Goal: Information Seeking & Learning: Learn about a topic

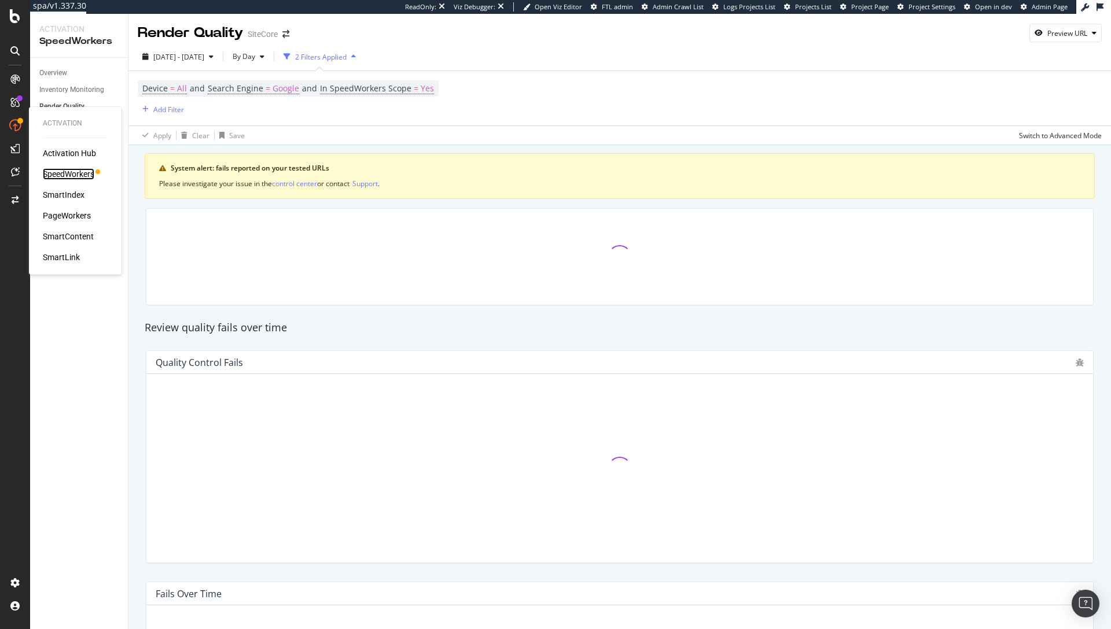
click at [69, 174] on div "SpeedWorkers" at bounding box center [68, 174] width 51 height 12
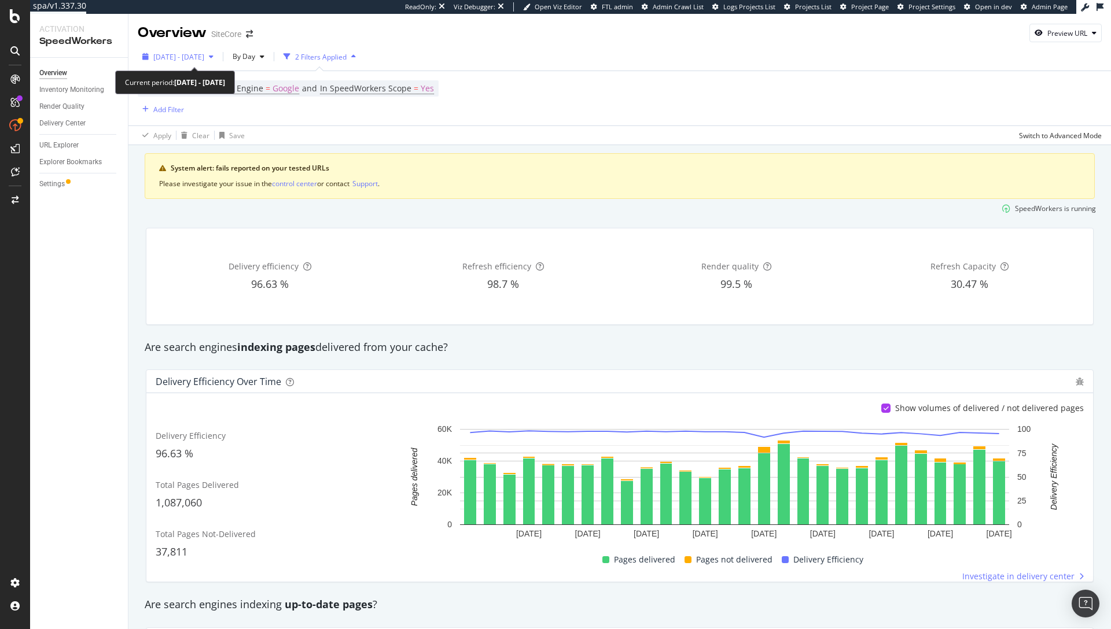
click at [204, 56] on span "2025 Sep. 17th - Sep. 17th" at bounding box center [178, 57] width 51 height 10
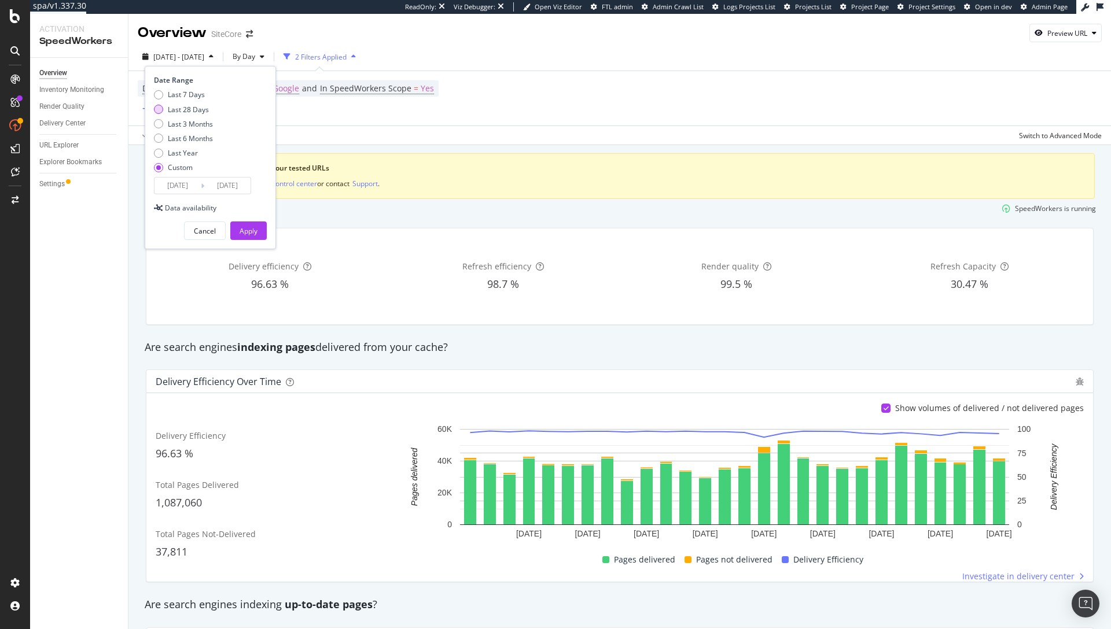
click at [187, 111] on div "Last 28 Days" at bounding box center [188, 110] width 41 height 10
type input "2025/08/21"
click at [246, 235] on div "Apply" at bounding box center [248, 230] width 18 height 17
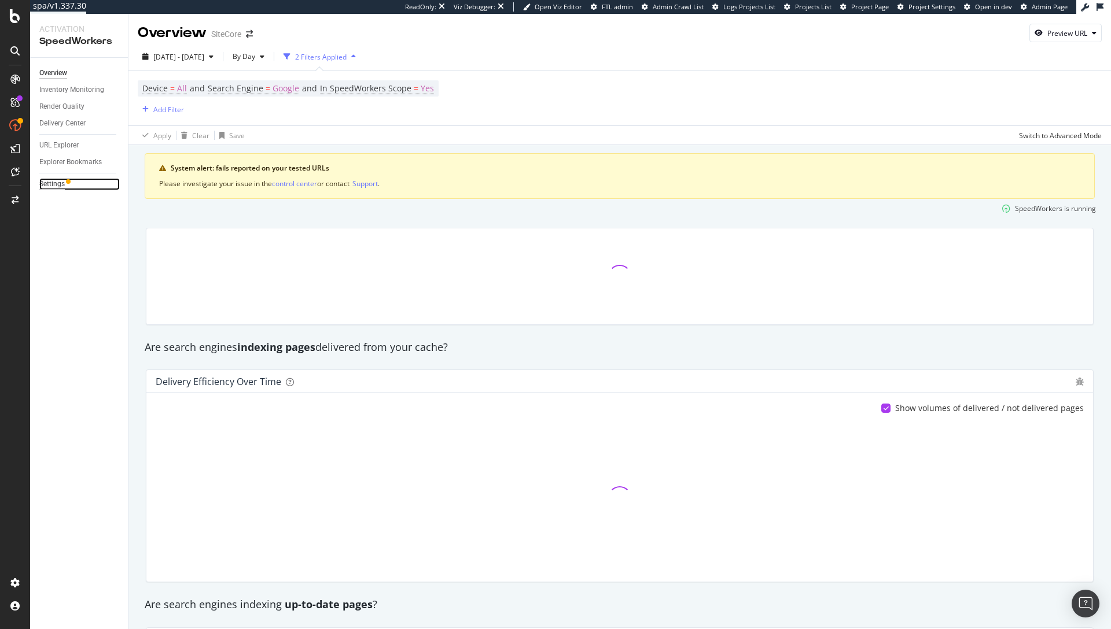
click at [50, 182] on div "Settings" at bounding box center [51, 184] width 25 height 12
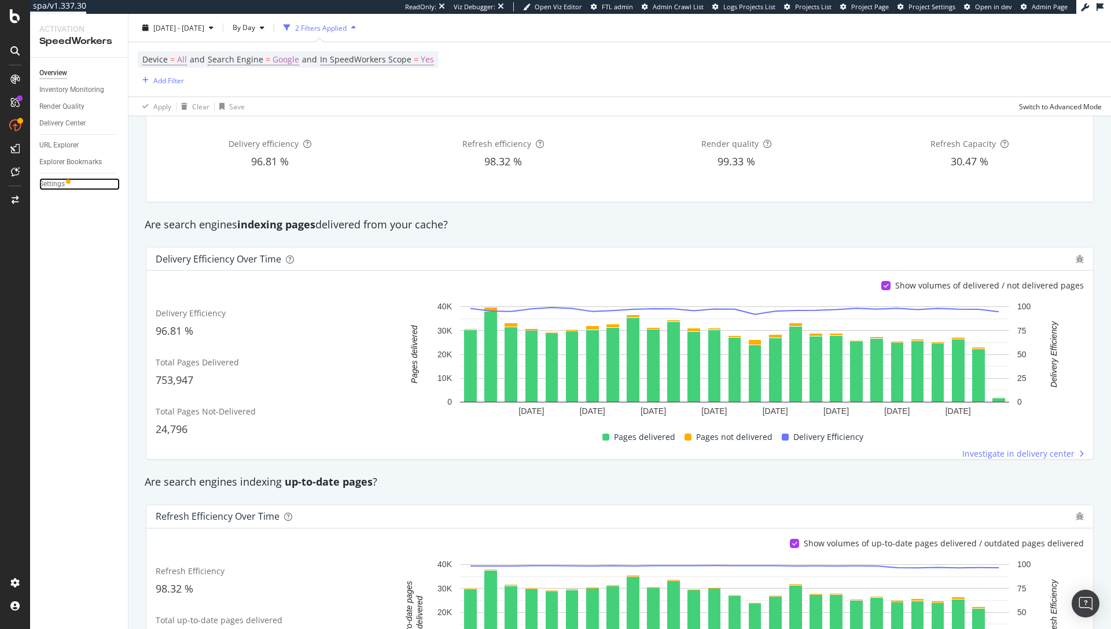
scroll to position [117, 0]
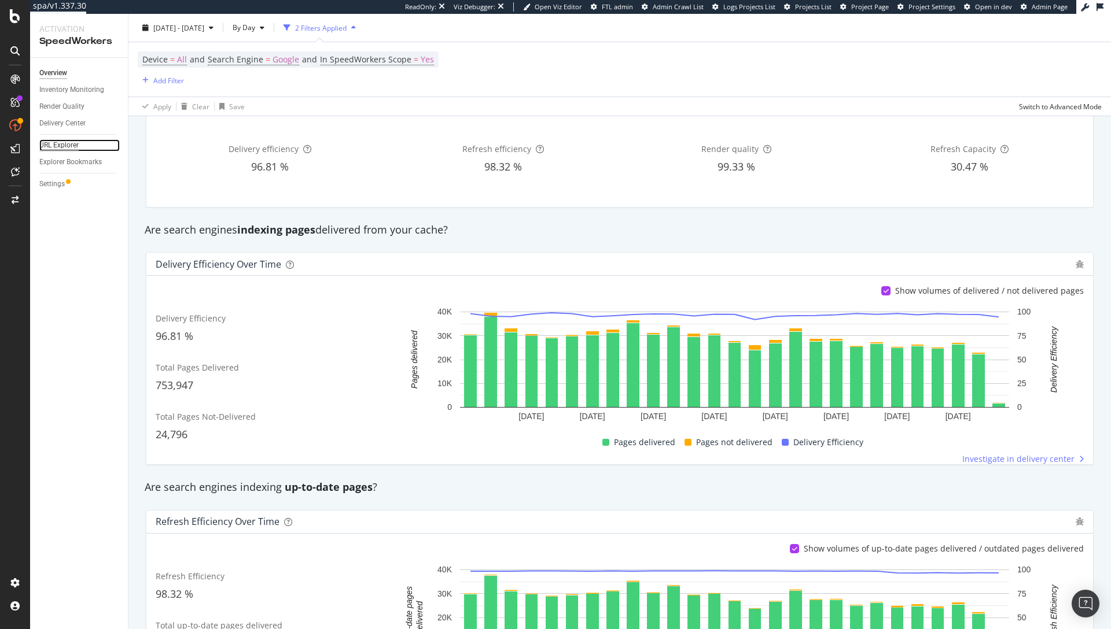
click at [57, 141] on div "URL Explorer" at bounding box center [58, 145] width 39 height 12
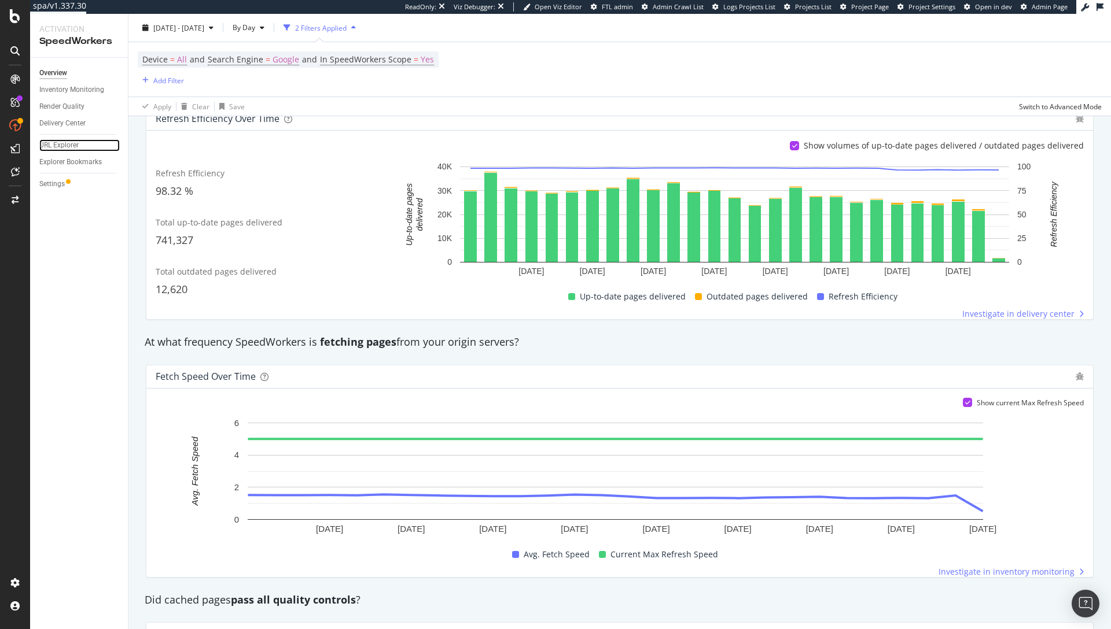
scroll to position [266, 0]
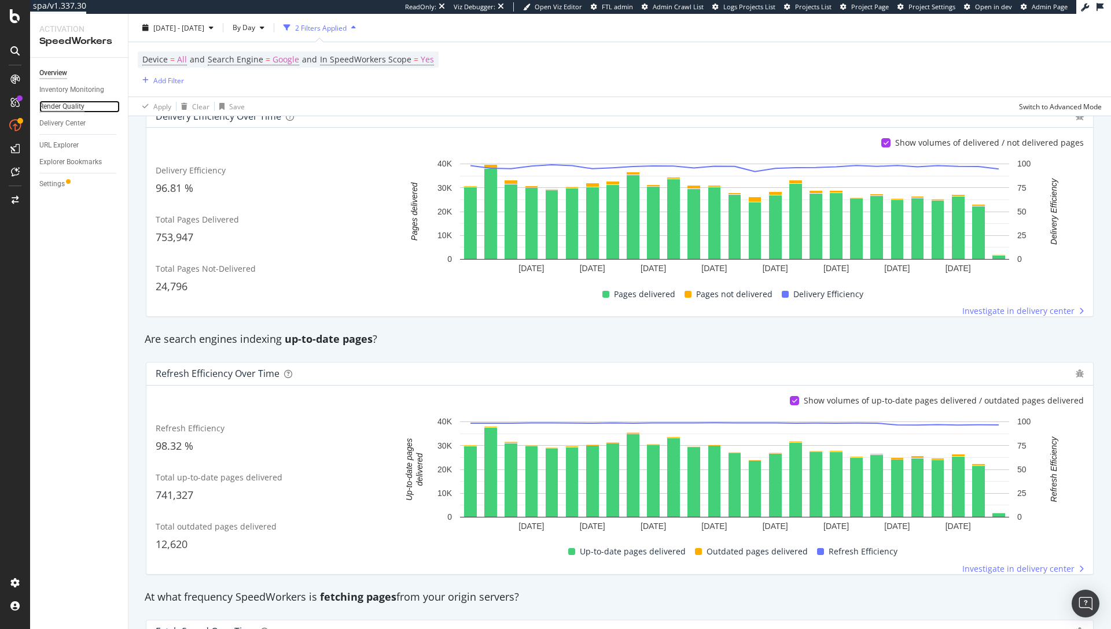
click at [48, 103] on div "Render Quality" at bounding box center [61, 107] width 45 height 12
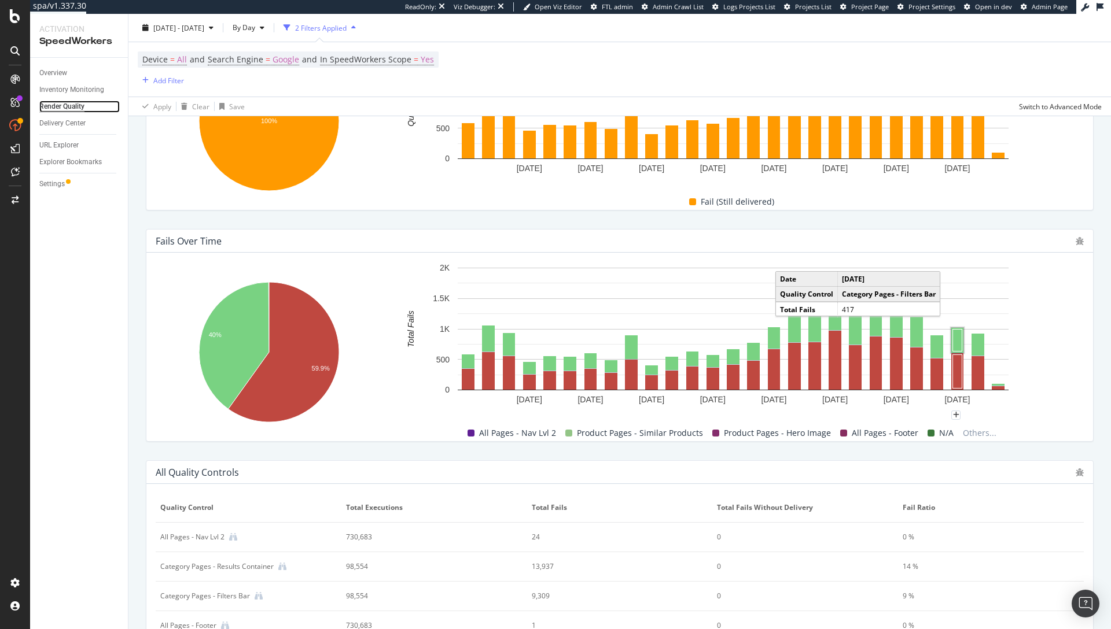
scroll to position [353, 0]
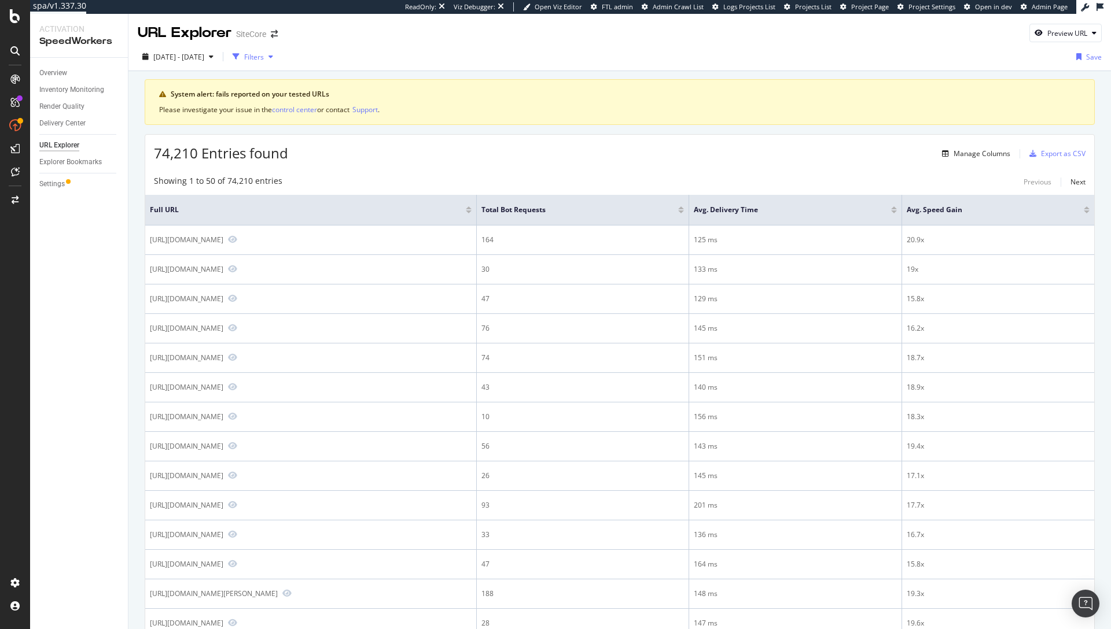
click at [264, 53] on div "Filters" at bounding box center [254, 57] width 20 height 10
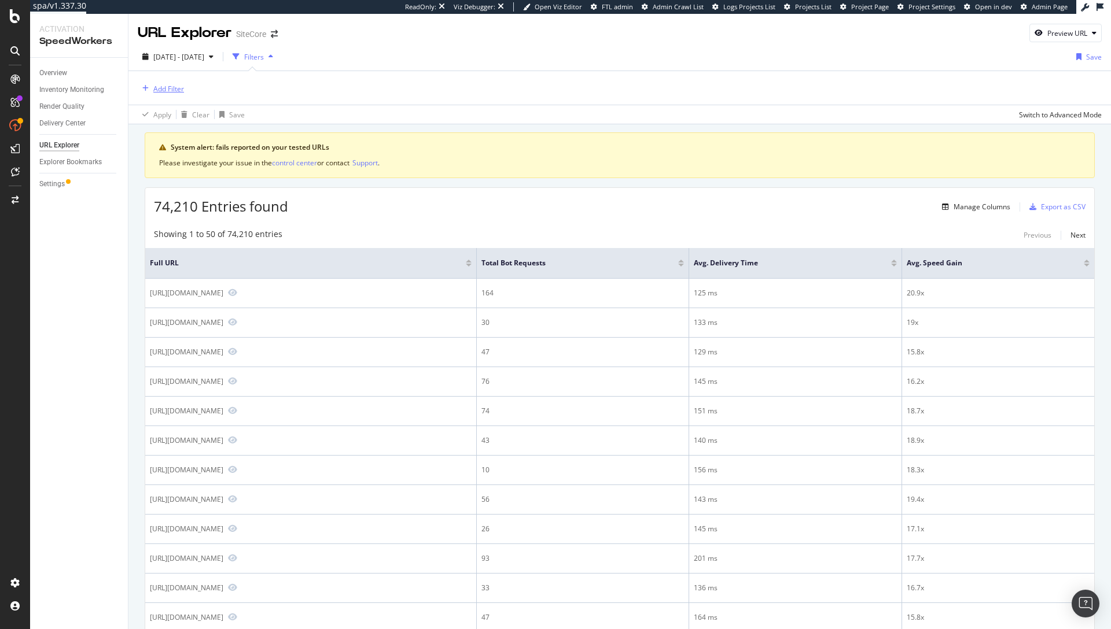
click at [162, 88] on div "Add Filter" at bounding box center [168, 89] width 31 height 10
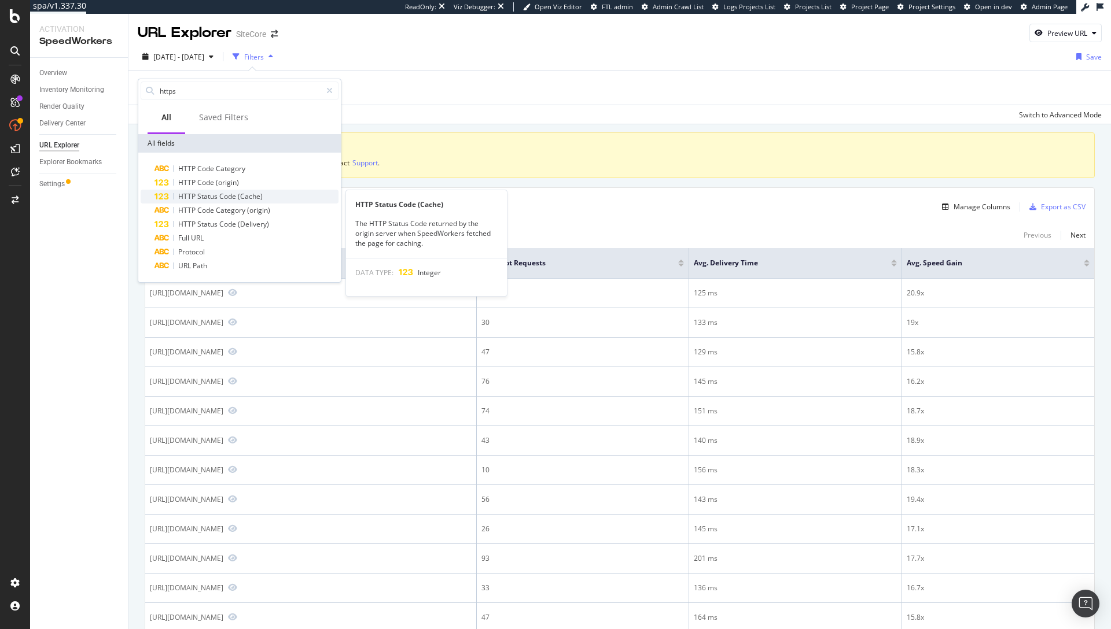
type input "https"
click at [256, 199] on span "(Cache)" at bounding box center [250, 196] width 25 height 10
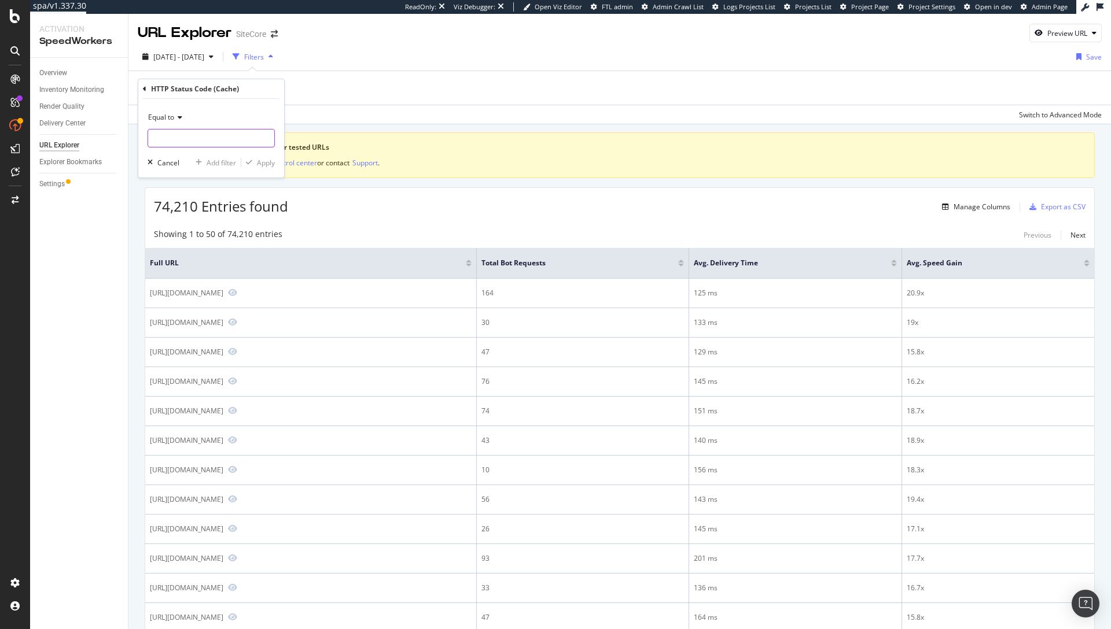
click at [187, 138] on input "number" at bounding box center [211, 138] width 127 height 19
type input "429"
click at [246, 152] on span "22,293 URLS" at bounding box center [254, 154] width 39 height 10
click at [267, 162] on div "Apply" at bounding box center [266, 163] width 18 height 10
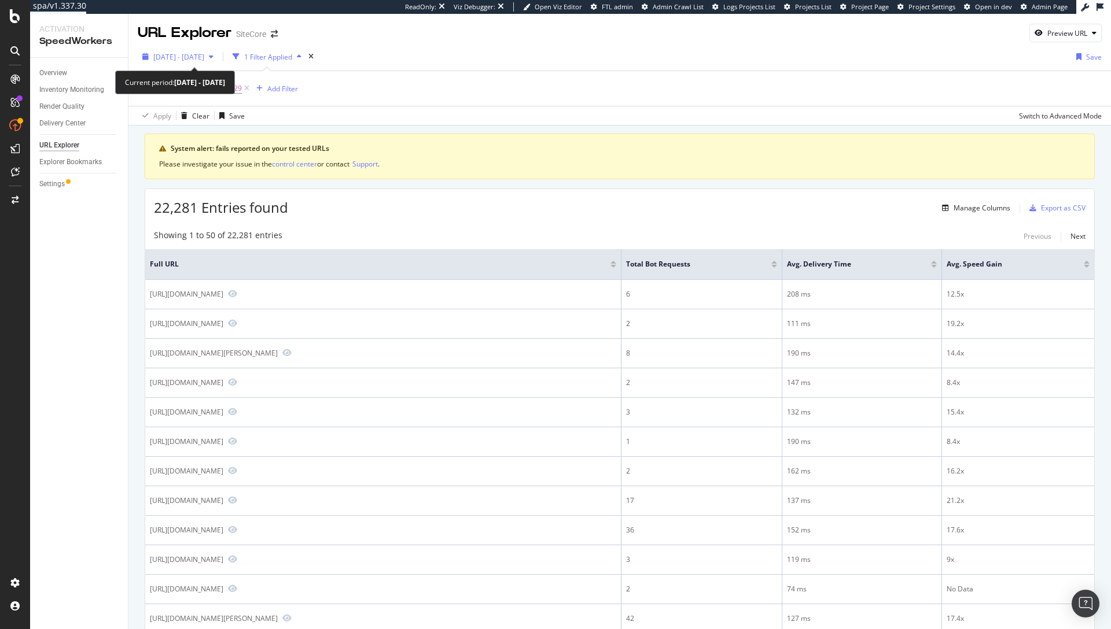
click at [204, 62] on div "2025 Aug. 21st - Sep. 17th" at bounding box center [178, 56] width 80 height 17
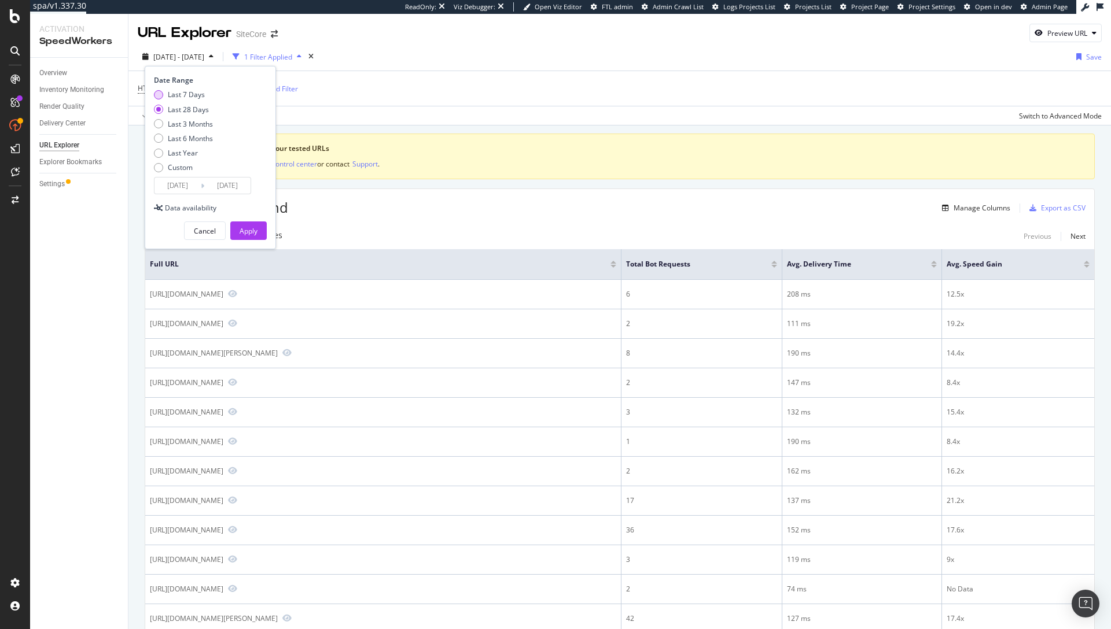
click at [194, 93] on div "Last 7 Days" at bounding box center [186, 95] width 37 height 10
type input "2025/09/11"
click at [247, 236] on div "Apply" at bounding box center [248, 230] width 18 height 17
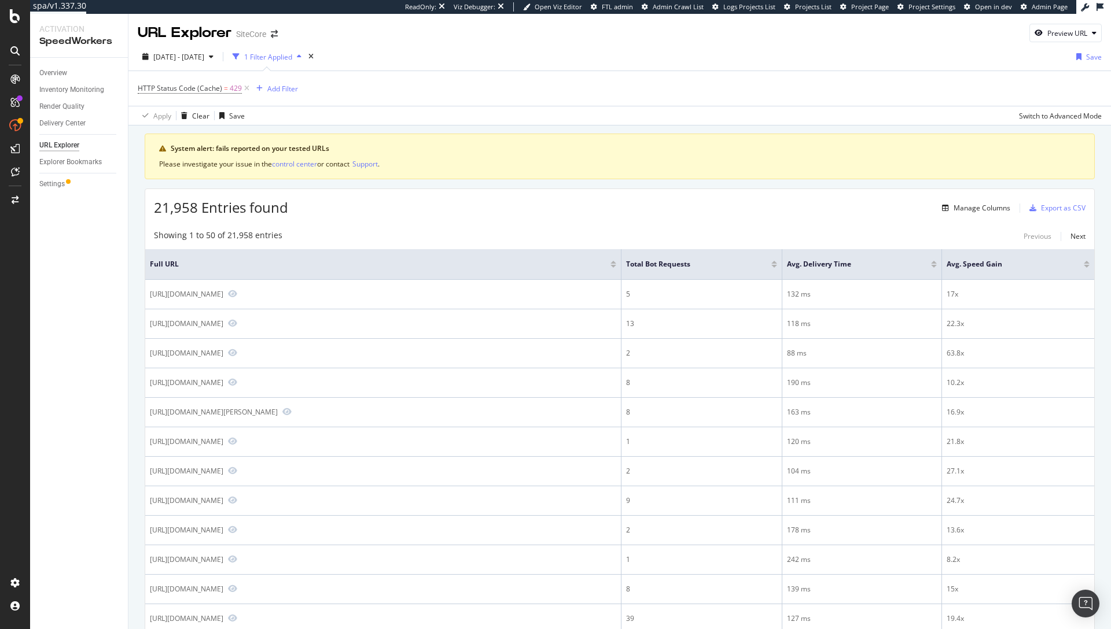
click at [174, 54] on span "2025 Sep. 11th - Sep. 17th" at bounding box center [178, 57] width 51 height 10
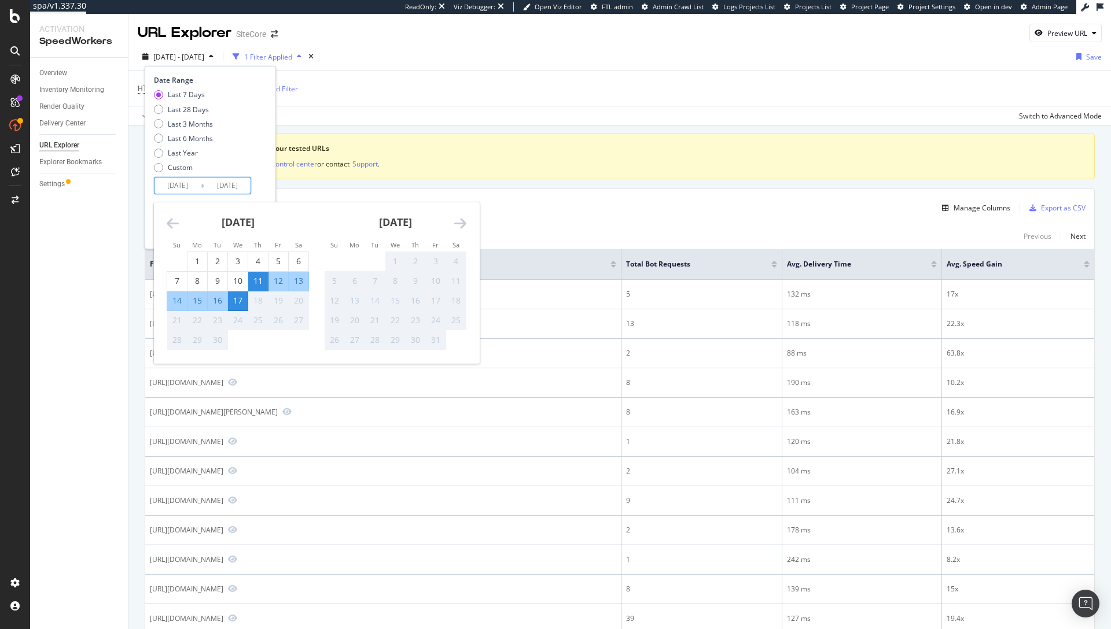
click at [191, 190] on input "2025/09/11" at bounding box center [177, 186] width 46 height 16
click at [201, 304] on div "15" at bounding box center [197, 301] width 20 height 12
type input "2025/09/15"
click at [261, 152] on div "Last 7 Days Last 28 Days Last 3 Months Last 6 Months Last Year Custom" at bounding box center [209, 133] width 110 height 87
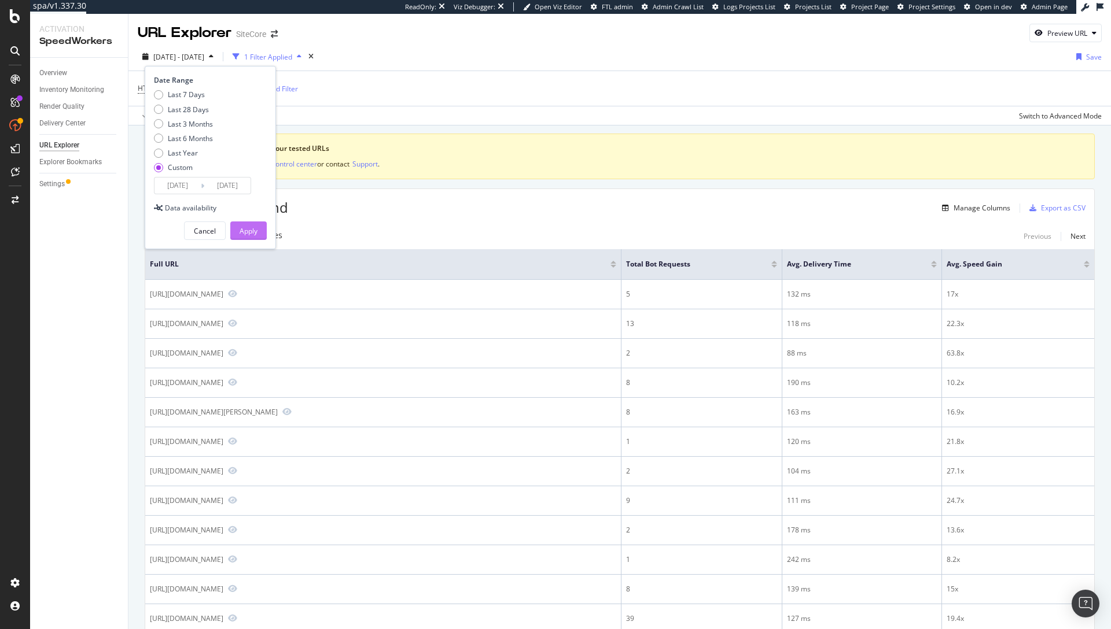
click at [253, 226] on div "Apply" at bounding box center [248, 231] width 18 height 10
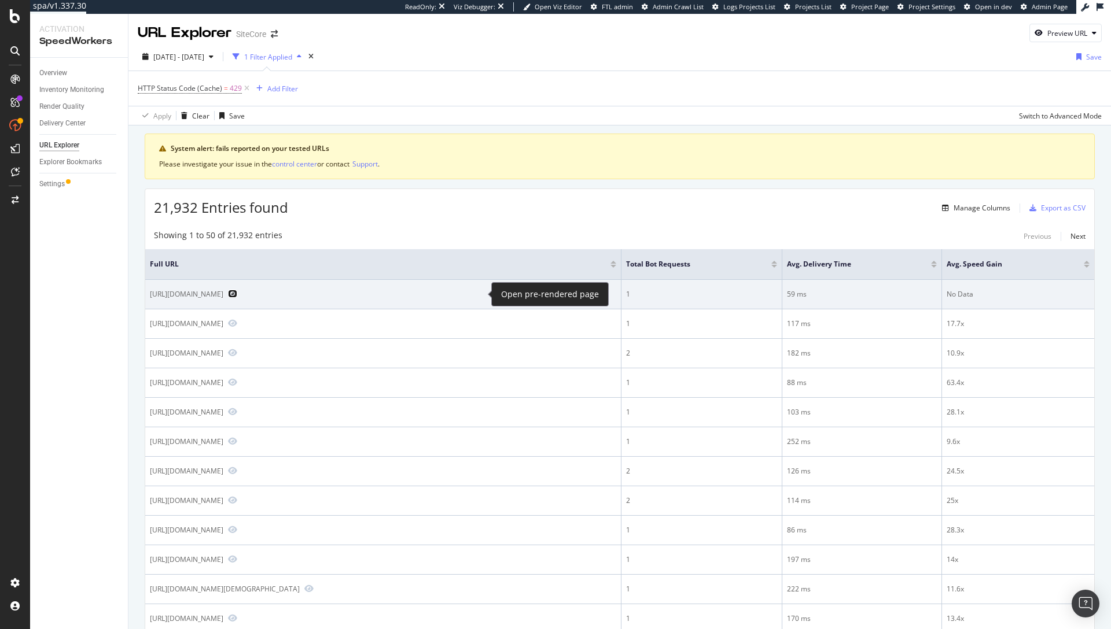
click at [237, 294] on icon "Preview https://se.ecco.com/sv-SE/product/5643348689/ECCO-GRUUV-W?cto_pld=cr2_9…" at bounding box center [232, 294] width 9 height 8
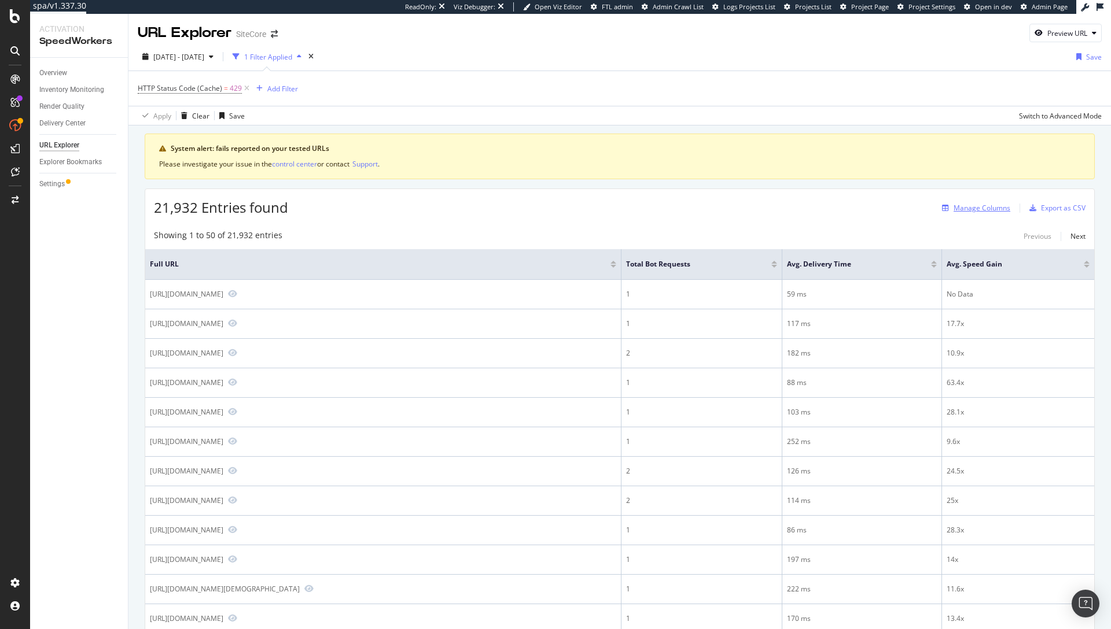
click at [972, 207] on div "Manage Columns" at bounding box center [981, 208] width 57 height 10
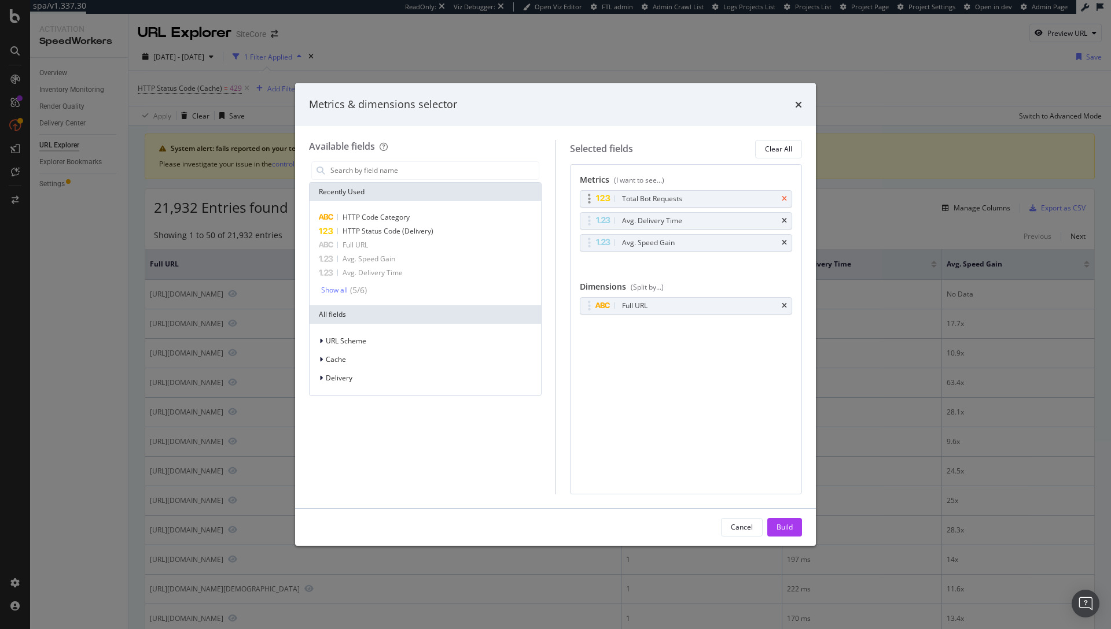
click at [782, 198] on icon "times" at bounding box center [784, 199] width 5 height 7
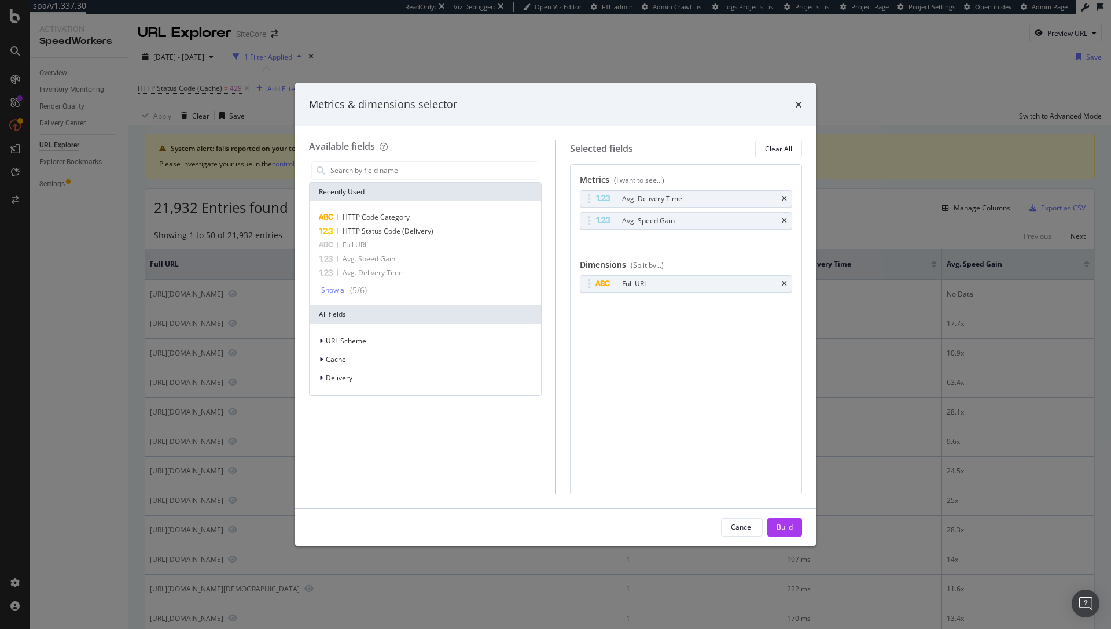
click at [782, 198] on icon "times" at bounding box center [784, 199] width 5 height 7
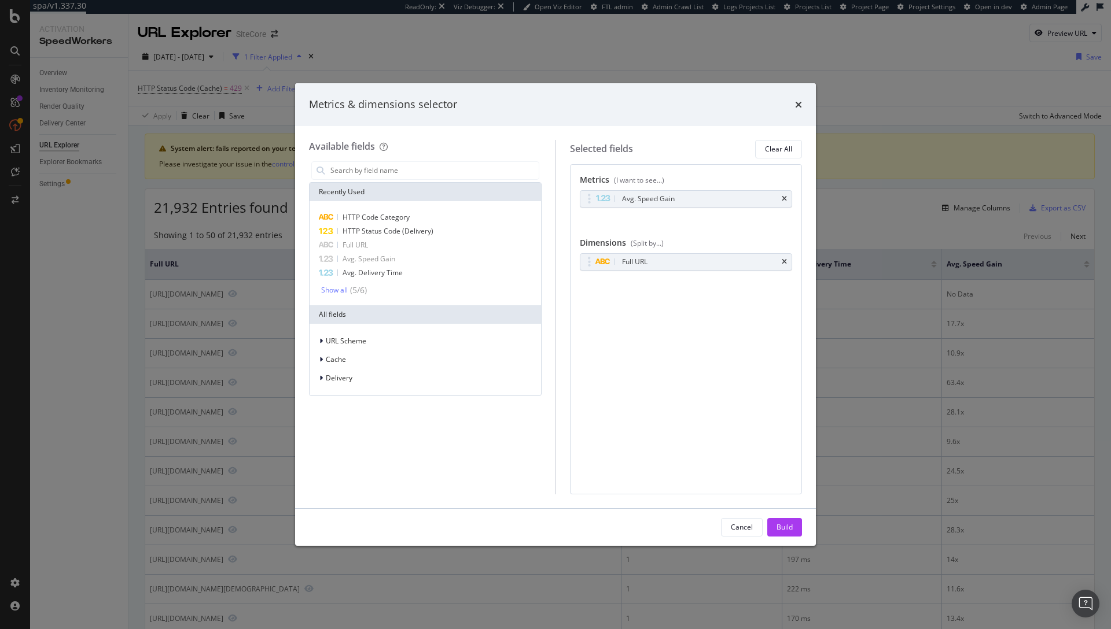
click at [782, 198] on icon "times" at bounding box center [784, 199] width 5 height 7
click at [782, 255] on icon "times" at bounding box center [784, 258] width 5 height 7
click at [444, 163] on input "modal" at bounding box center [433, 170] width 209 height 17
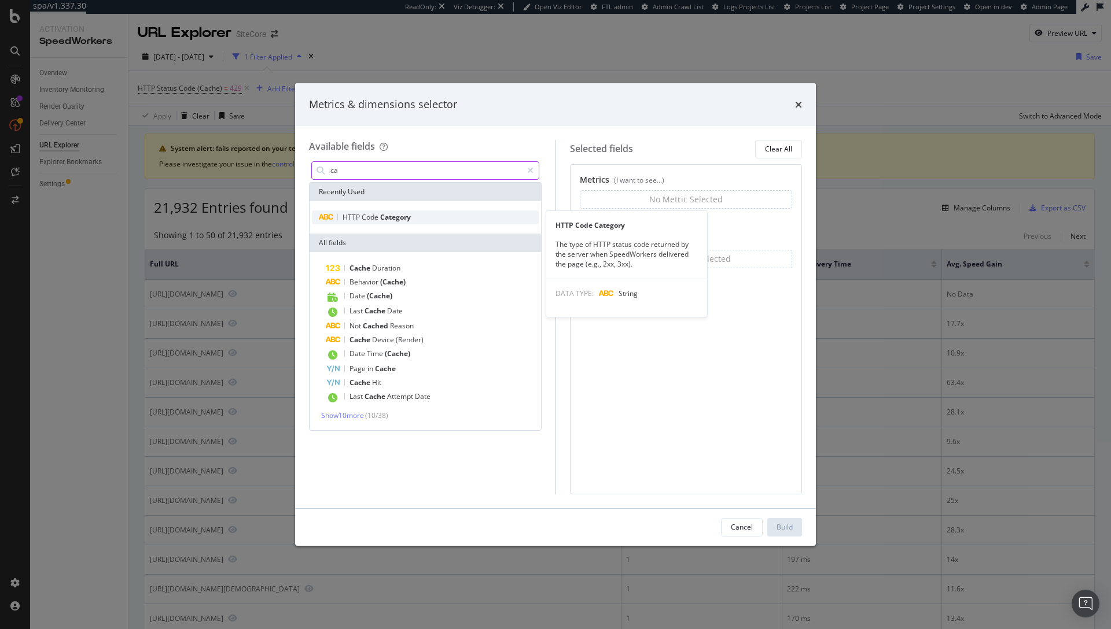
type input "ca"
click at [465, 211] on div "HTTP Code Category" at bounding box center [425, 218] width 227 height 14
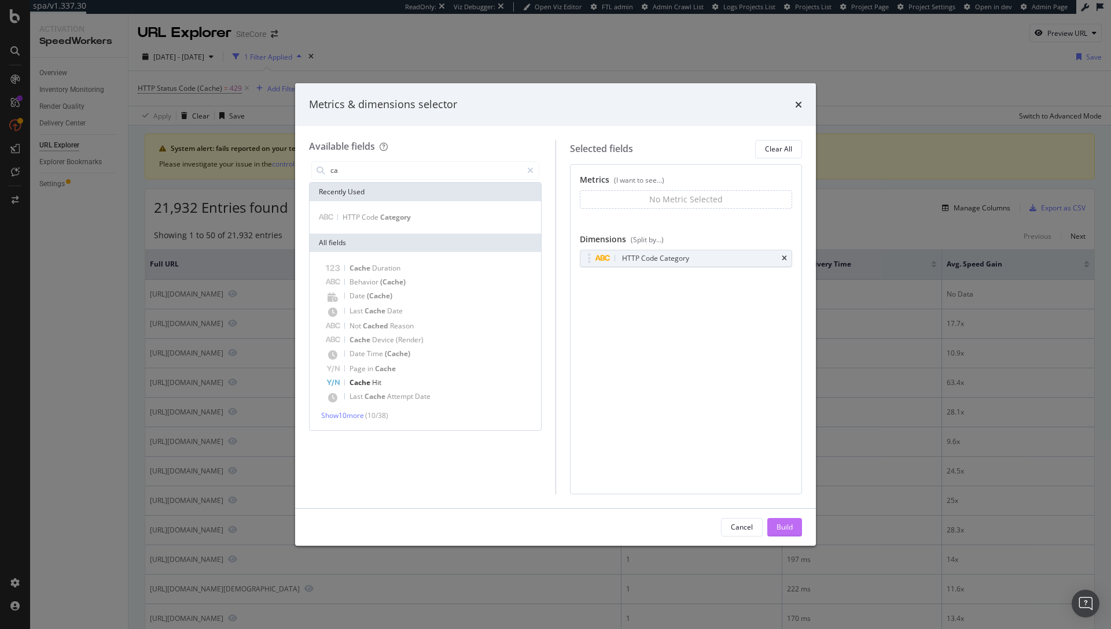
click at [784, 524] on div "Build" at bounding box center [784, 527] width 16 height 10
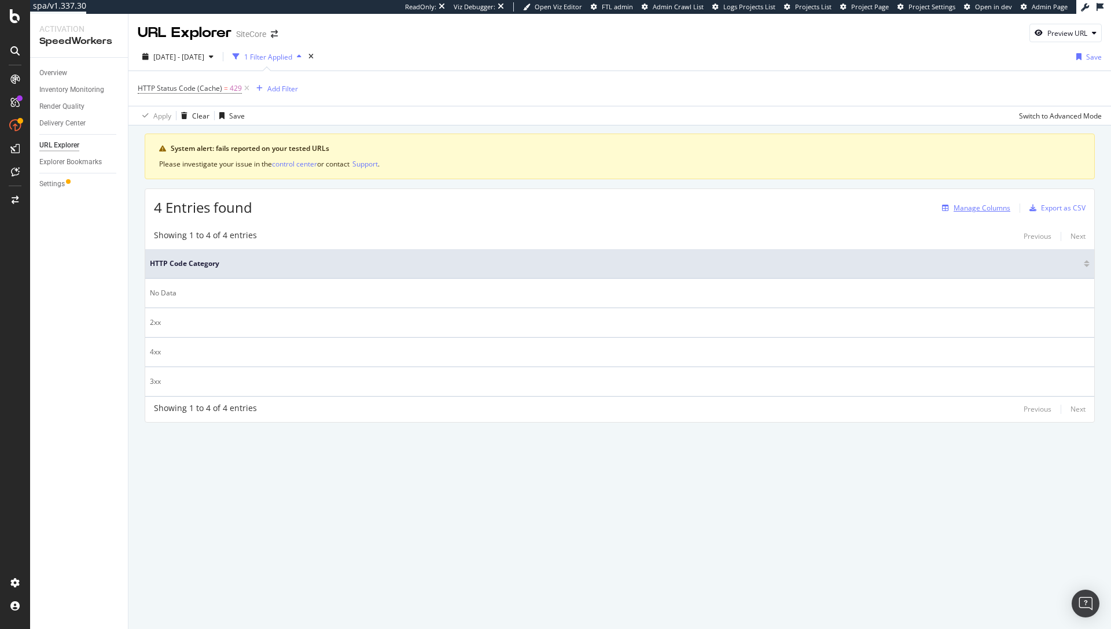
click at [992, 209] on div "Manage Columns" at bounding box center [981, 208] width 57 height 10
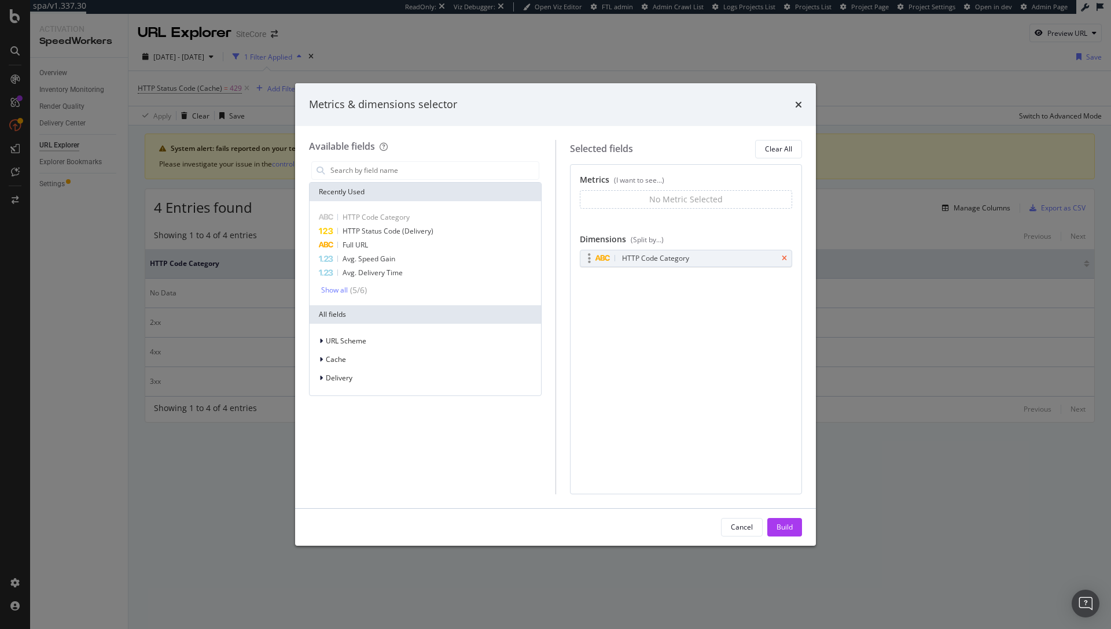
click at [784, 257] on icon "times" at bounding box center [784, 258] width 5 height 7
click at [395, 227] on span "HTTP Status Code (Delivery)" at bounding box center [387, 231] width 91 height 10
click at [784, 256] on icon "times" at bounding box center [784, 258] width 5 height 7
click at [383, 167] on input "modal" at bounding box center [433, 170] width 209 height 17
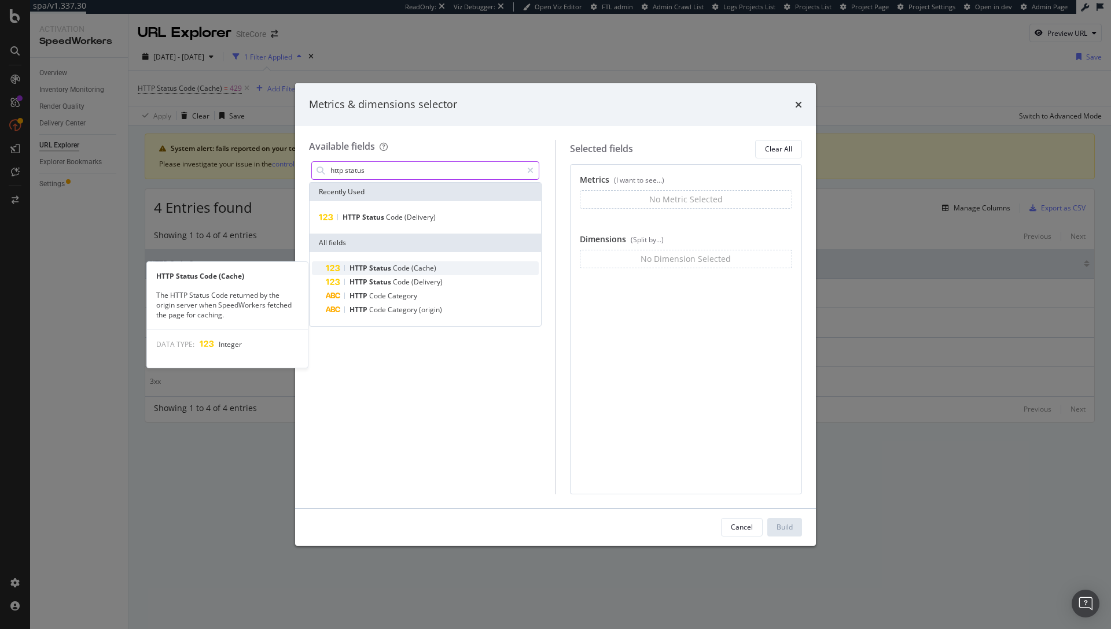
type input "http status"
click at [427, 270] on span "(Cache)" at bounding box center [423, 268] width 25 height 10
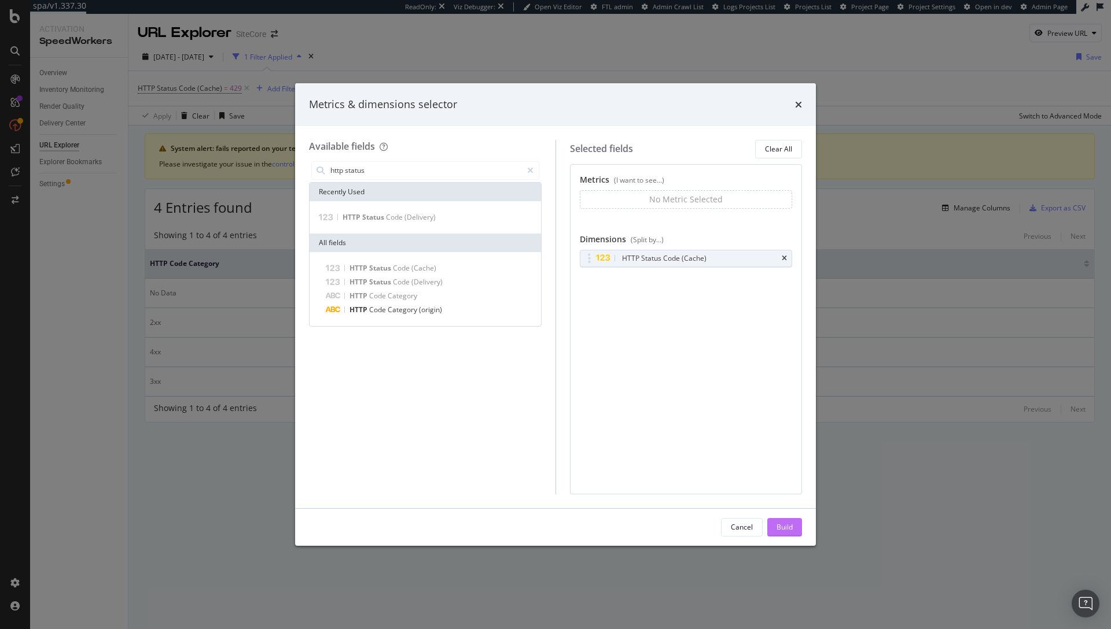
click at [787, 525] on div "Build" at bounding box center [784, 527] width 16 height 10
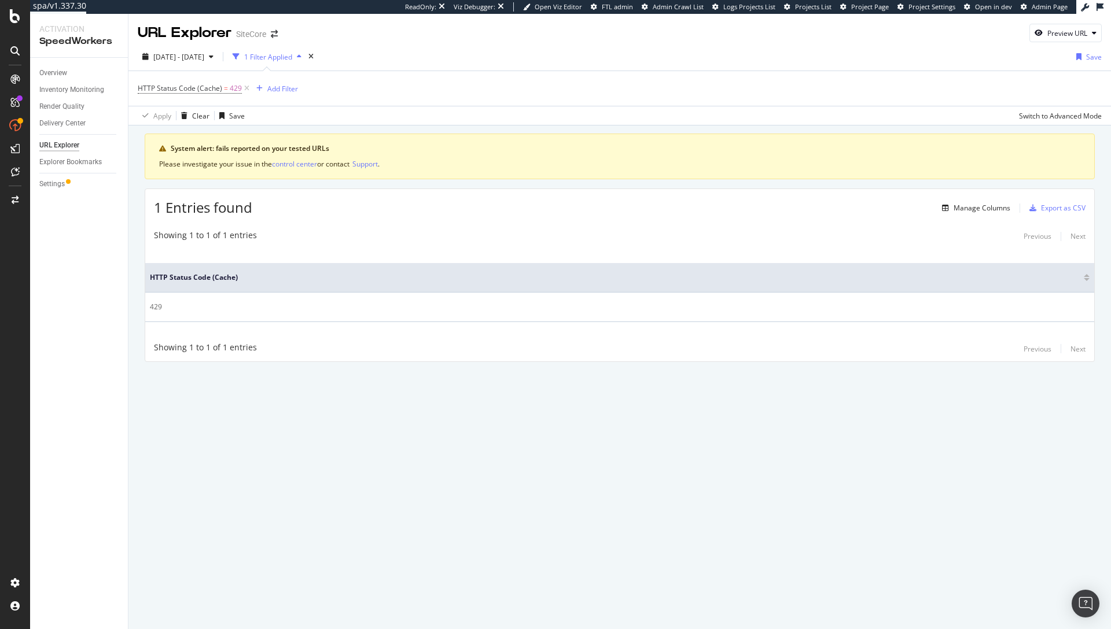
click at [950, 217] on div "Manage Columns Export as CSV" at bounding box center [1011, 208] width 148 height 20
click at [963, 209] on div "Manage Columns" at bounding box center [981, 208] width 57 height 10
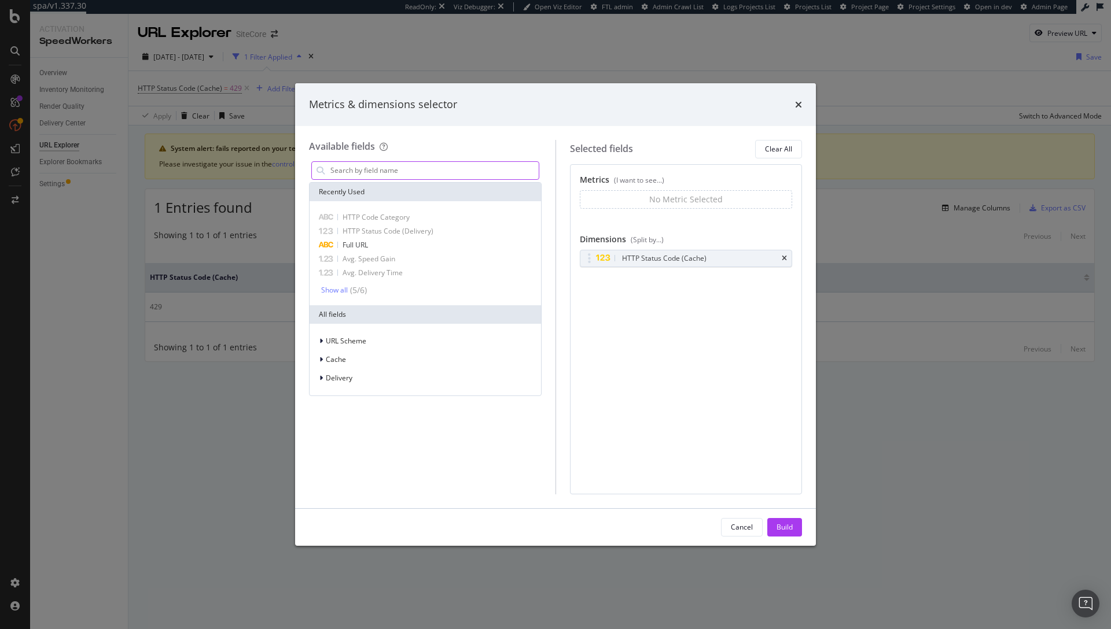
click at [444, 176] on input "modal" at bounding box center [433, 170] width 209 height 17
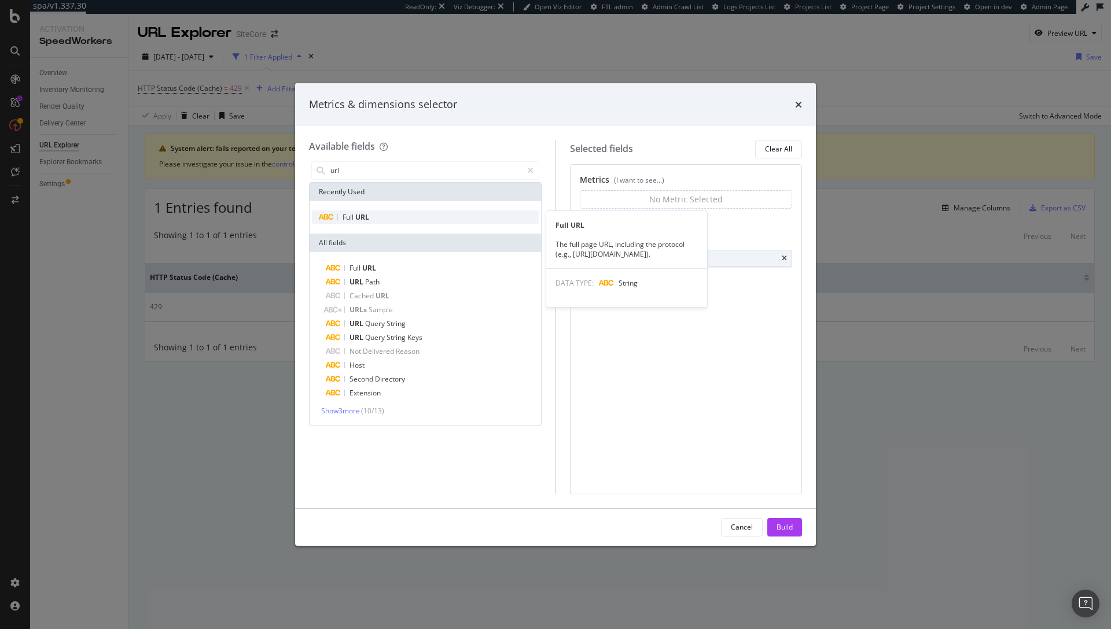
type input "url"
click at [412, 219] on div "Full URL" at bounding box center [425, 218] width 227 height 14
drag, startPoint x: 610, startPoint y: 279, endPoint x: 607, endPoint y: 194, distance: 85.1
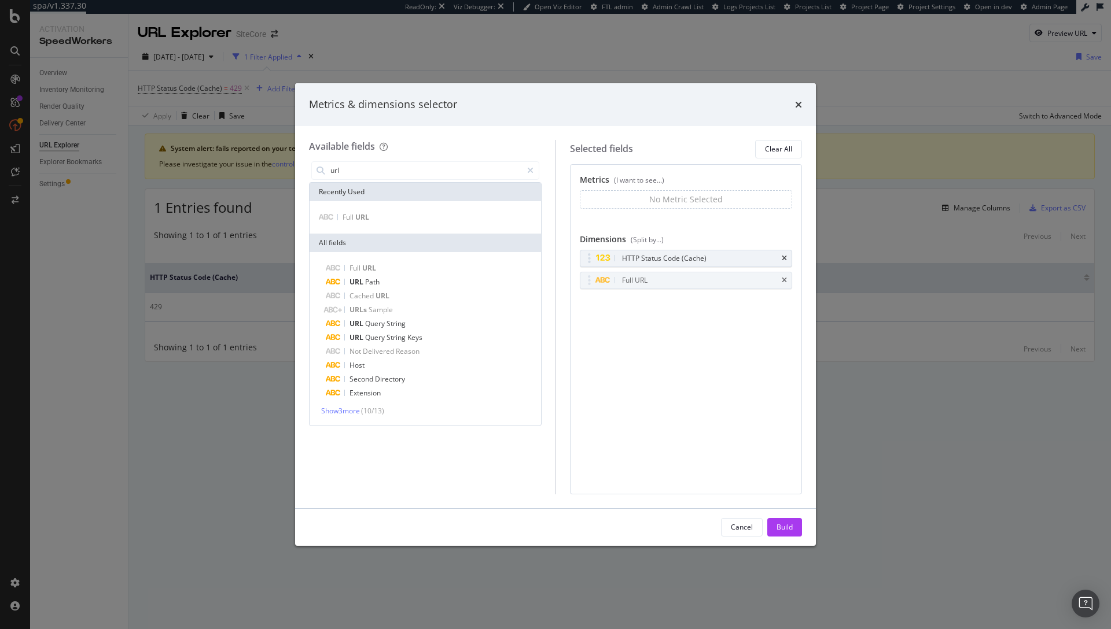
click at [607, 193] on body "spa/v1.337.30 ReadOnly: Viz Debugger: Open Viz Editor FTL admin Admin Crawl Lis…" at bounding box center [555, 314] width 1111 height 629
click at [787, 521] on div "Build" at bounding box center [784, 527] width 16 height 17
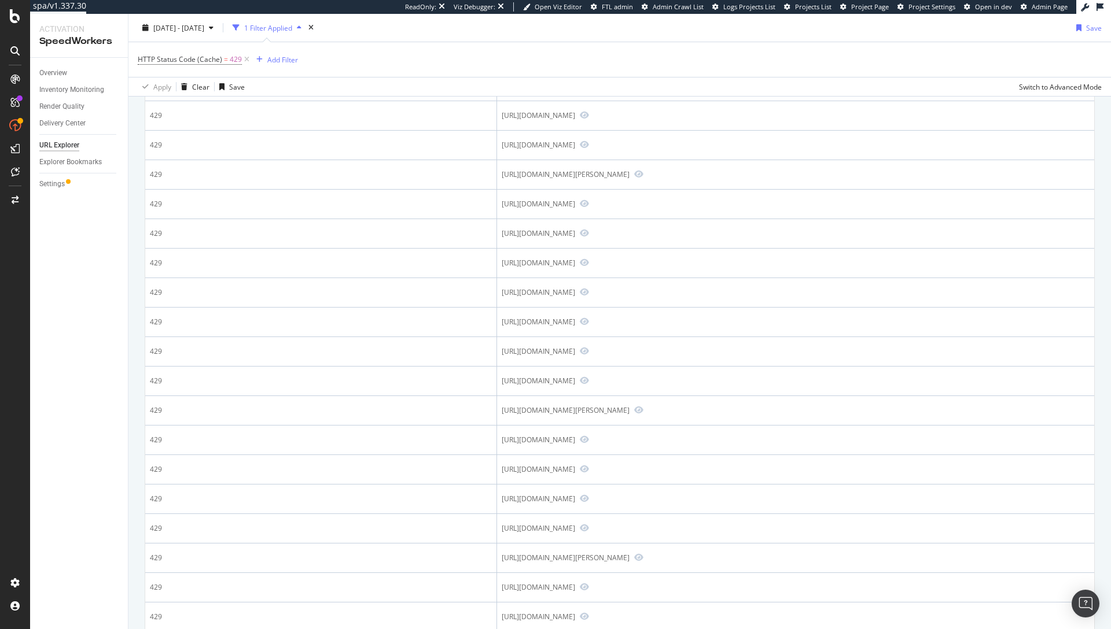
scroll to position [56, 0]
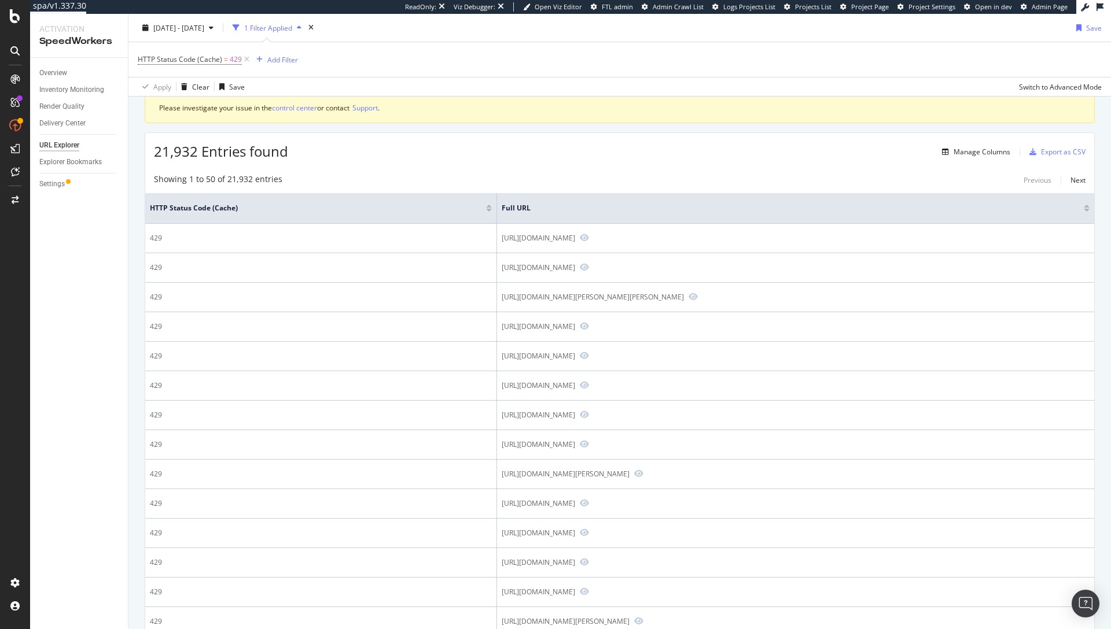
click at [486, 209] on div at bounding box center [489, 210] width 6 height 3
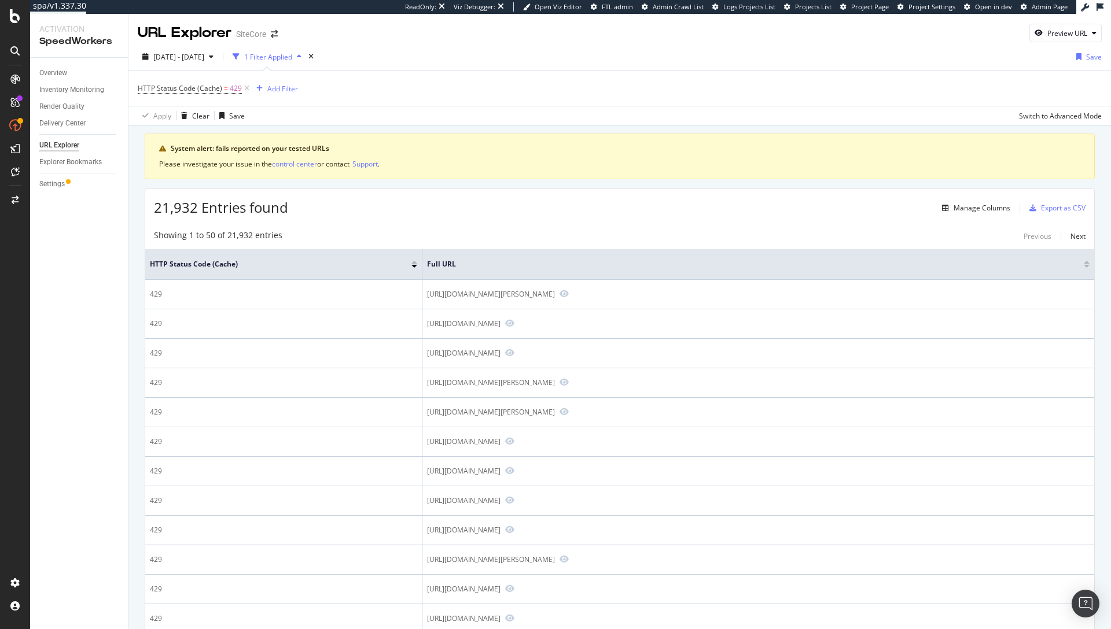
click at [415, 261] on div at bounding box center [414, 262] width 6 height 3
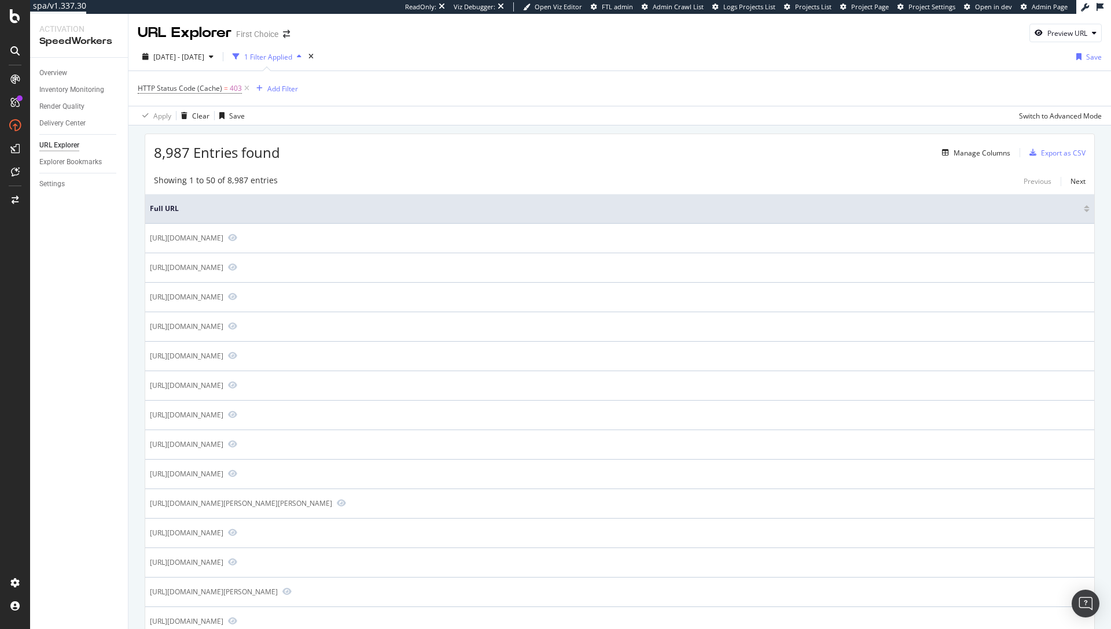
click at [832, 87] on div "HTTP Status Code (Cache) = 403 Add Filter" at bounding box center [620, 88] width 964 height 35
click at [70, 127] on div "SiteCrawler" at bounding box center [63, 128] width 41 height 12
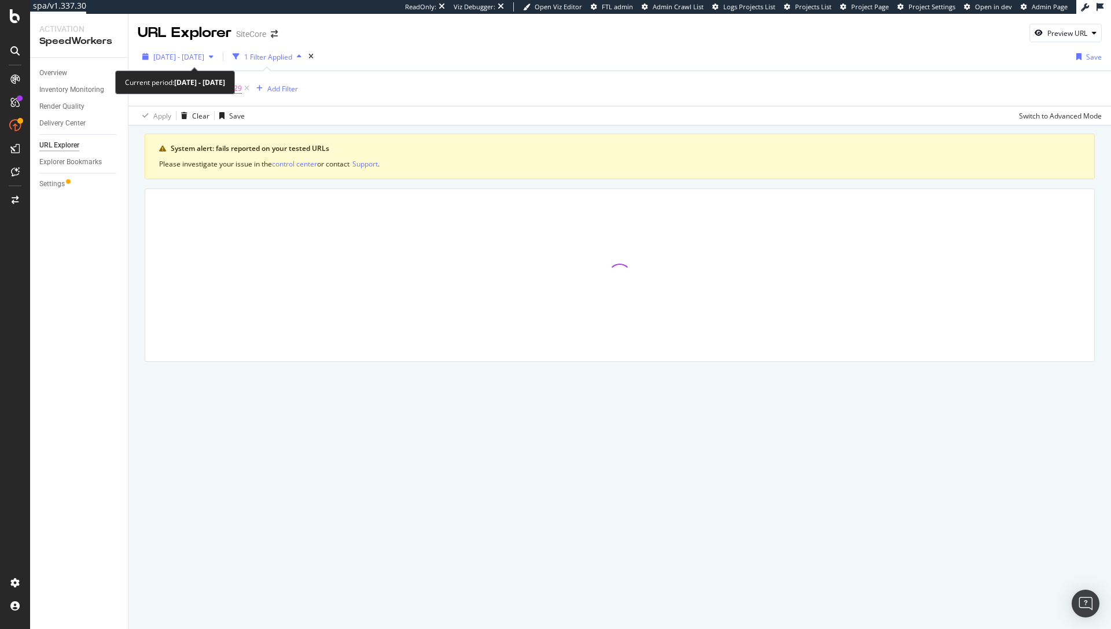
click at [193, 57] on span "[DATE] - [DATE]" at bounding box center [178, 57] width 51 height 10
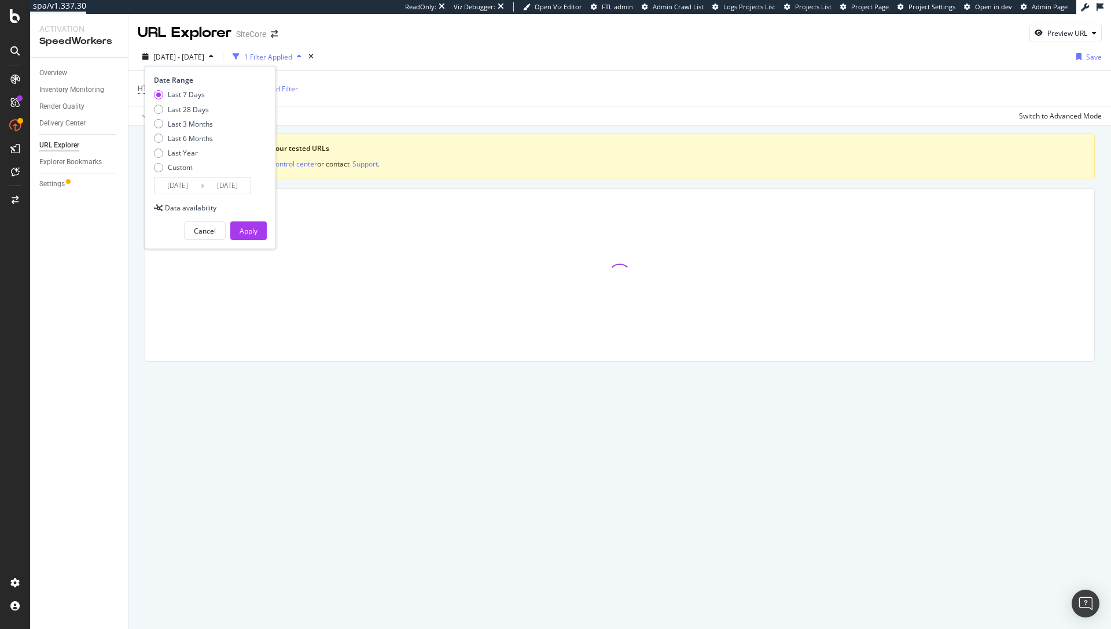
click at [212, 186] on input "[DATE]" at bounding box center [227, 186] width 46 height 16
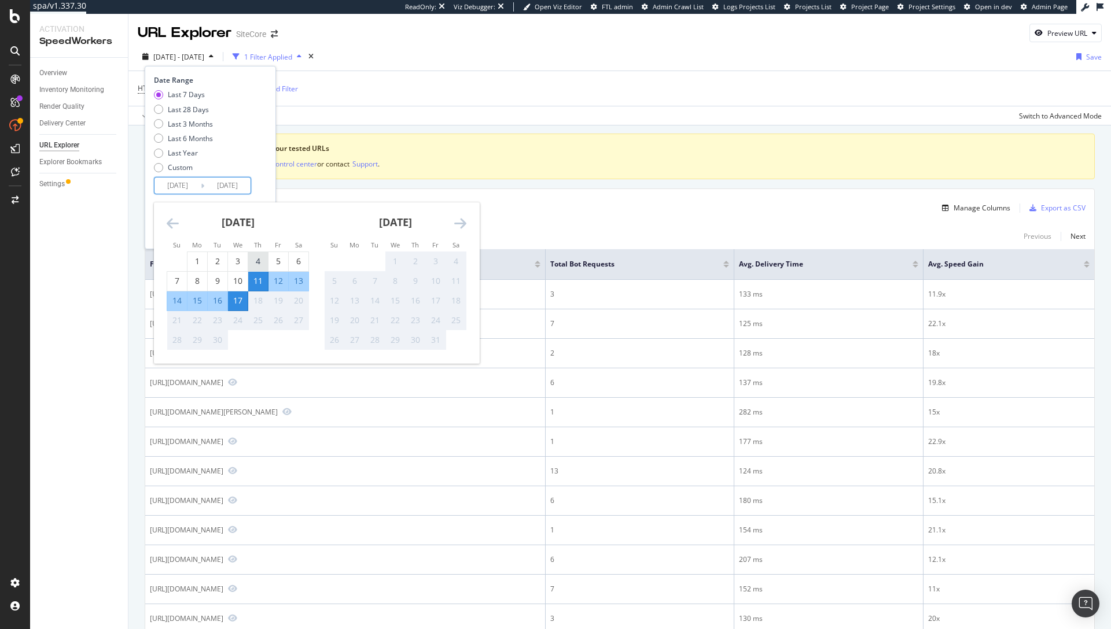
drag, startPoint x: 238, startPoint y: 281, endPoint x: 252, endPoint y: 270, distance: 17.3
click at [238, 280] on div "10" at bounding box center [238, 281] width 20 height 12
click at [259, 264] on div "4" at bounding box center [258, 262] width 20 height 12
type input "2025/09/04"
click at [259, 264] on div "4" at bounding box center [258, 262] width 20 height 12
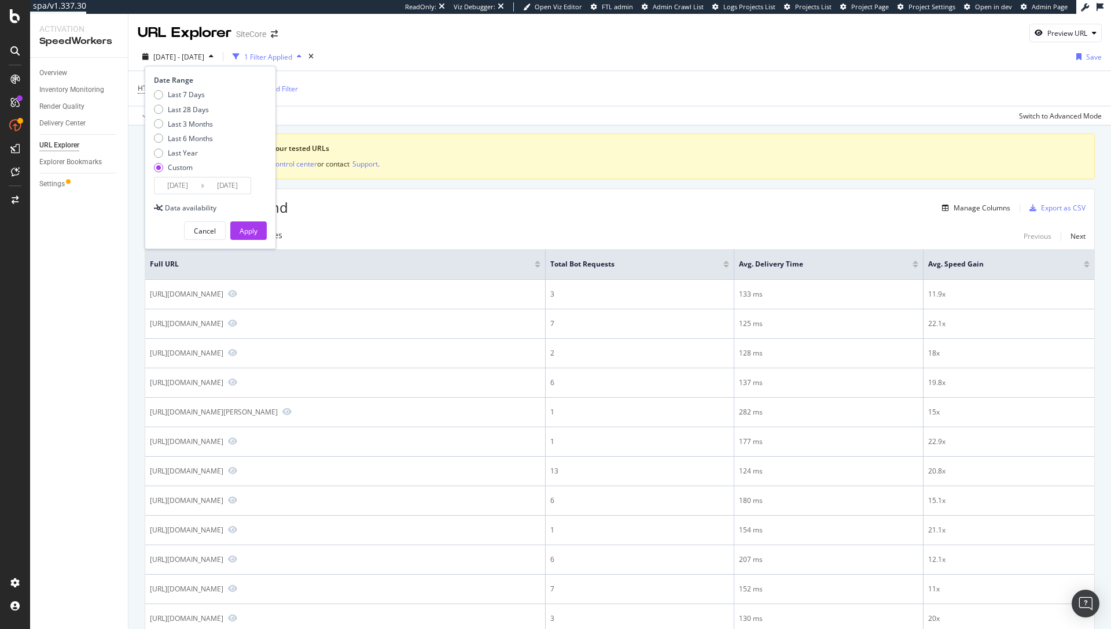
click at [208, 186] on input "2025/09/04" at bounding box center [227, 186] width 46 height 16
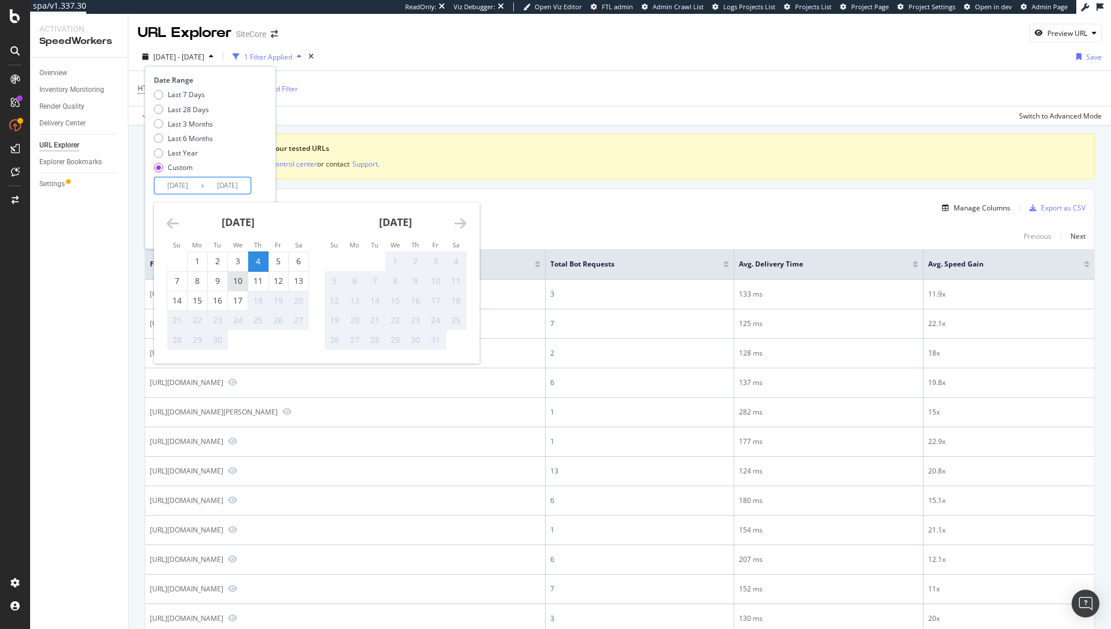
click at [242, 282] on div "10" at bounding box center [238, 281] width 20 height 12
type input "2025/09/10"
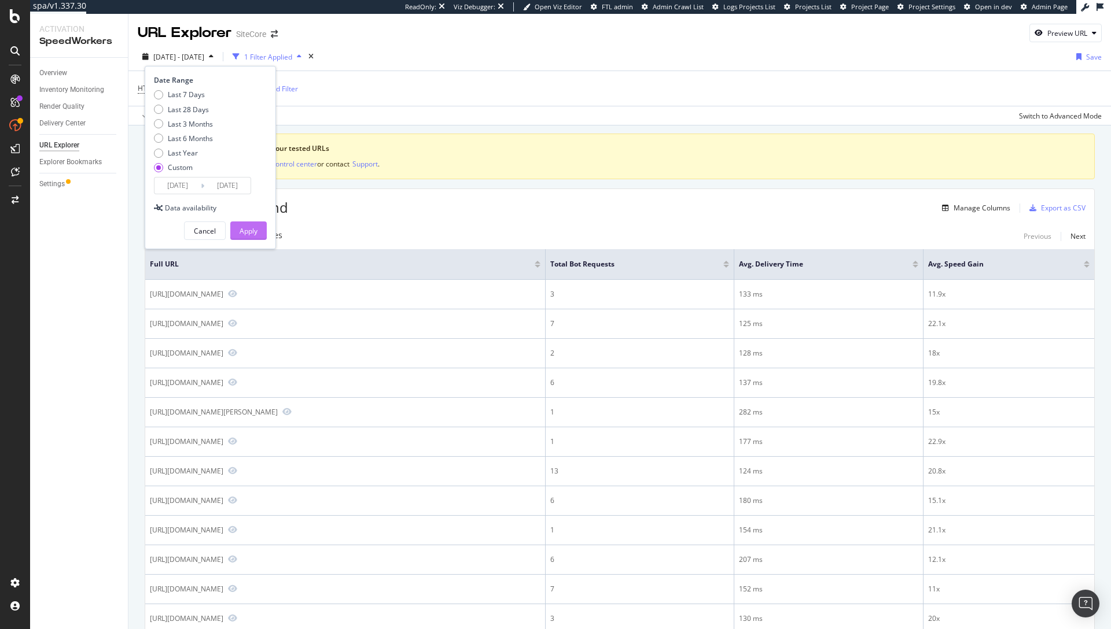
click at [250, 231] on div "Apply" at bounding box center [248, 231] width 18 height 10
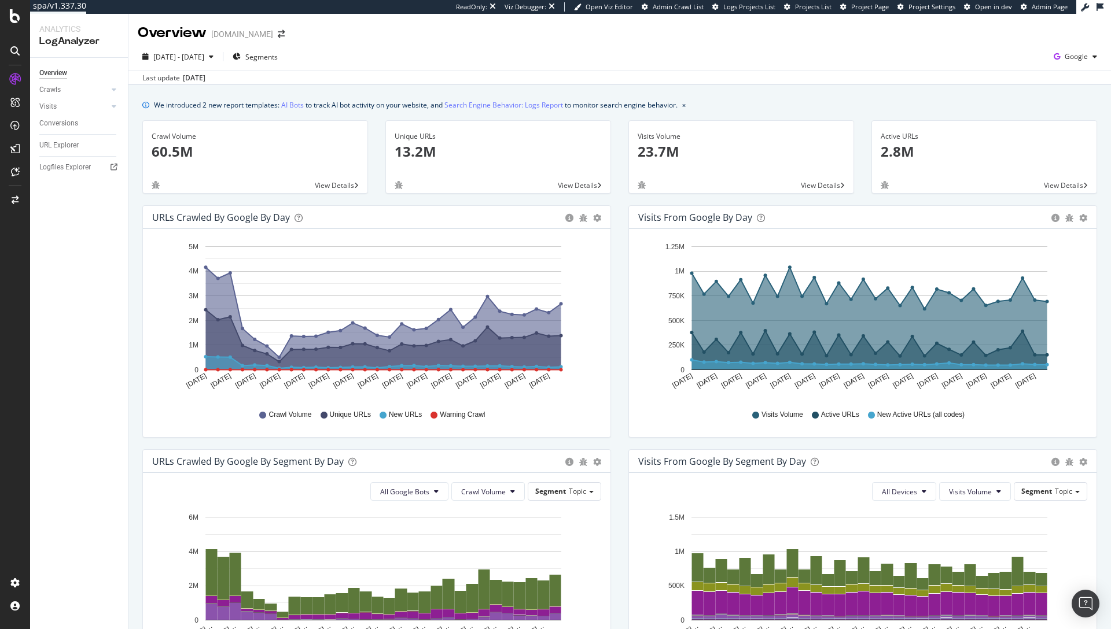
click at [1057, 243] on icon "Aug 17 2025 Aug 19 2025 Aug 21 2025 Aug 23 2025 Aug 25 2025 Aug 27 2025 Aug 29 …" at bounding box center [860, 318] width 445 height 161
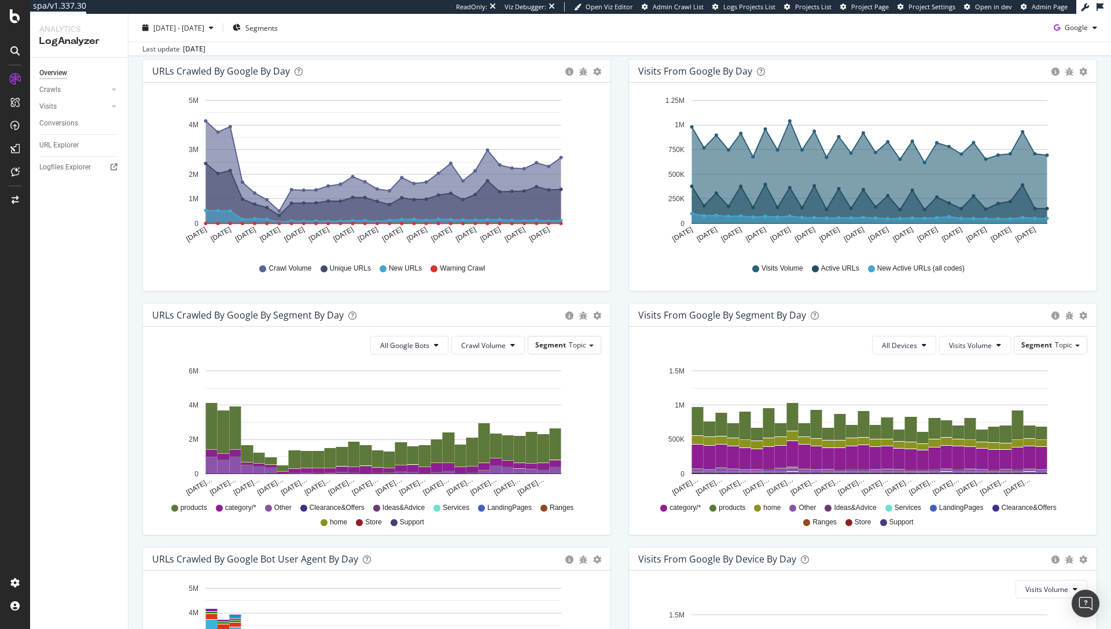
scroll to position [148, 0]
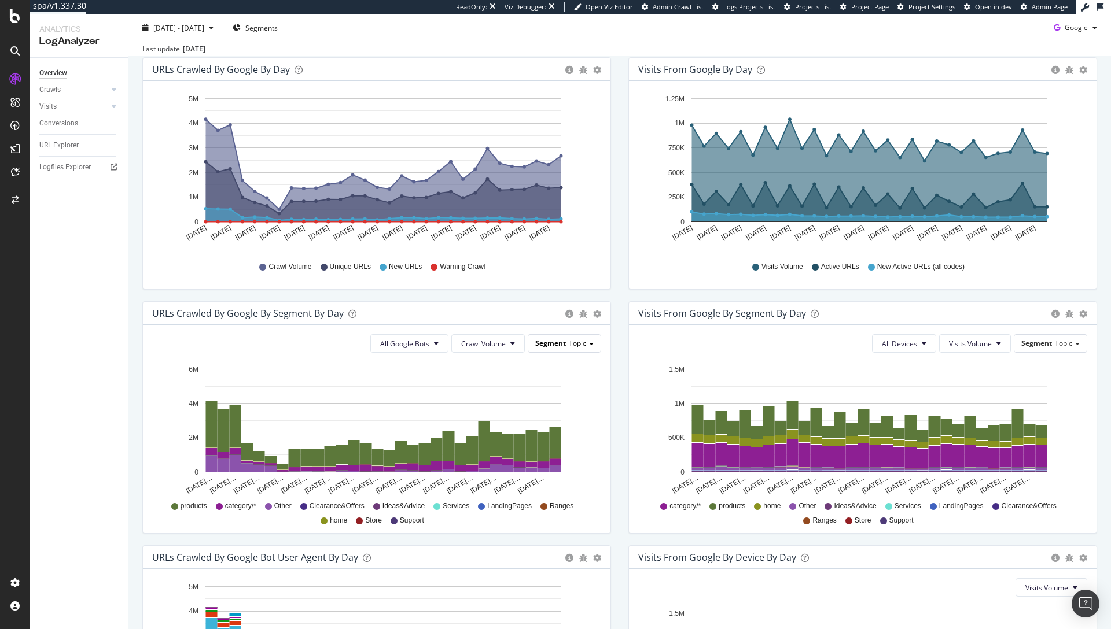
click at [546, 342] on span "Segment" at bounding box center [550, 343] width 31 height 10
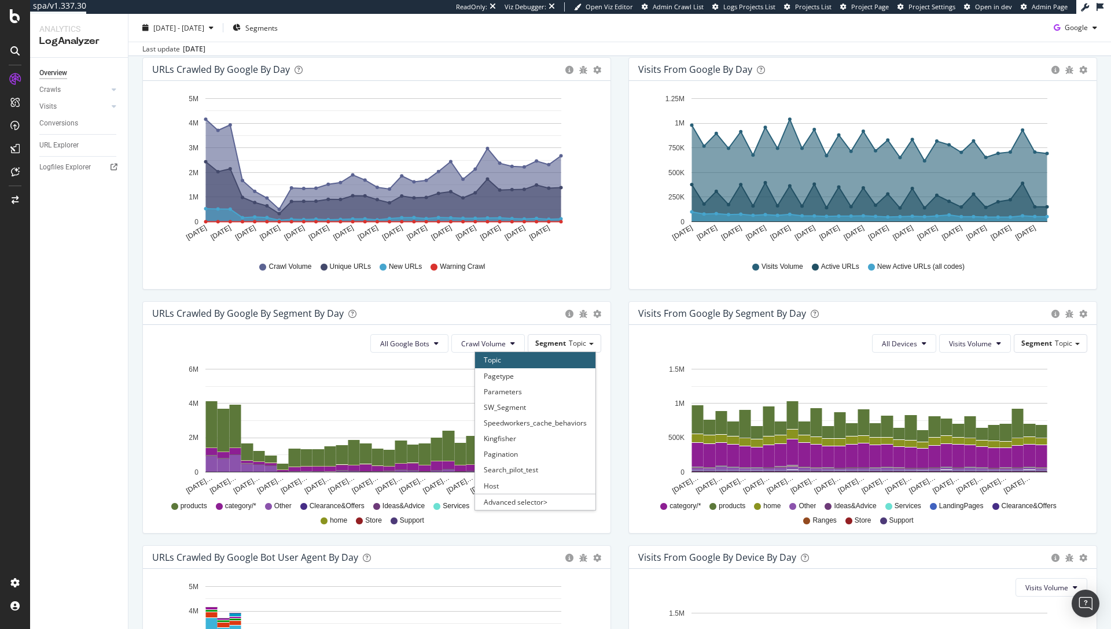
click at [603, 434] on div "All Google Bots Crawl Volume Segment Topic Topic Pagetype Parameters SW_Segment…" at bounding box center [376, 429] width 467 height 208
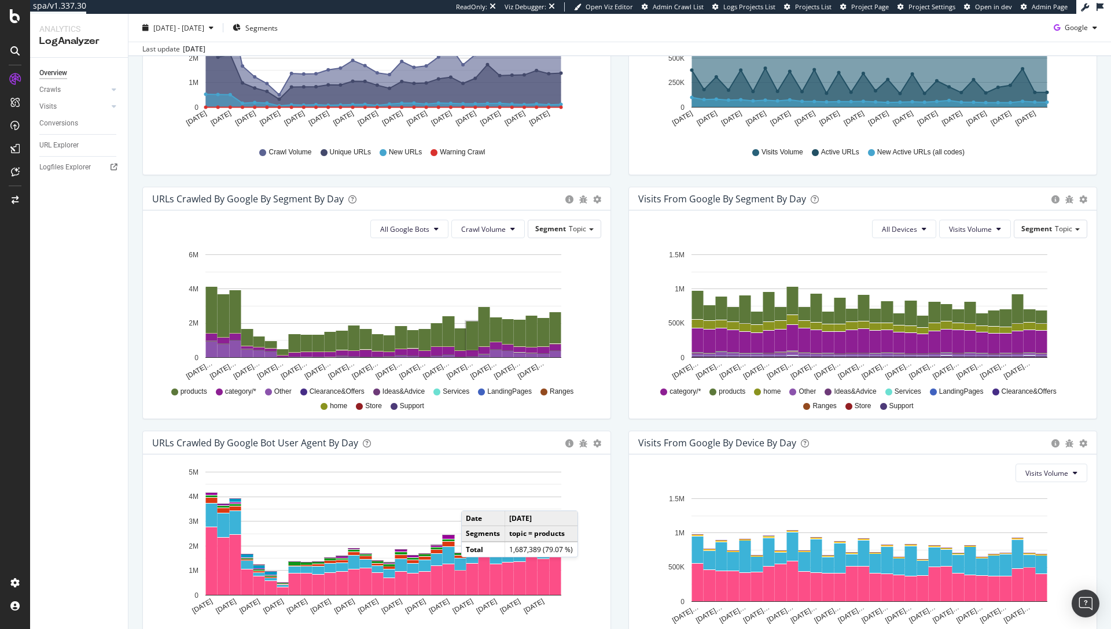
scroll to position [335, 0]
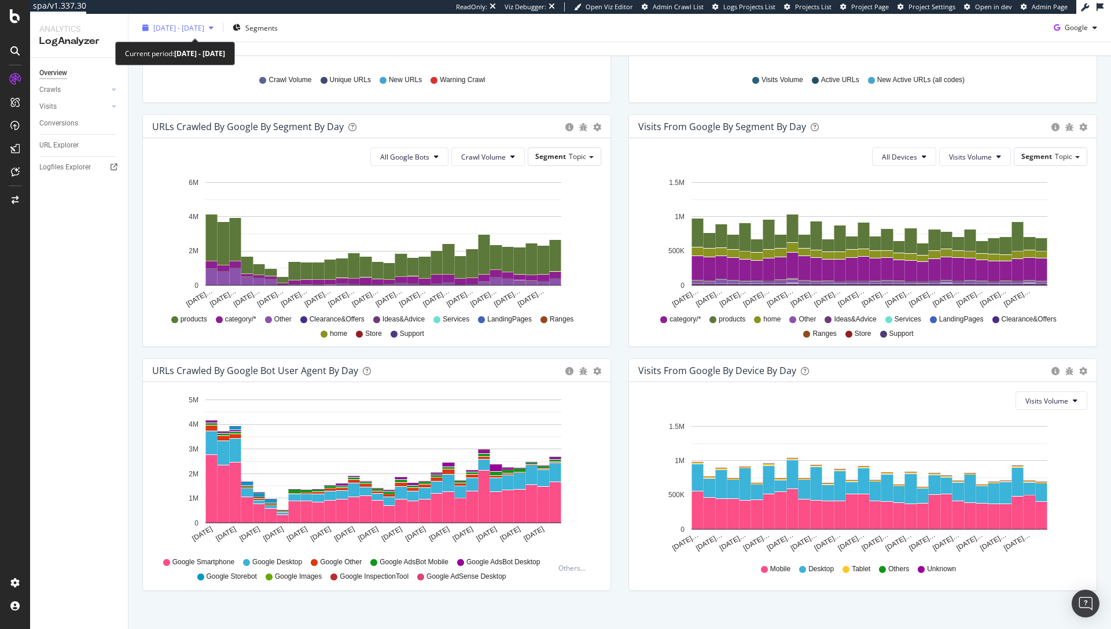
click at [204, 31] on span "2025 Aug. 17th - Sep. 15th" at bounding box center [178, 28] width 51 height 10
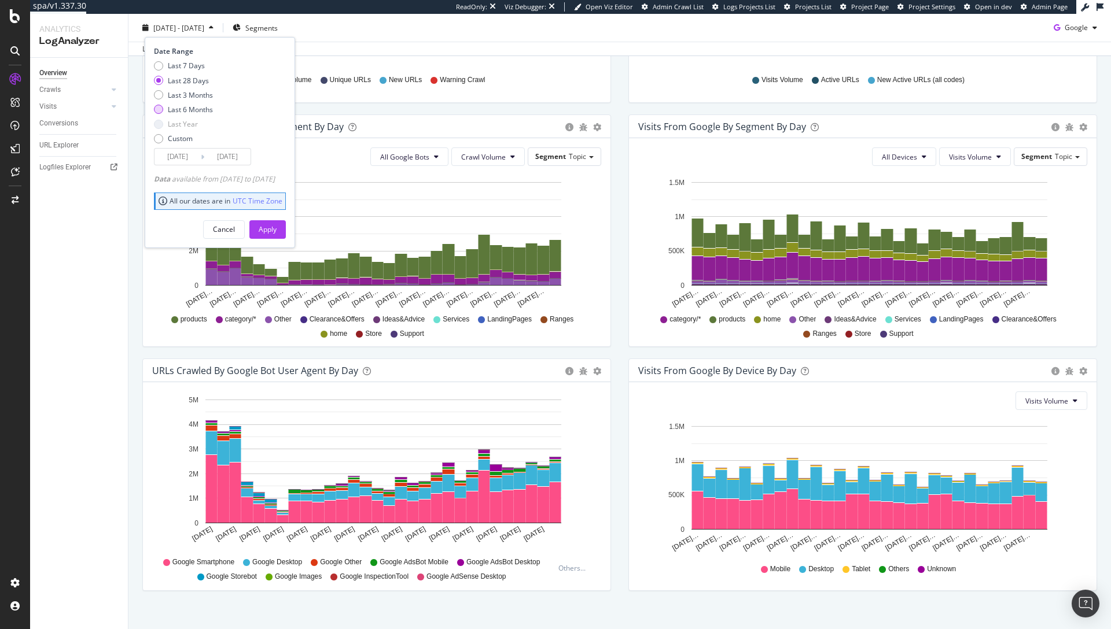
click at [201, 110] on div "Last 6 Months" at bounding box center [190, 110] width 45 height 10
type input "2025/03/16"
click at [275, 230] on button "Apply" at bounding box center [267, 229] width 36 height 19
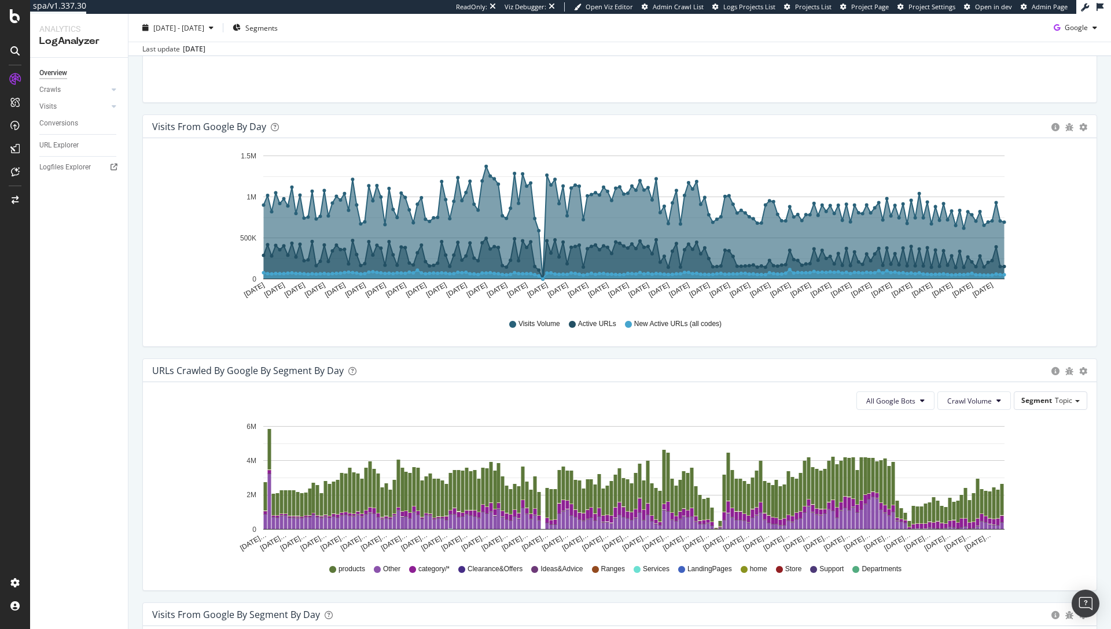
scroll to position [471, 0]
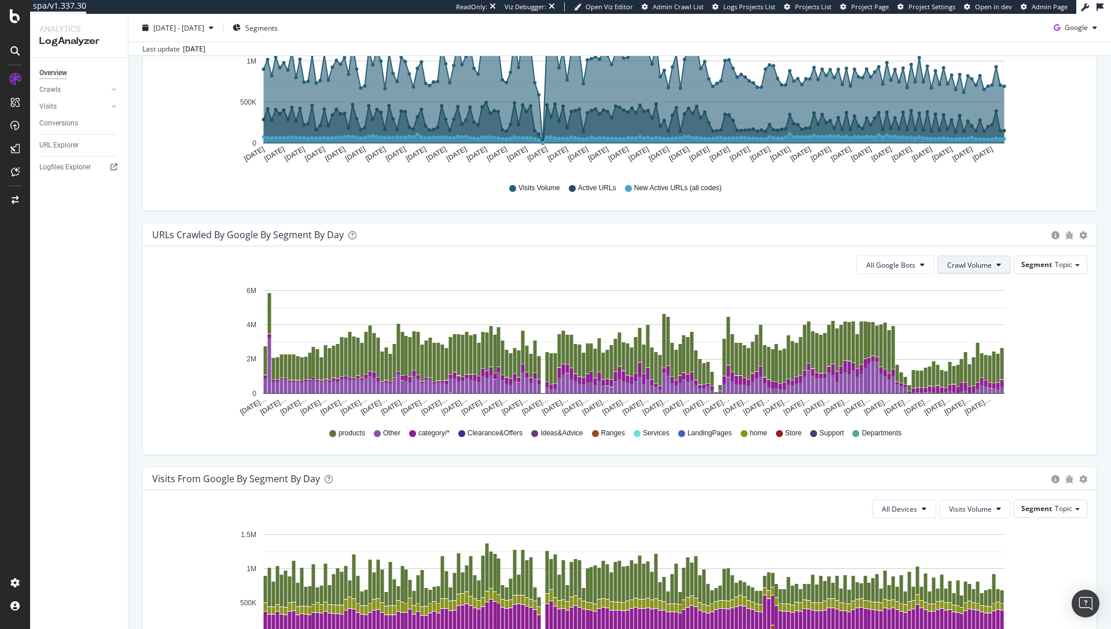
click at [947, 264] on span "Crawl Volume" at bounding box center [969, 265] width 45 height 10
click at [1040, 298] on icon "Mar 16… Mar 21… Mar 26… Mar 31… Apr 05… Apr 10… Apr 15… Apr 20… Apr 25… Apr 30……" at bounding box center [615, 350] width 926 height 134
click at [1025, 267] on span "Segment" at bounding box center [1036, 265] width 31 height 10
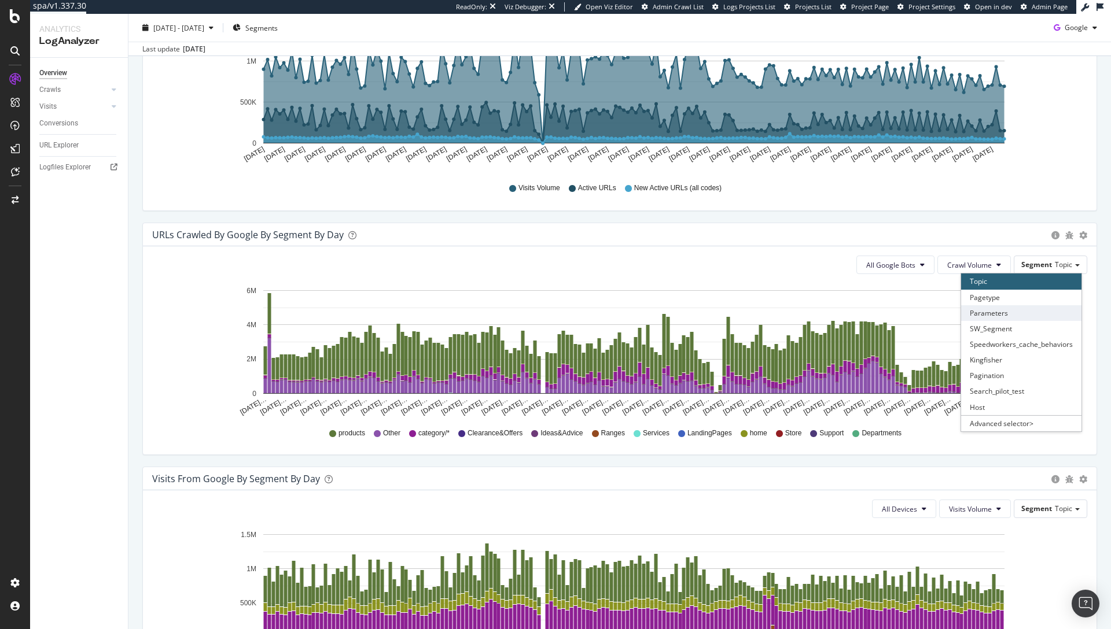
click at [1005, 313] on div "Parameters" at bounding box center [1021, 313] width 120 height 16
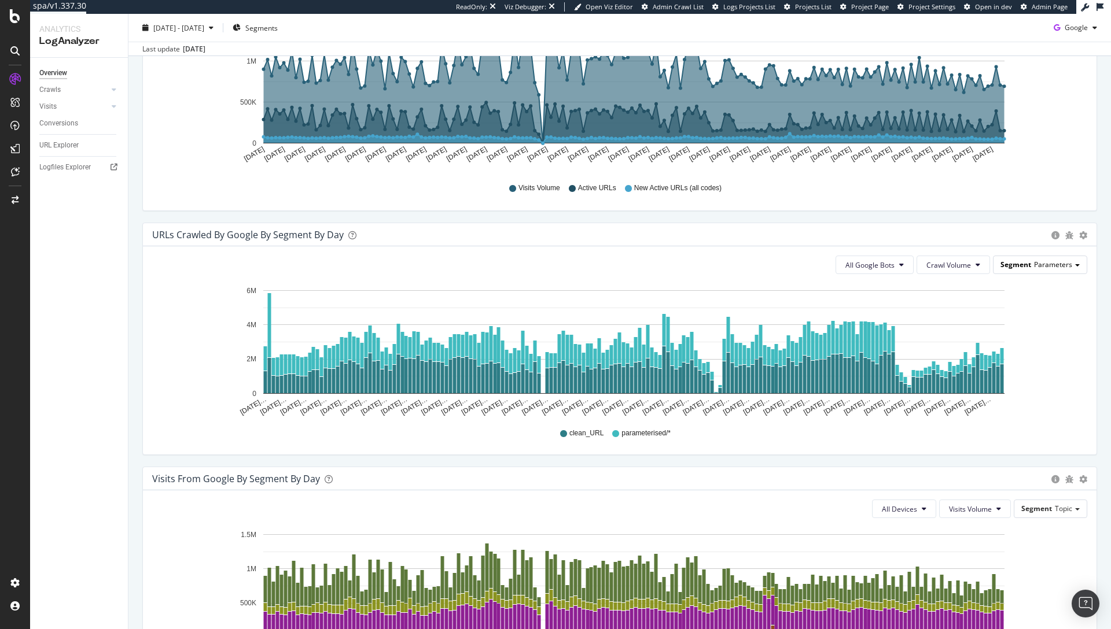
click at [1016, 267] on span "Segment" at bounding box center [1015, 265] width 31 height 10
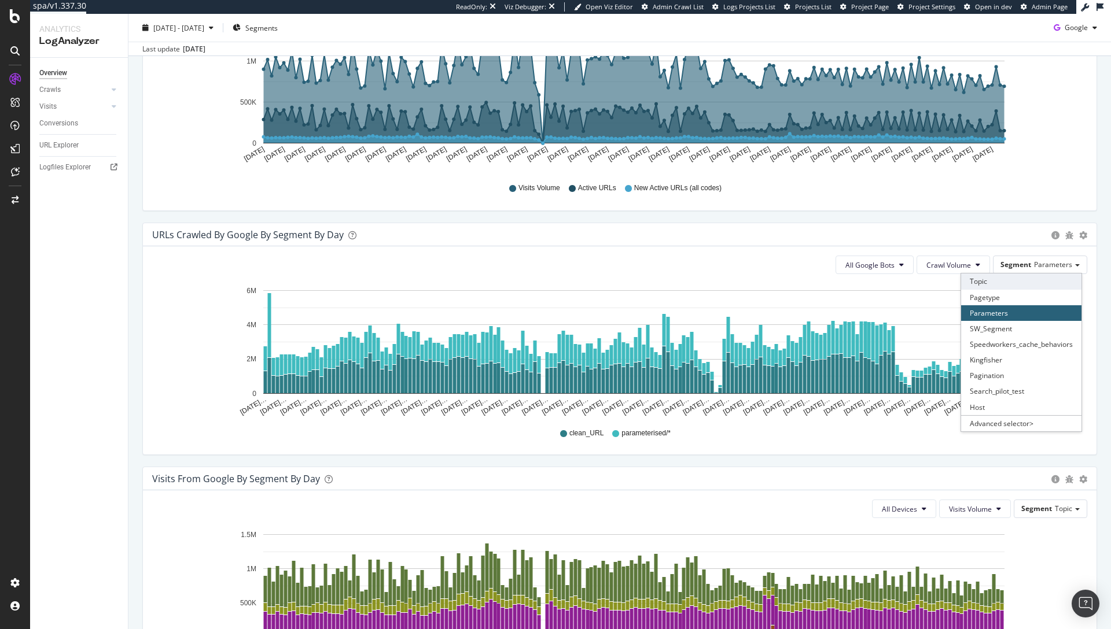
click at [1020, 278] on div "Topic" at bounding box center [1021, 282] width 120 height 16
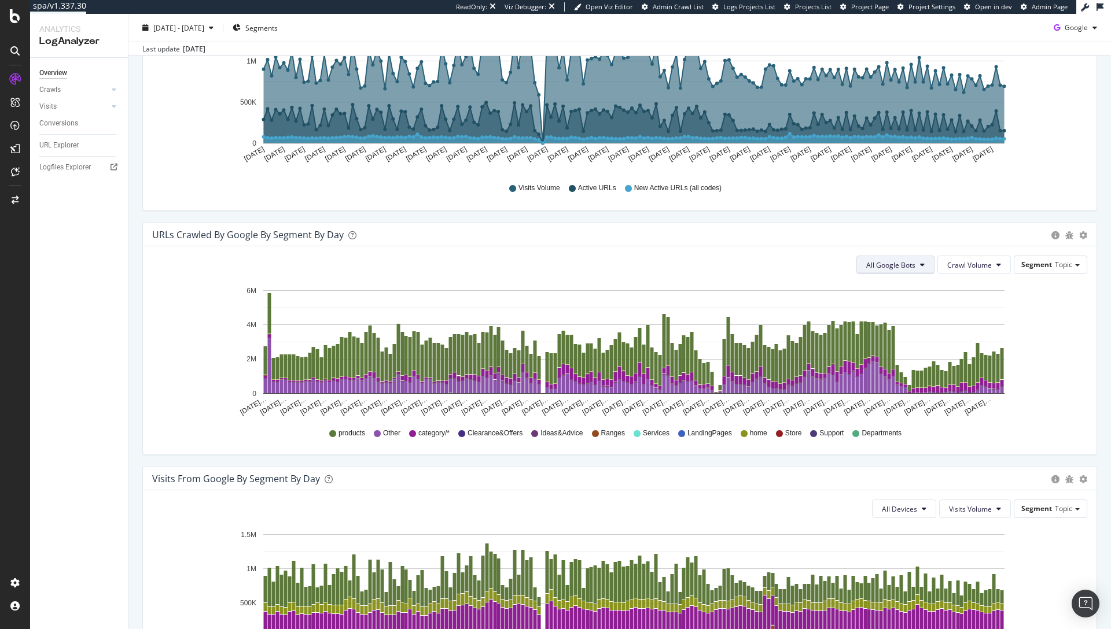
click at [888, 266] on span "All Google Bots" at bounding box center [890, 265] width 49 height 10
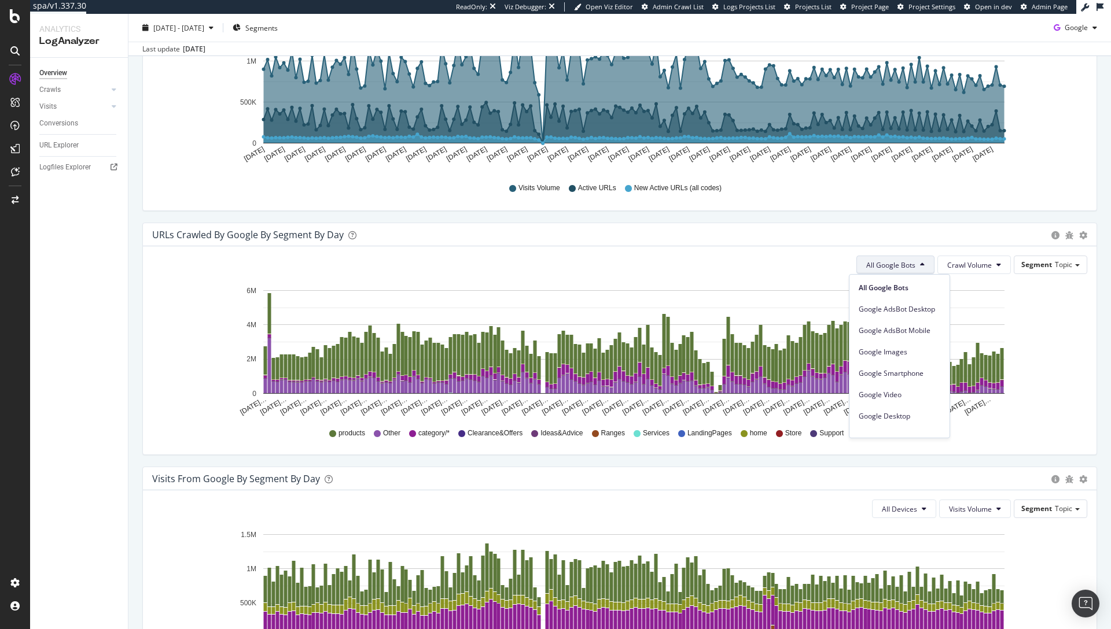
click at [889, 234] on div "URLs Crawled by Google By Segment By Day" at bounding box center [598, 235] width 893 height 12
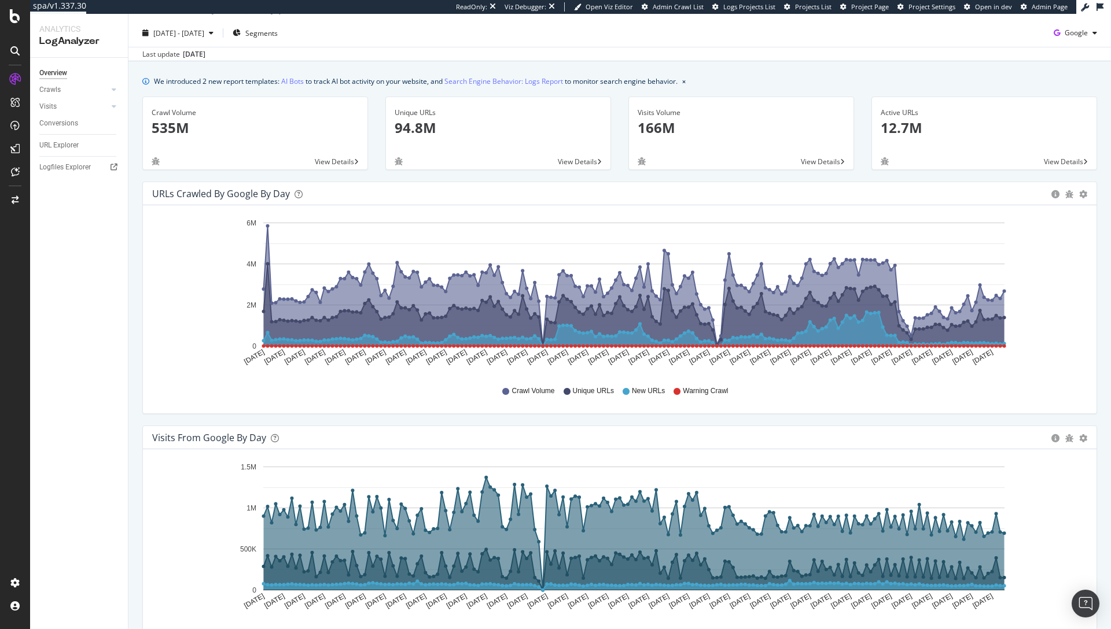
scroll to position [0, 0]
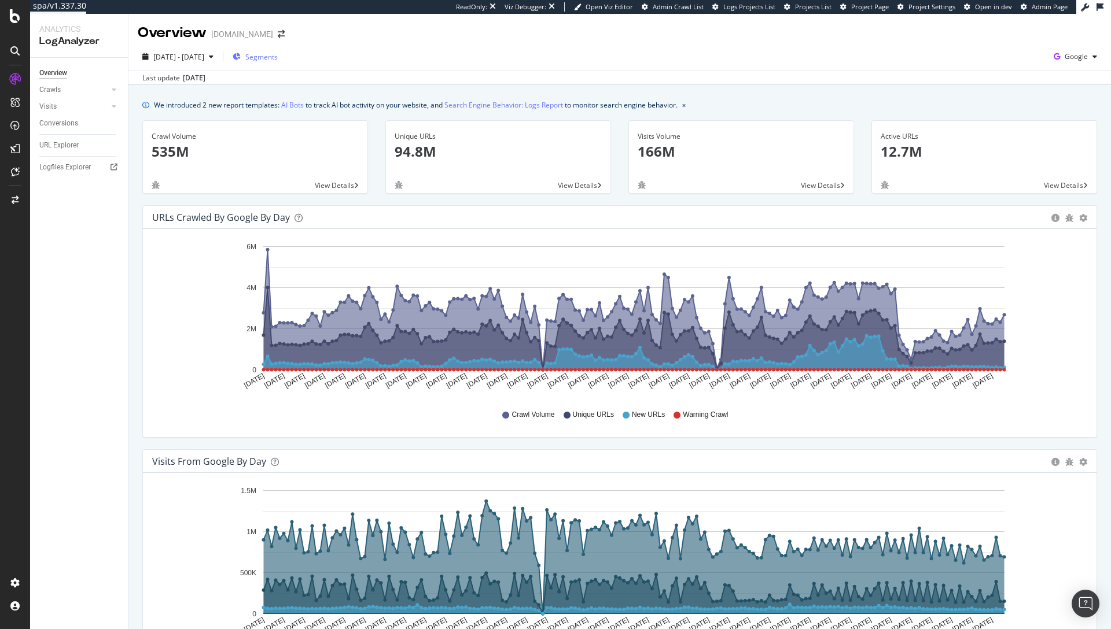
click at [278, 56] on span "Segments" at bounding box center [261, 57] width 32 height 10
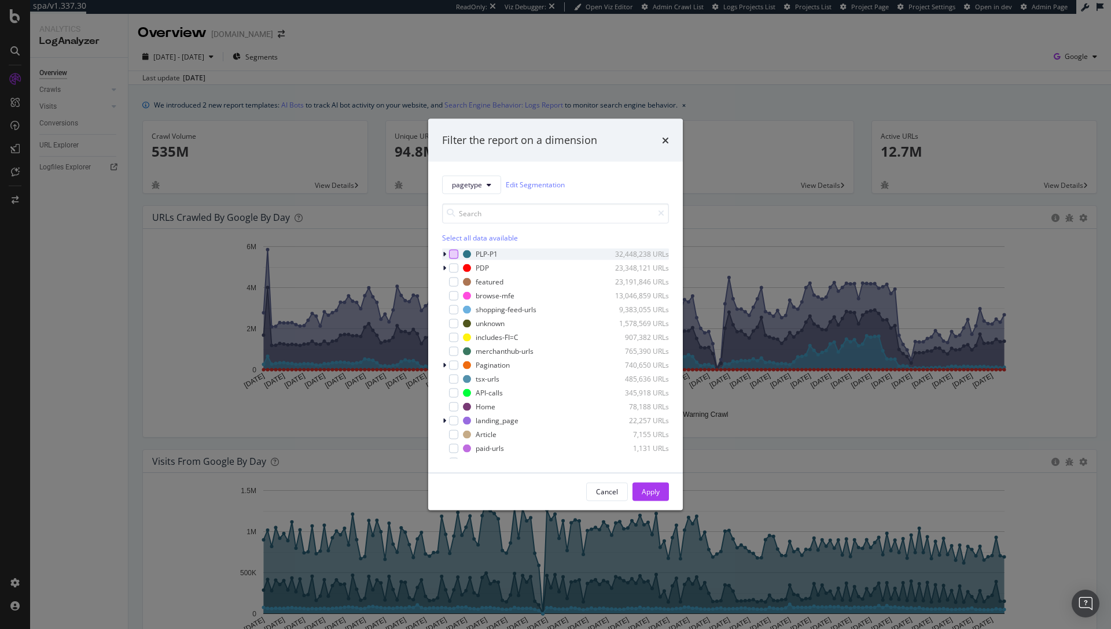
click at [449, 256] on div "modal" at bounding box center [453, 253] width 9 height 9
click at [443, 253] on icon "modal" at bounding box center [444, 253] width 3 height 7
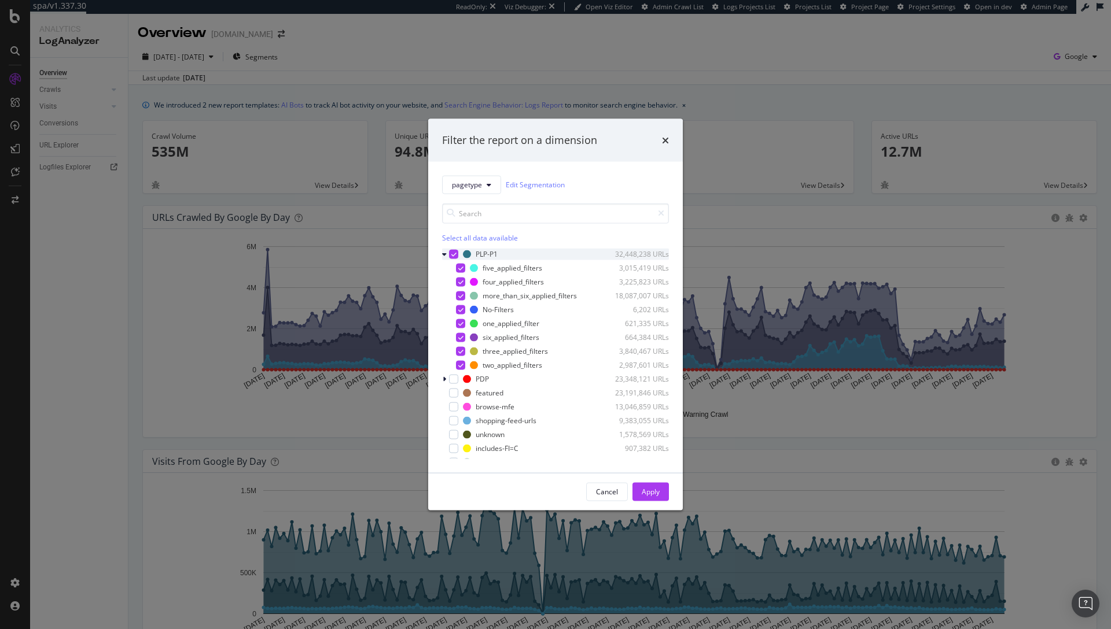
click at [446, 255] on icon "modal" at bounding box center [444, 253] width 5 height 7
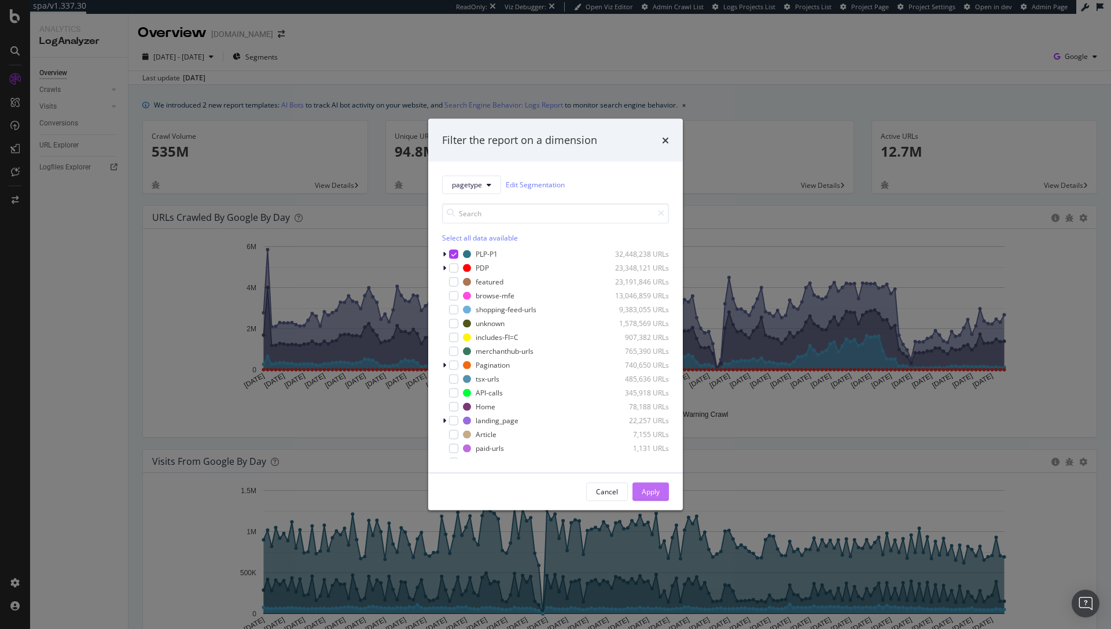
click at [666, 492] on button "Apply" at bounding box center [650, 491] width 36 height 19
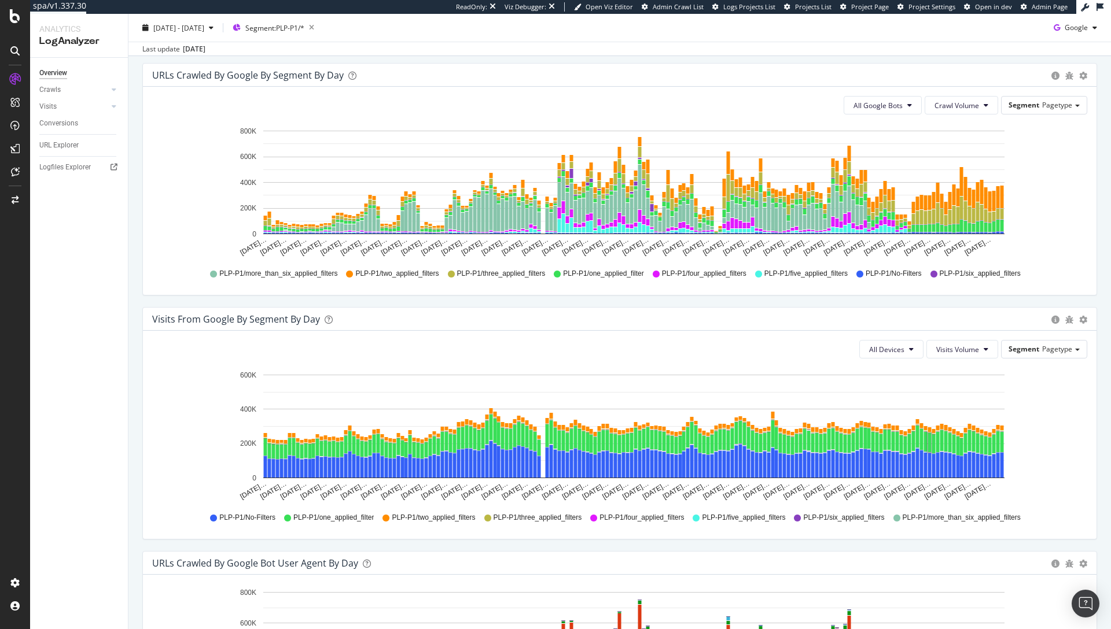
scroll to position [768, 0]
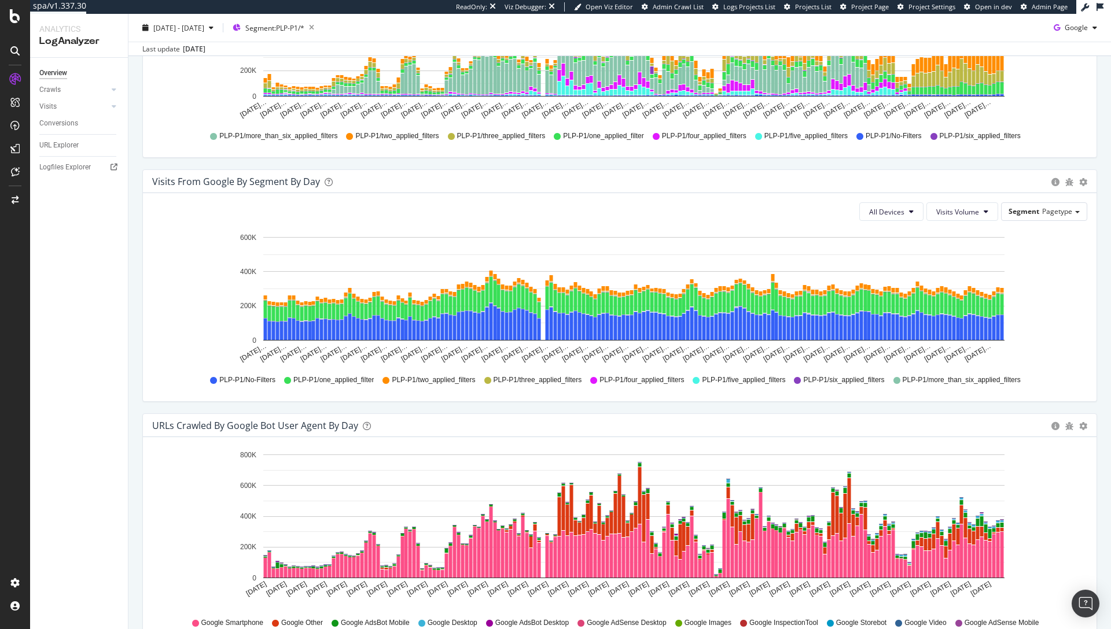
click at [1016, 371] on div "PLP-P1/No-Filters PLP-P1/one_applied_filter PLP-P1/two_applied_filters PLP-P1/t…" at bounding box center [619, 380] width 923 height 26
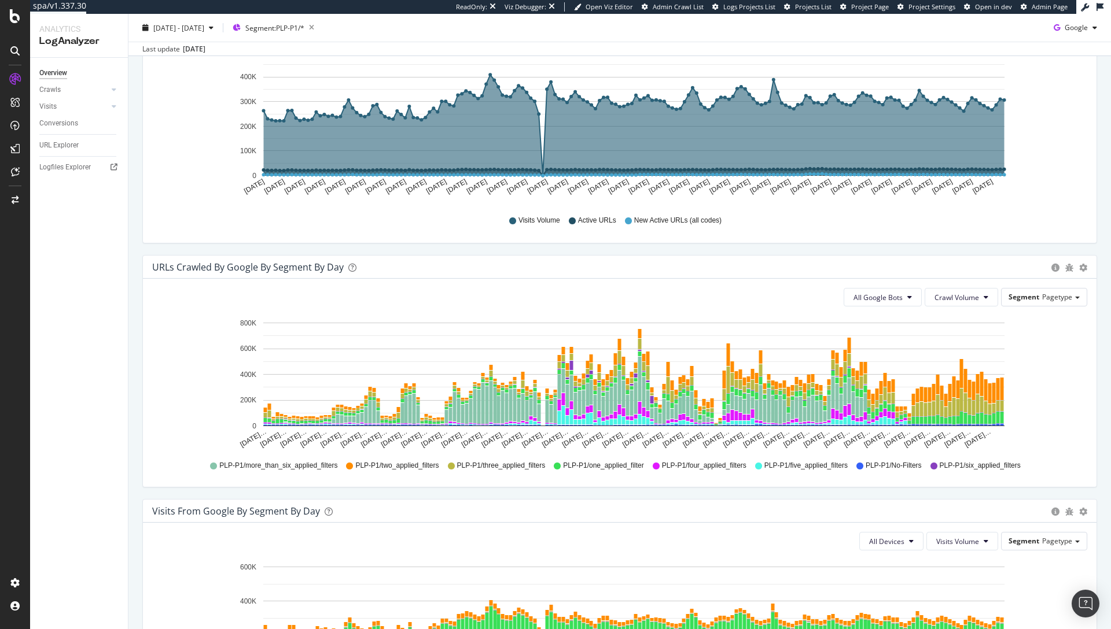
scroll to position [436, 0]
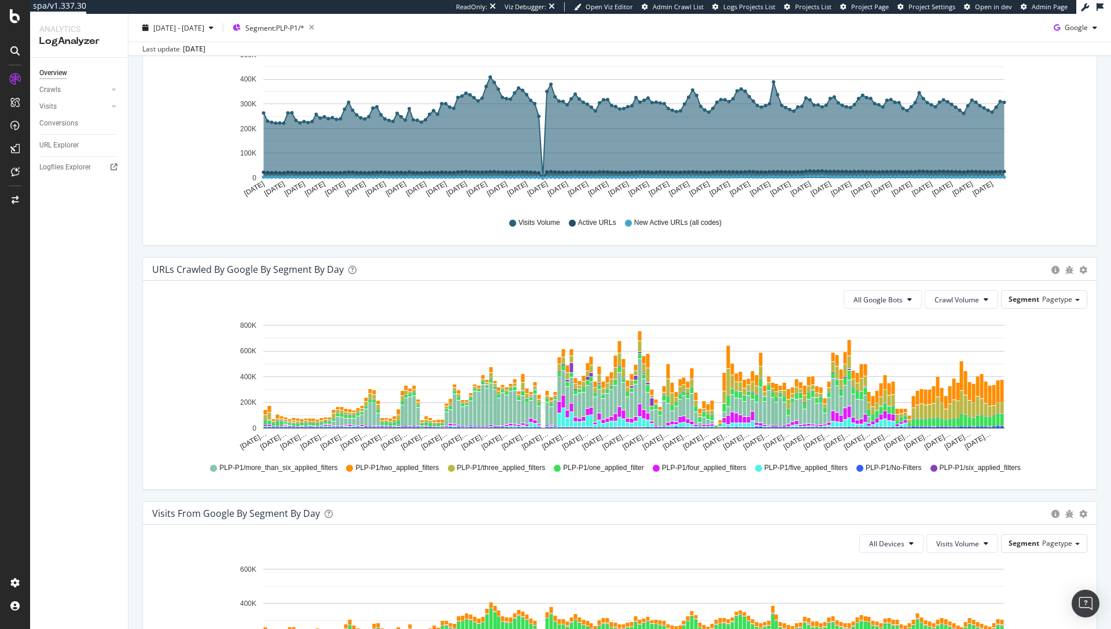
click at [1055, 374] on icon "Mar 16… Mar 21… Mar 26… Mar 31… Apr 05… Apr 10… Apr 15… Apr 20… Apr 25… Apr 30……" at bounding box center [615, 385] width 926 height 134
click at [966, 299] on span "Crawl Volume" at bounding box center [956, 300] width 45 height 10
click at [950, 342] on span "Unique URLs" at bounding box center [949, 344] width 46 height 10
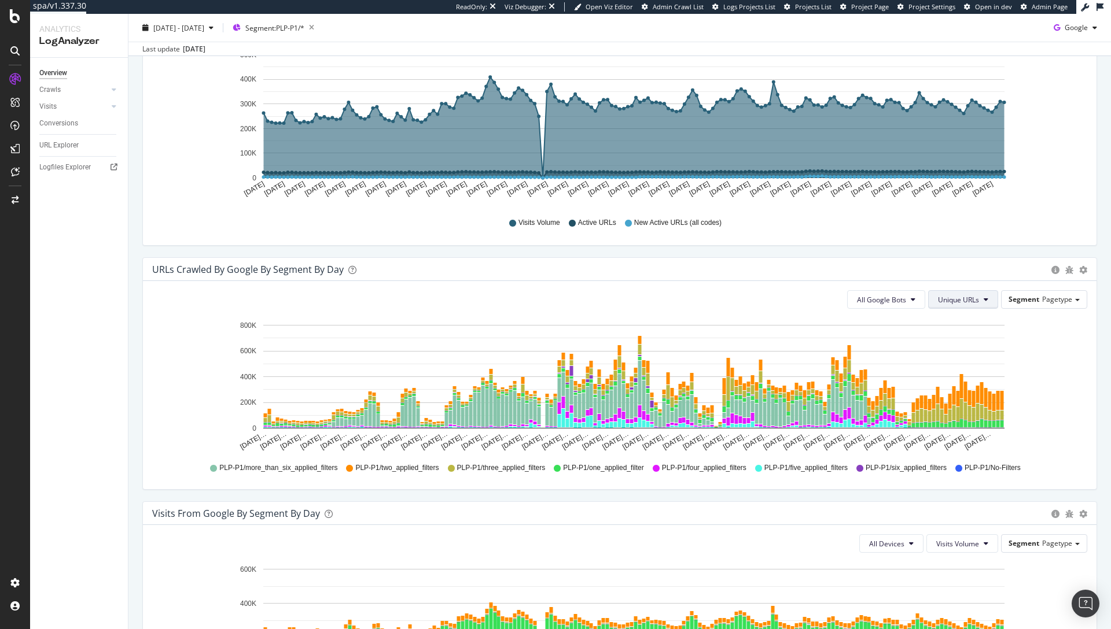
click at [962, 300] on span "Unique URLs" at bounding box center [958, 300] width 41 height 10
click at [957, 367] on span "New URLs" at bounding box center [952, 365] width 45 height 10
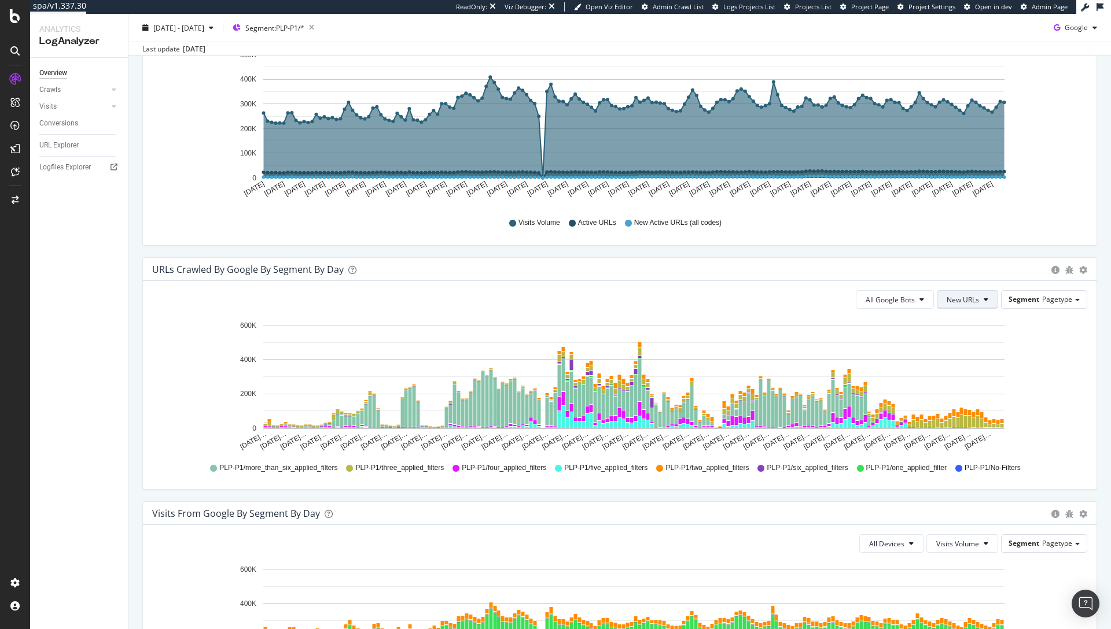
click at [957, 297] on span "New URLs" at bounding box center [962, 300] width 32 height 10
click at [957, 342] on span "Unique URLs" at bounding box center [960, 344] width 45 height 10
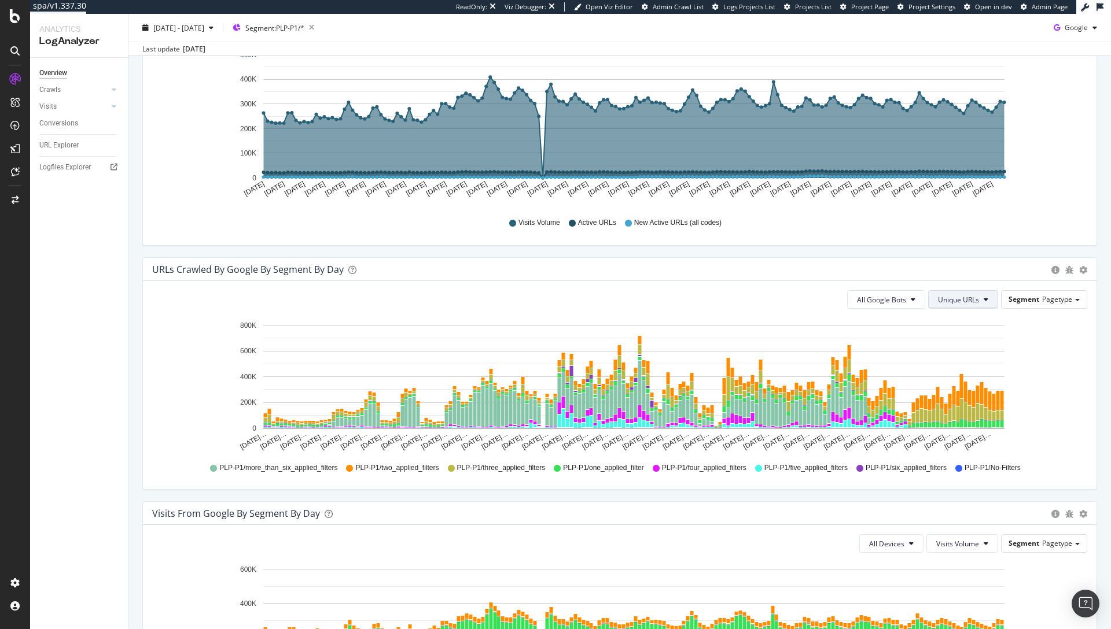
click at [955, 297] on span "Unique URLs" at bounding box center [958, 300] width 41 height 10
click at [955, 332] on div "Unique URLs" at bounding box center [951, 341] width 63 height 21
click at [953, 327] on rect "A chart." at bounding box center [633, 377] width 741 height 104
click at [953, 304] on button "Unique URLs" at bounding box center [963, 299] width 70 height 19
click at [953, 320] on span "Crawl Volume" at bounding box center [952, 323] width 45 height 10
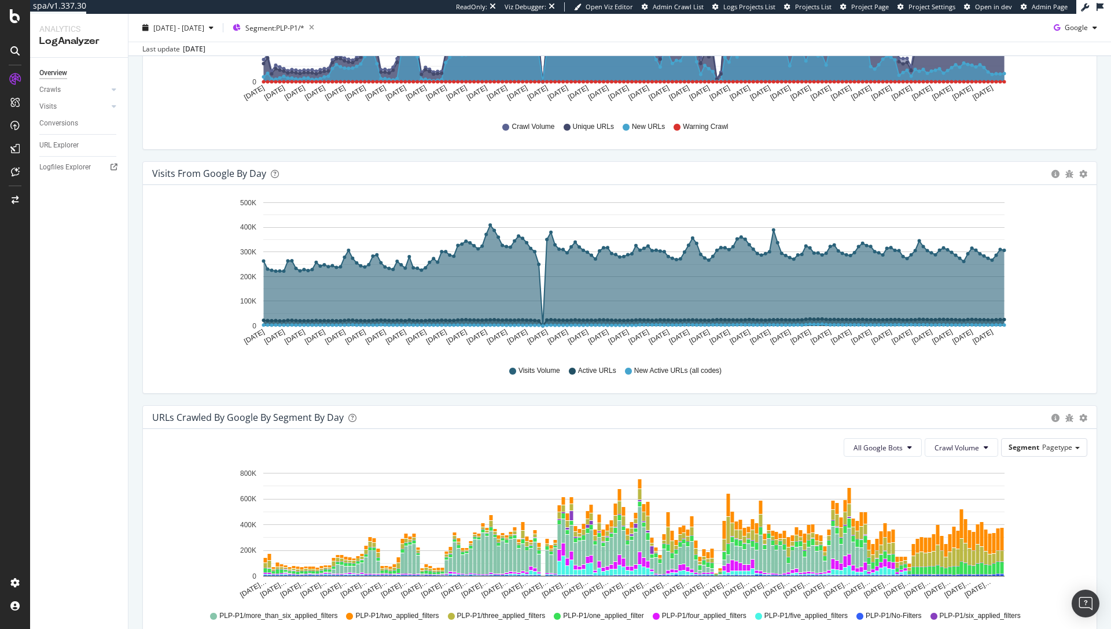
scroll to position [289, 0]
drag, startPoint x: 64, startPoint y: 167, endPoint x: 118, endPoint y: 167, distance: 53.8
click at [65, 167] on div "RealKeywords" at bounding box center [68, 170] width 51 height 12
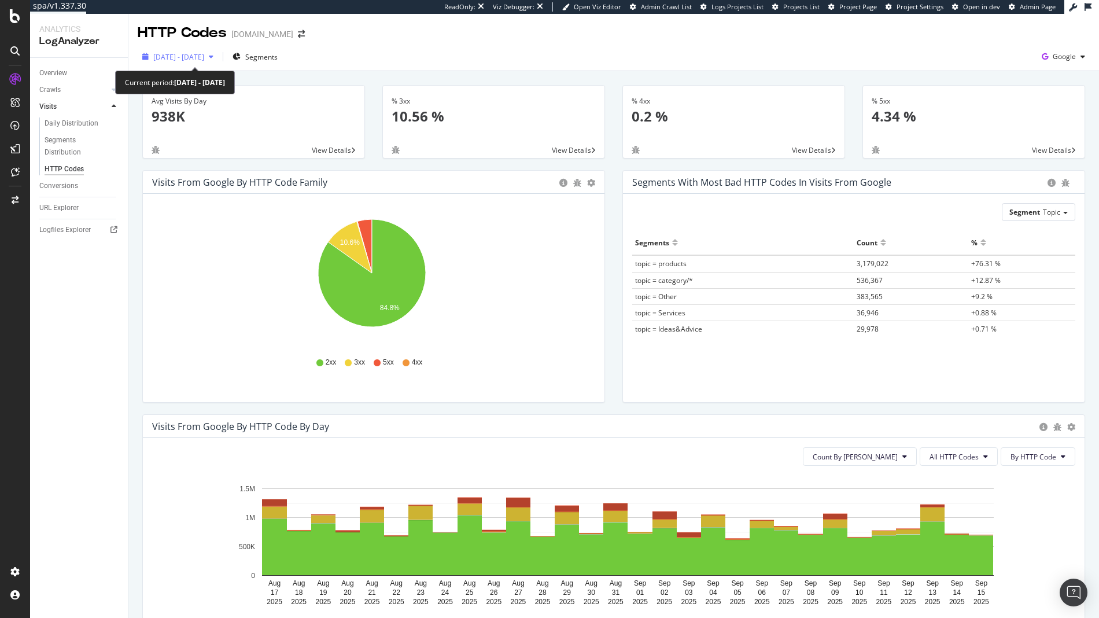
click at [204, 58] on span "2025 Aug. 17th - Sep. 15th" at bounding box center [178, 57] width 51 height 10
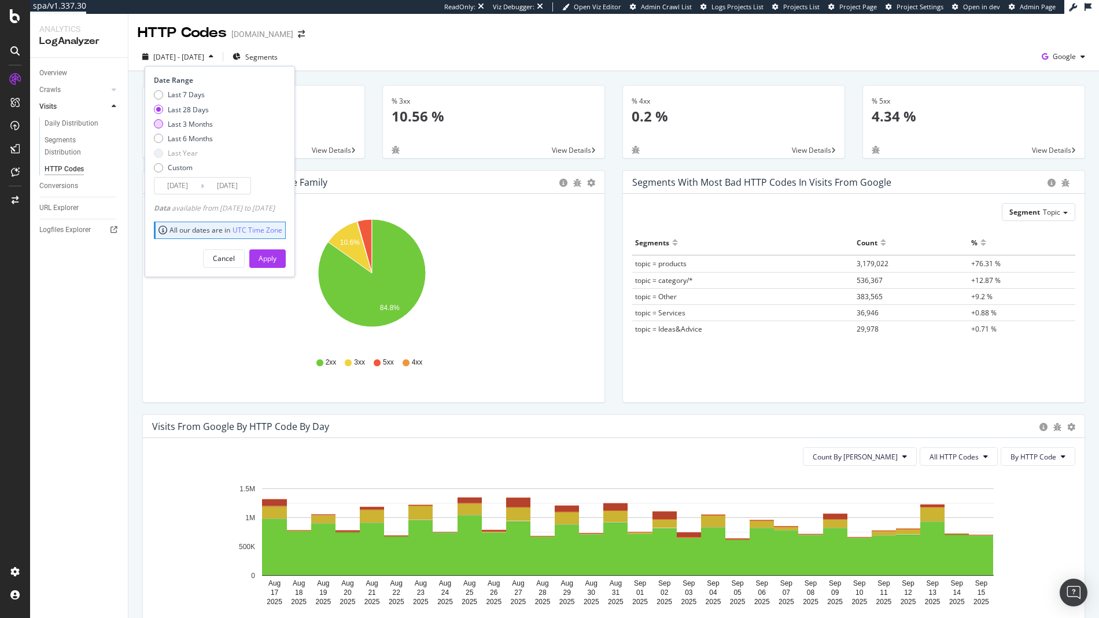
click at [211, 120] on div "Last 3 Months" at bounding box center [190, 124] width 45 height 10
type input "2025/06/16"
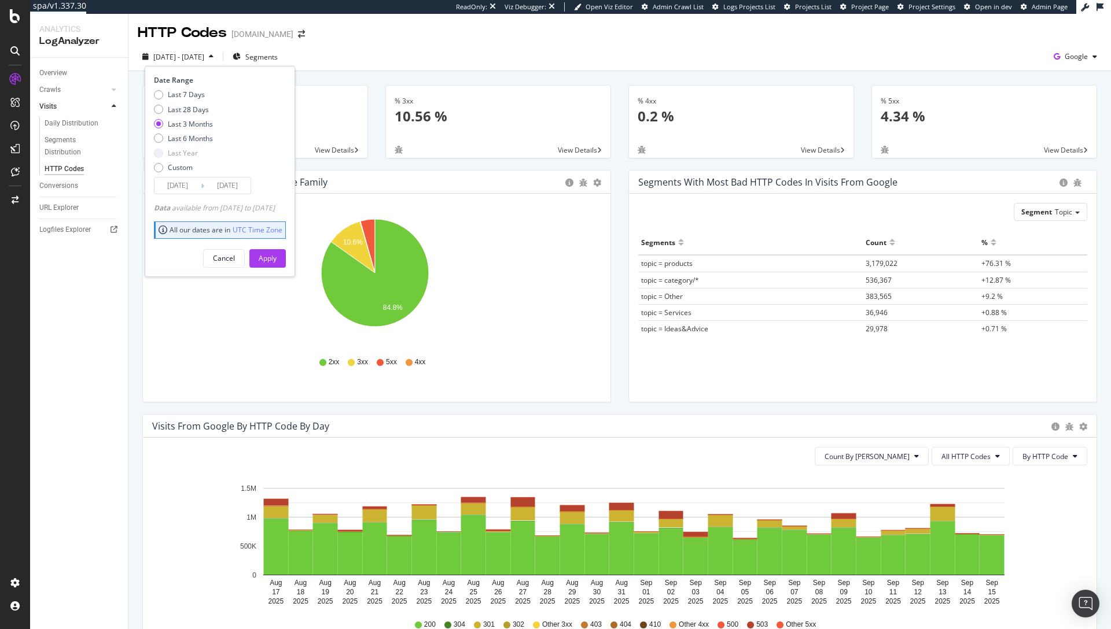
click at [400, 49] on div "2025 Aug. 17th - Sep. 15th Segments Date Range Last 7 Days Last 28 Days Last 3 …" at bounding box center [619, 58] width 982 height 23
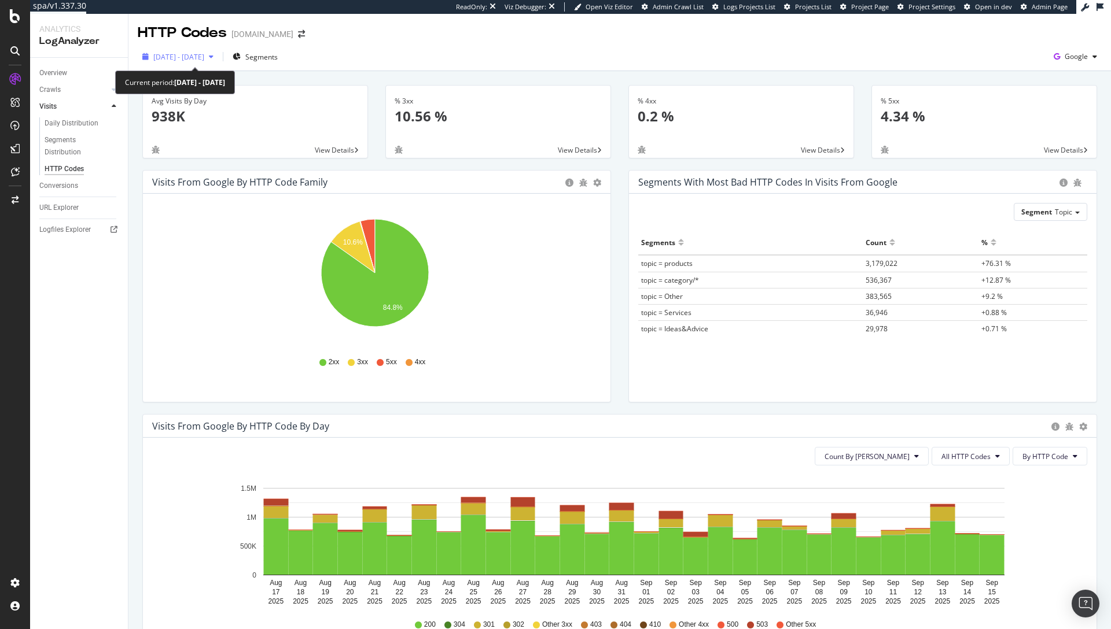
click at [204, 54] on span "2025 Aug. 17th - Sep. 15th" at bounding box center [178, 57] width 51 height 10
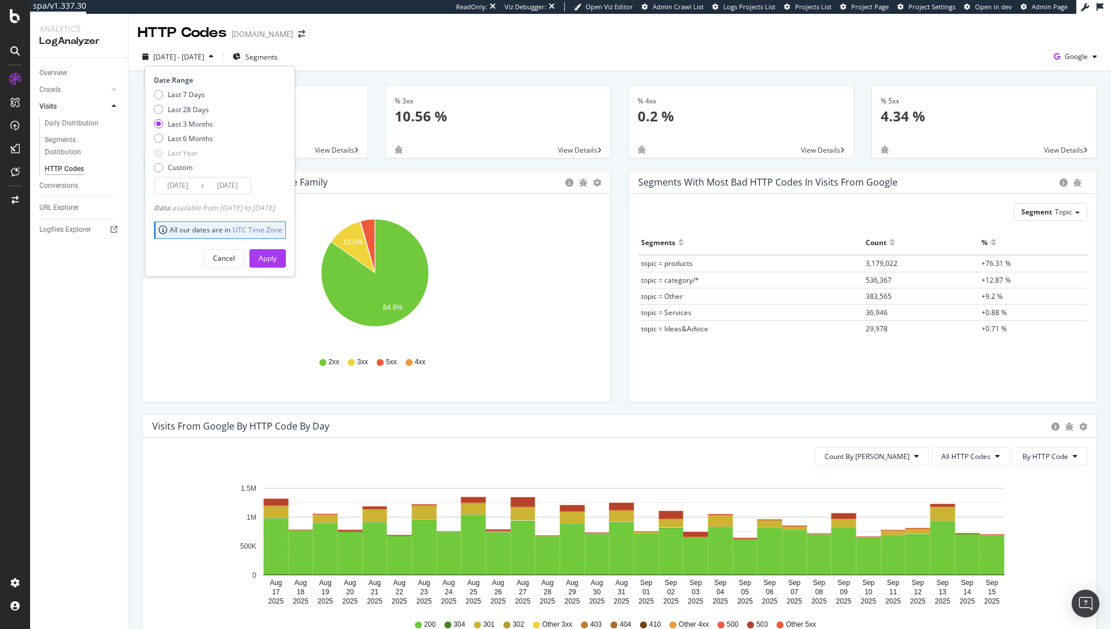
click at [435, 167] on div "% 3xx 10.56 % View Details" at bounding box center [498, 127] width 243 height 85
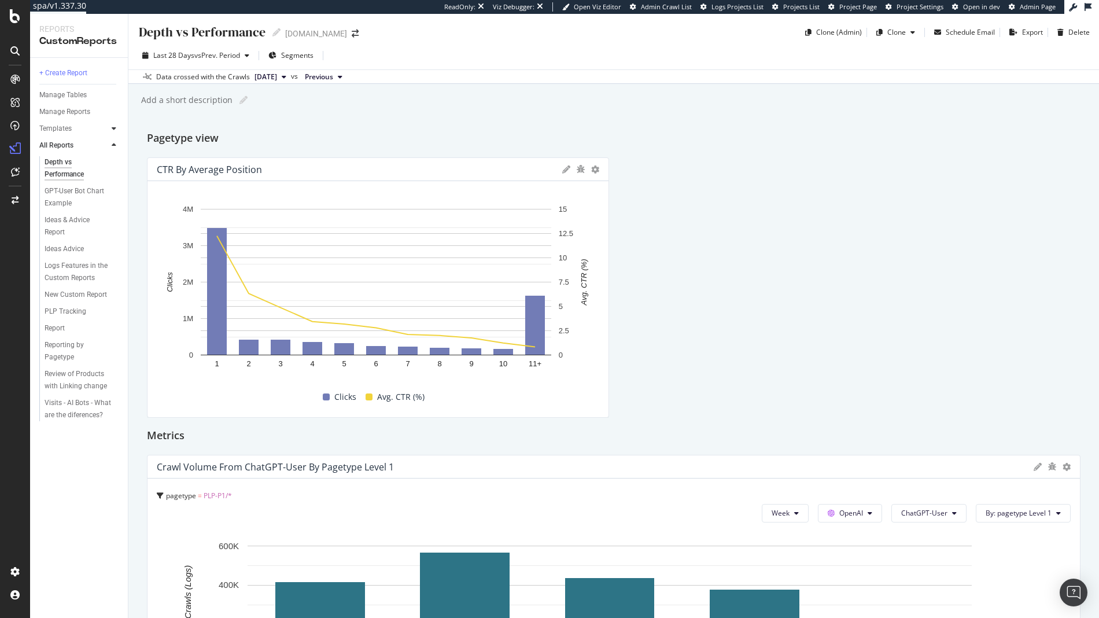
click at [112, 127] on icon at bounding box center [114, 128] width 5 height 7
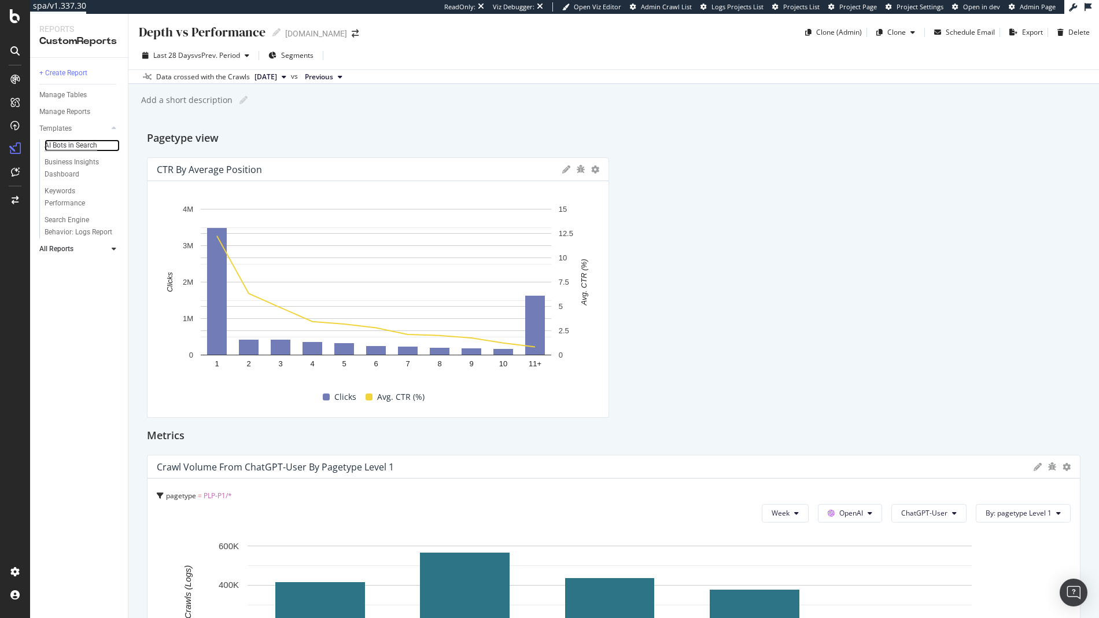
click at [67, 146] on div "AI Bots in Search" at bounding box center [71, 145] width 53 height 12
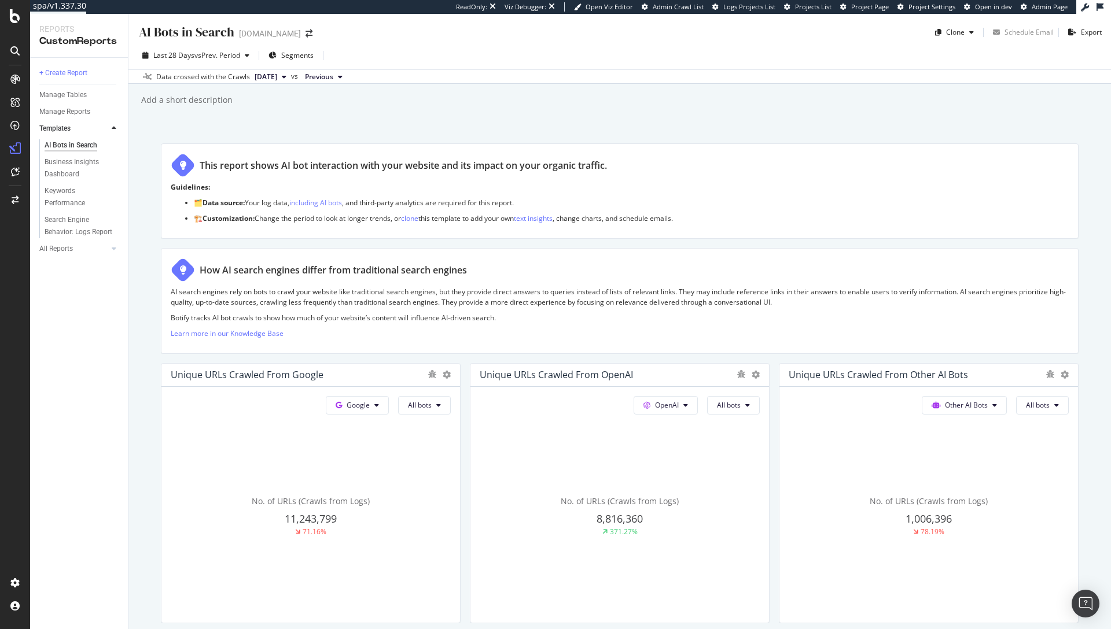
click at [726, 67] on div "Last 28 Days vs Prev. Period Segments" at bounding box center [619, 57] width 982 height 23
click at [352, 91] on div "Add a short description Add a short description" at bounding box center [625, 99] width 971 height 17
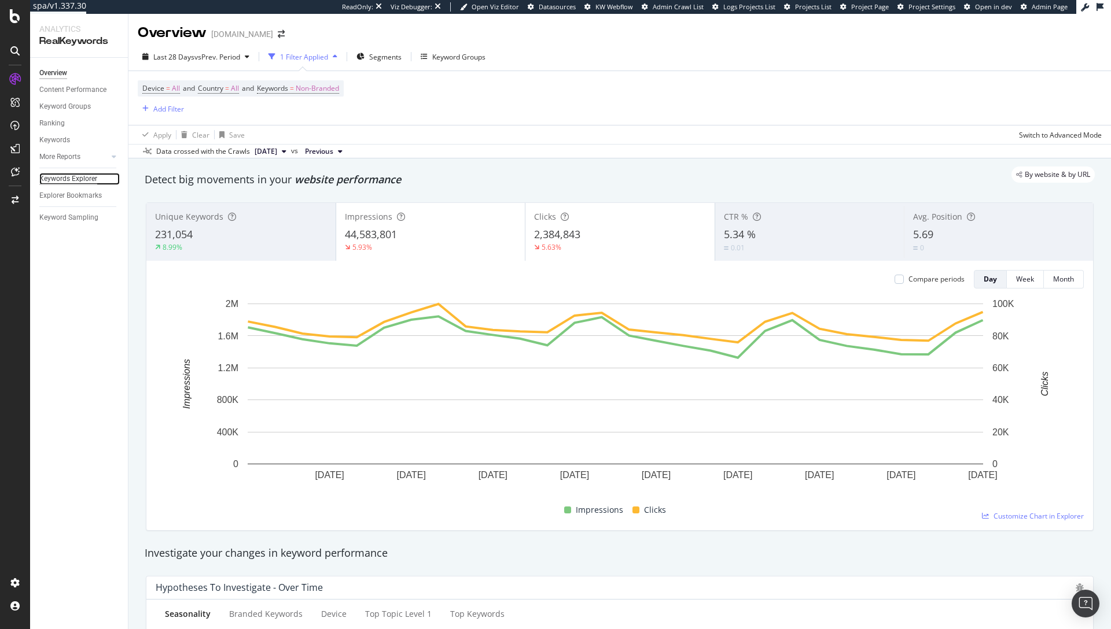
click at [69, 179] on div "Keywords Explorer" at bounding box center [68, 179] width 58 height 12
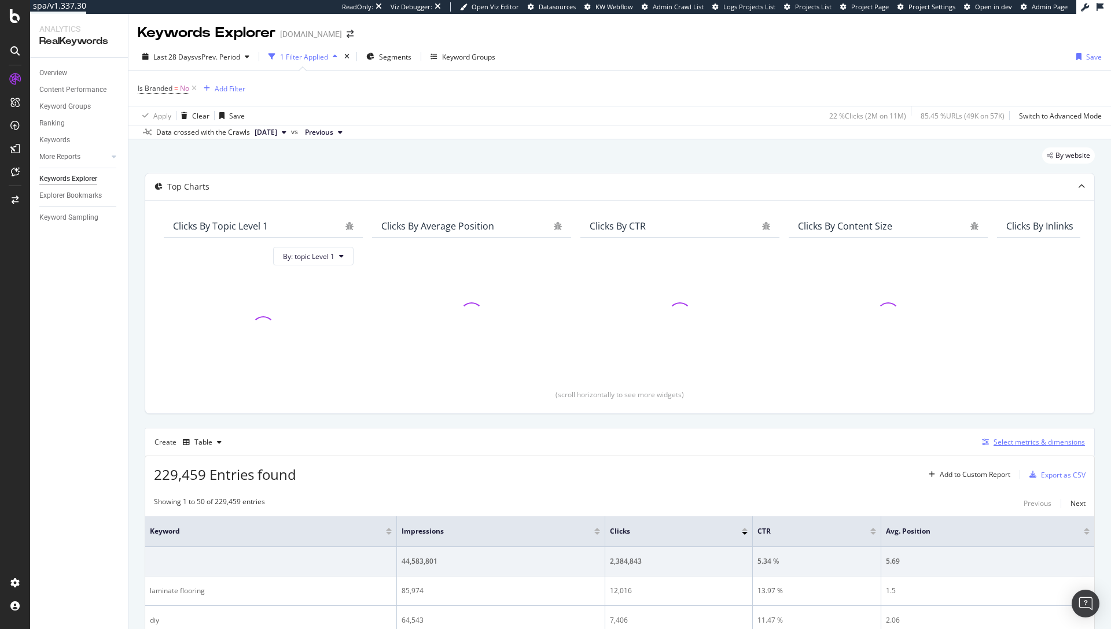
click at [1036, 443] on div "Select metrics & dimensions" at bounding box center [1038, 442] width 91 height 10
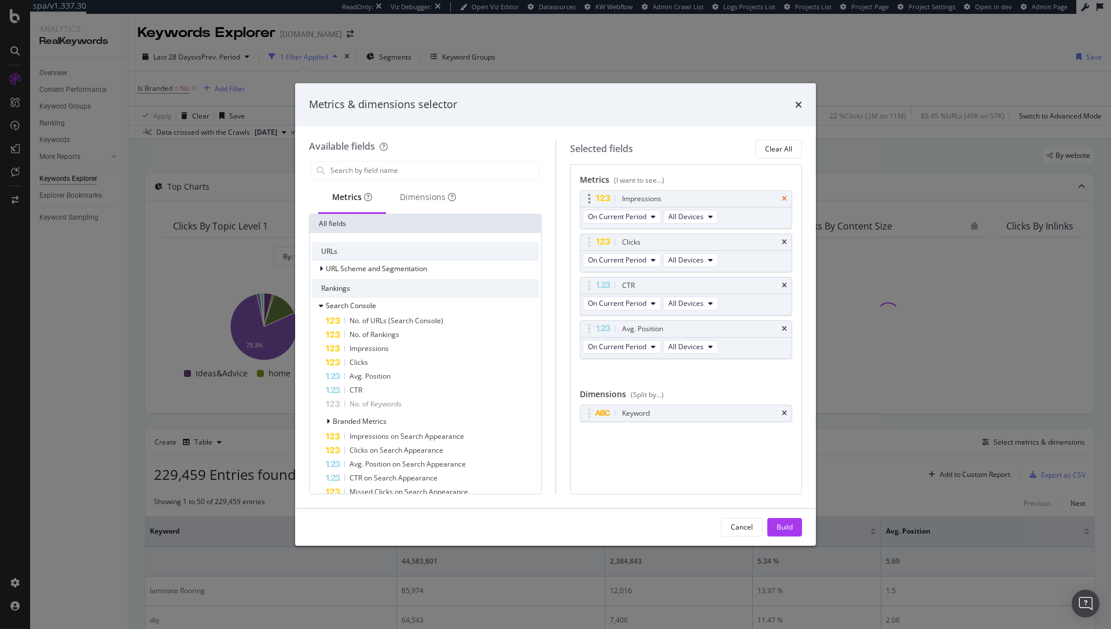
click at [785, 197] on icon "times" at bounding box center [784, 199] width 5 height 7
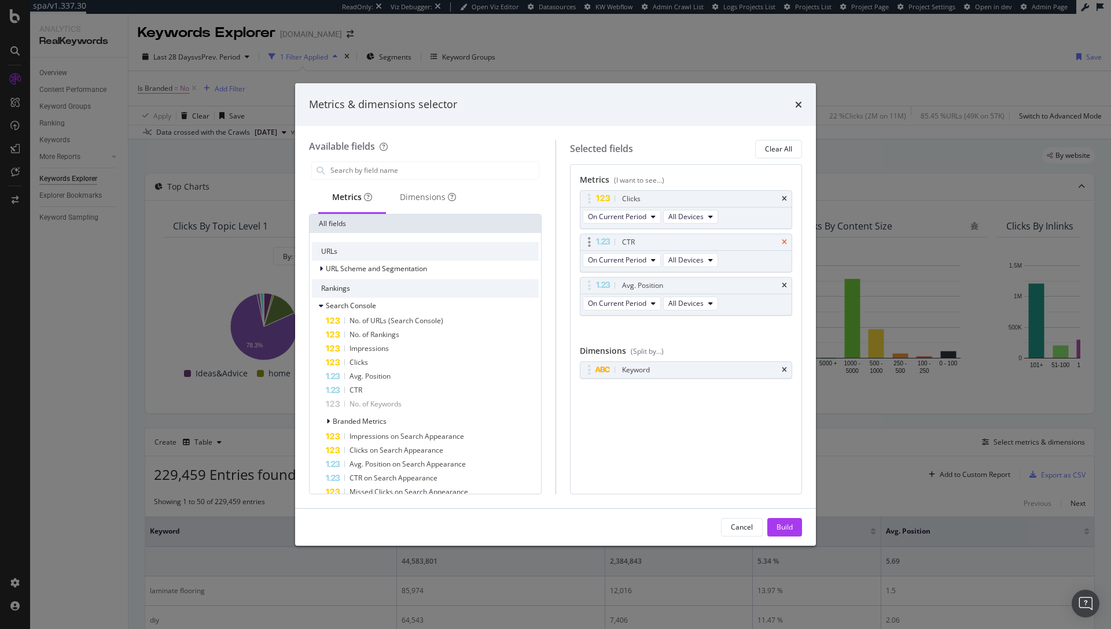
click at [782, 245] on icon "times" at bounding box center [784, 242] width 5 height 7
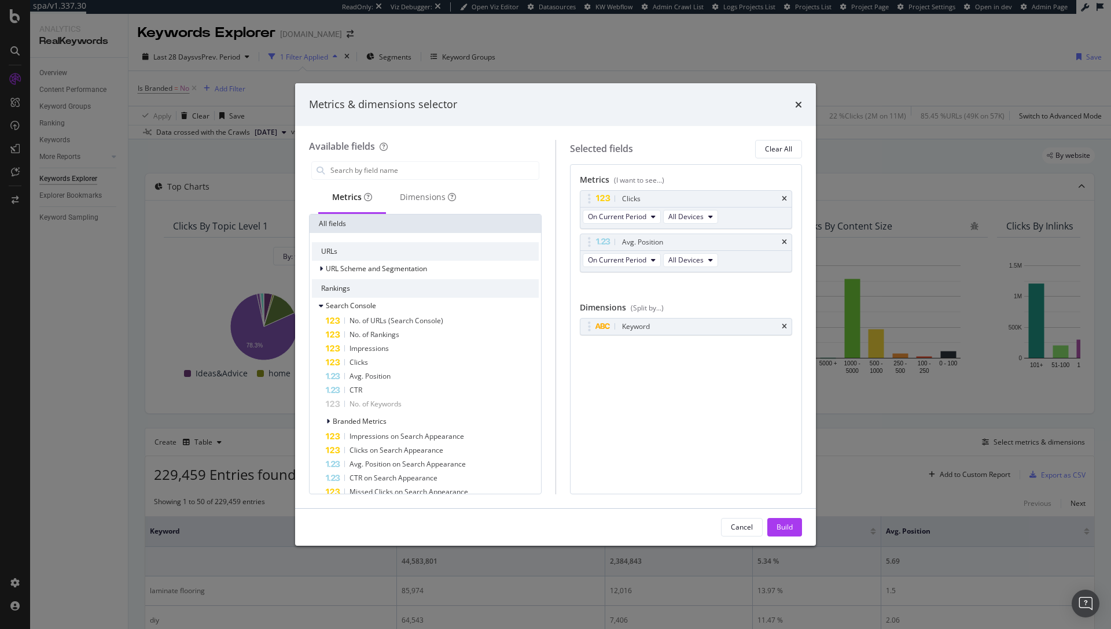
click at [782, 245] on icon "times" at bounding box center [784, 242] width 5 height 7
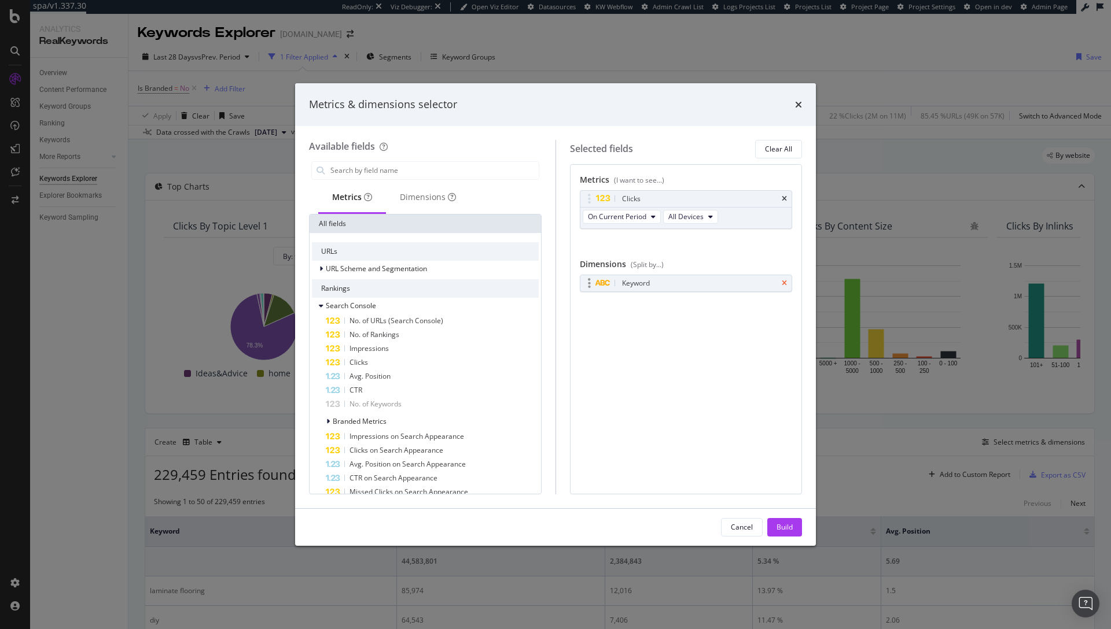
click at [784, 282] on icon "times" at bounding box center [784, 283] width 5 height 7
click at [359, 171] on input "modal" at bounding box center [433, 170] width 209 height 17
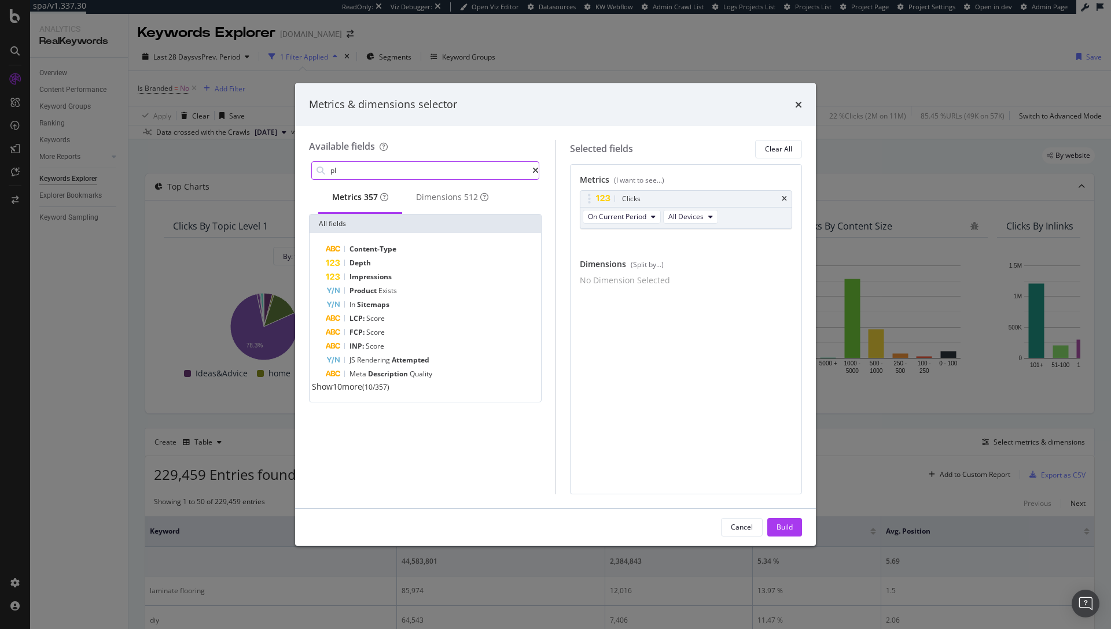
type input "plp"
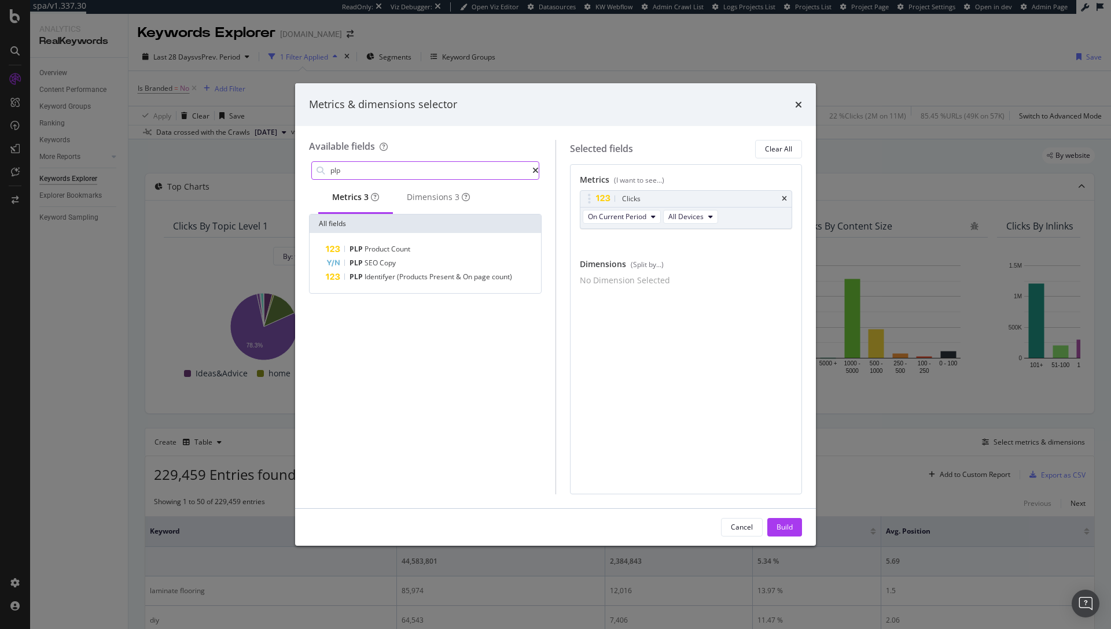
click at [381, 170] on input "plp" at bounding box center [430, 170] width 203 height 17
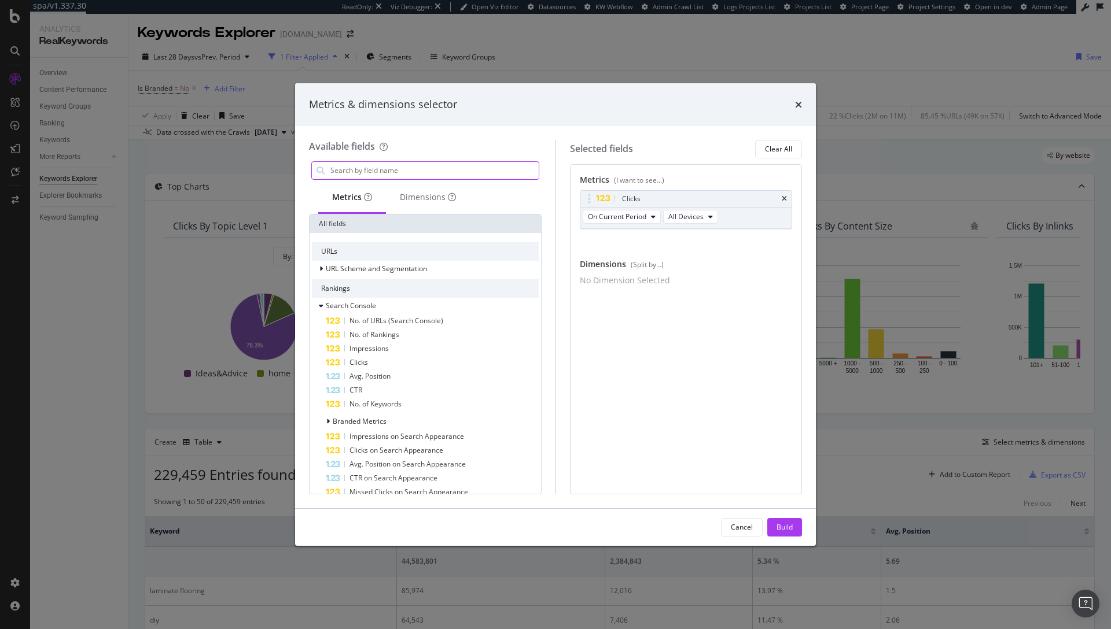
click at [403, 165] on input "modal" at bounding box center [433, 170] width 209 height 17
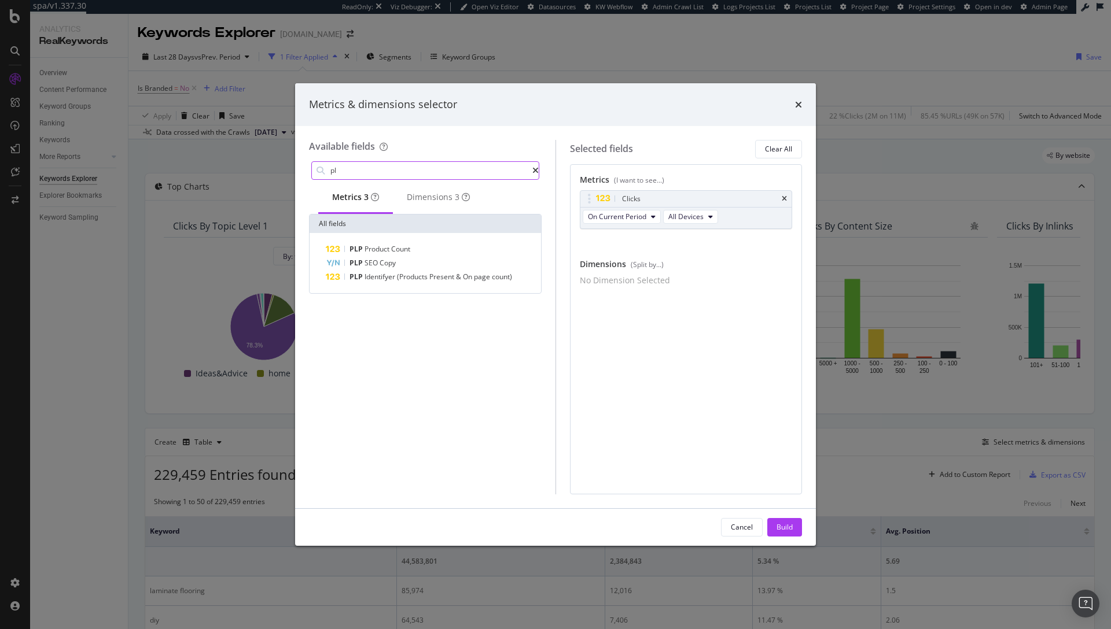
type input "p"
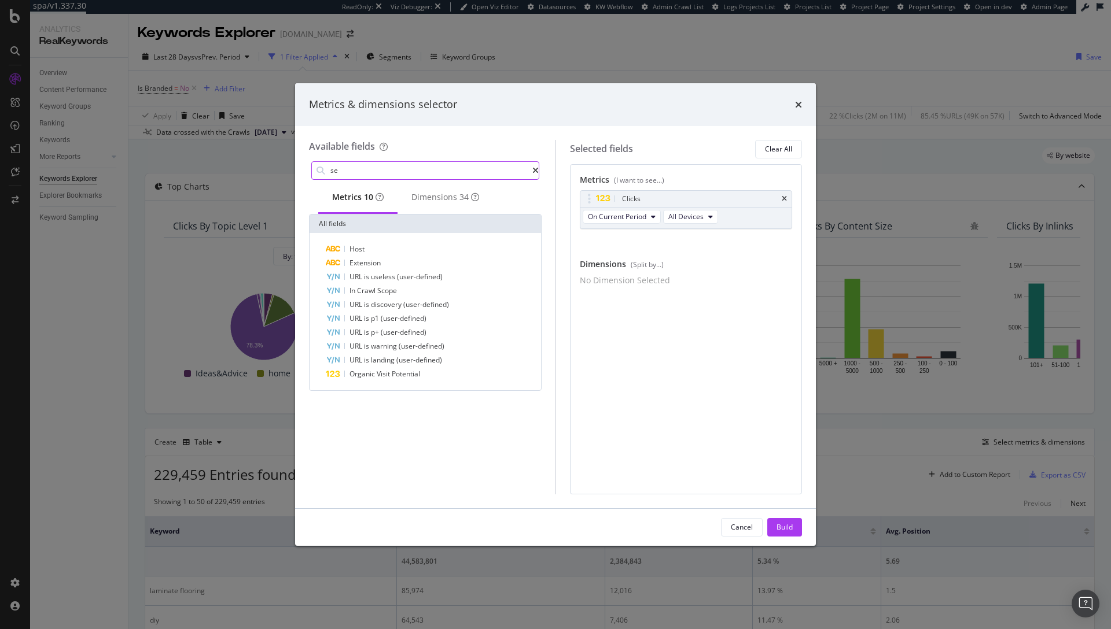
type input "s"
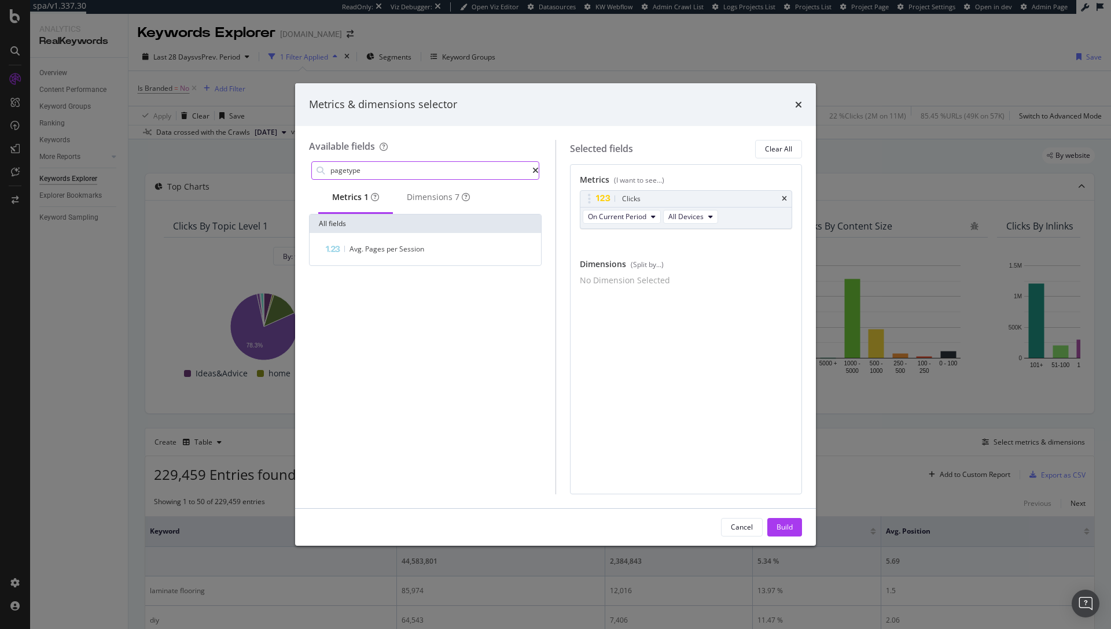
click at [383, 169] on input "pagetype" at bounding box center [430, 170] width 203 height 17
click at [427, 198] on div "Dimensions 7" at bounding box center [438, 197] width 63 height 12
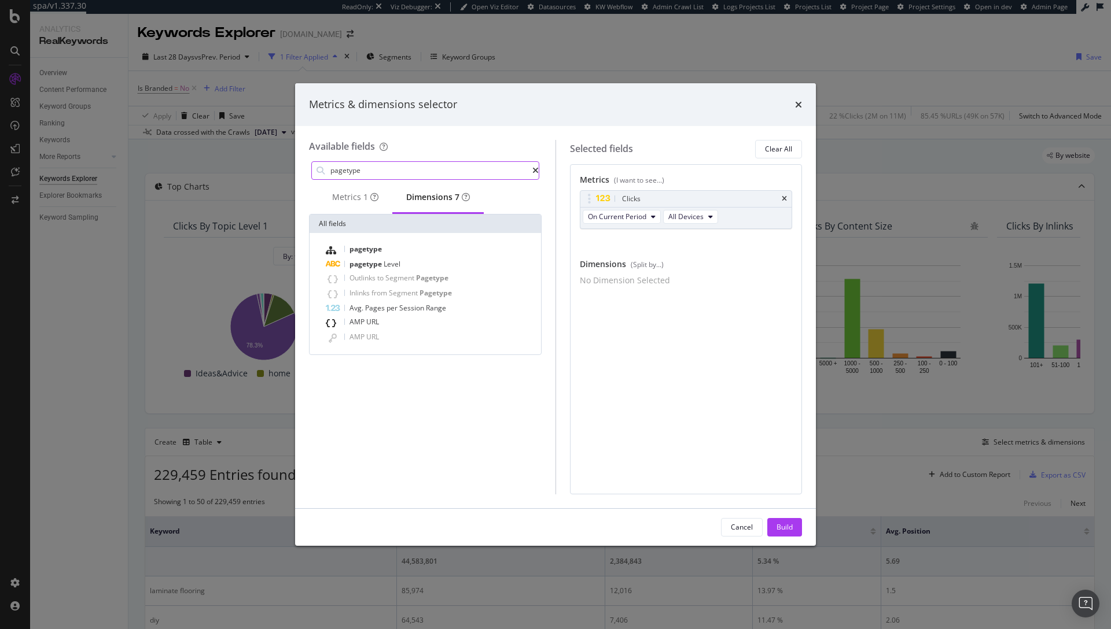
click at [440, 174] on input "pagetype" at bounding box center [430, 170] width 203 height 17
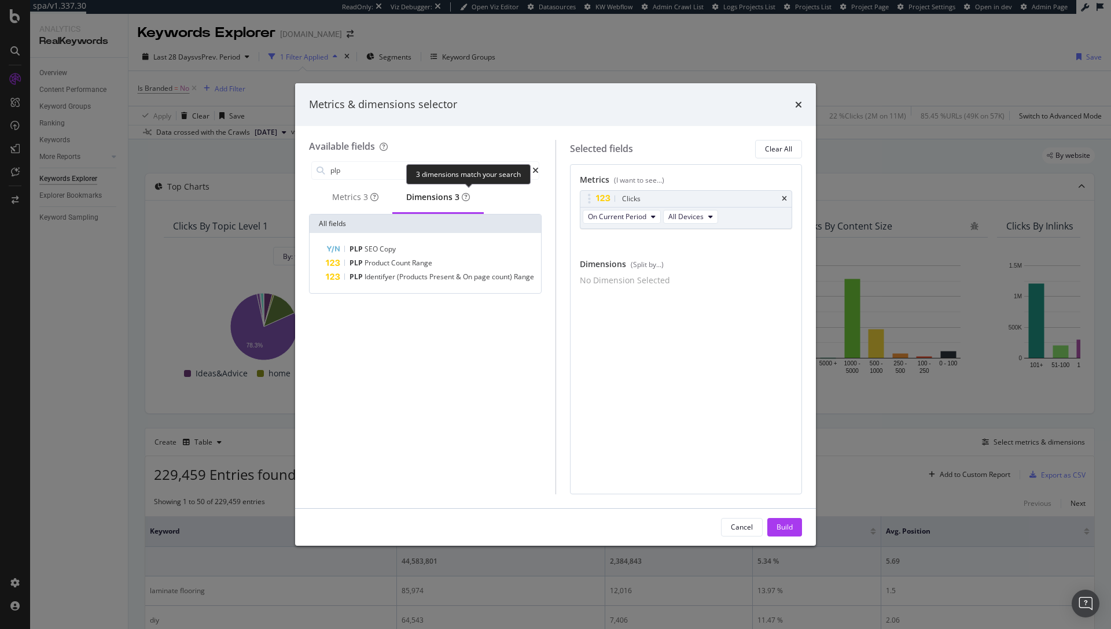
click at [444, 170] on div "3 dimensions match your search" at bounding box center [468, 174] width 124 height 20
click at [393, 175] on input "plp" at bounding box center [430, 170] width 203 height 17
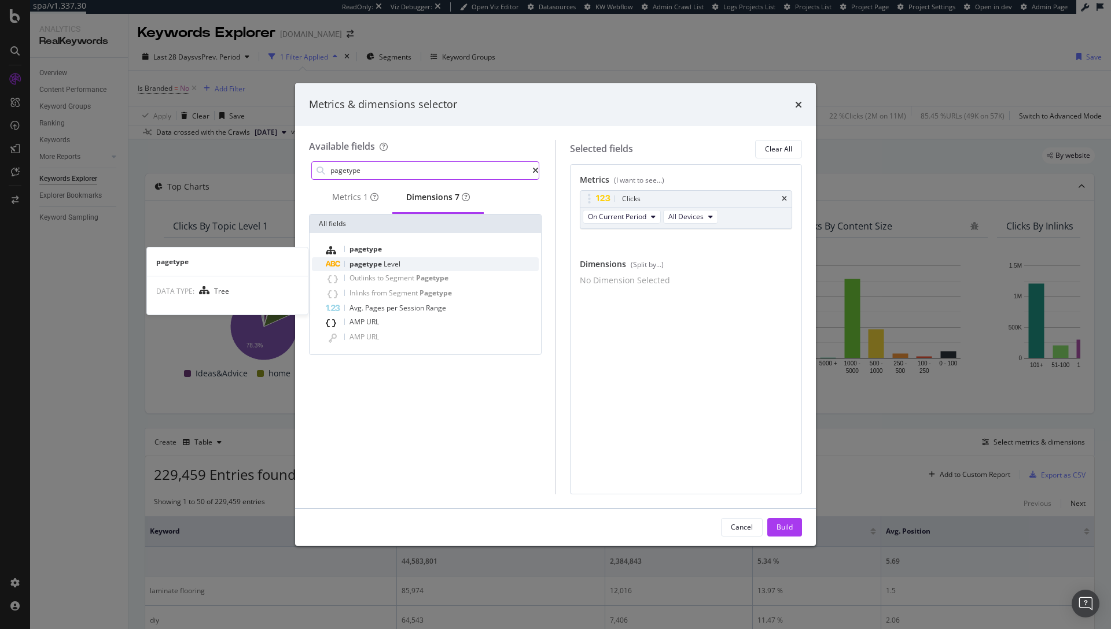
type input "pagetype"
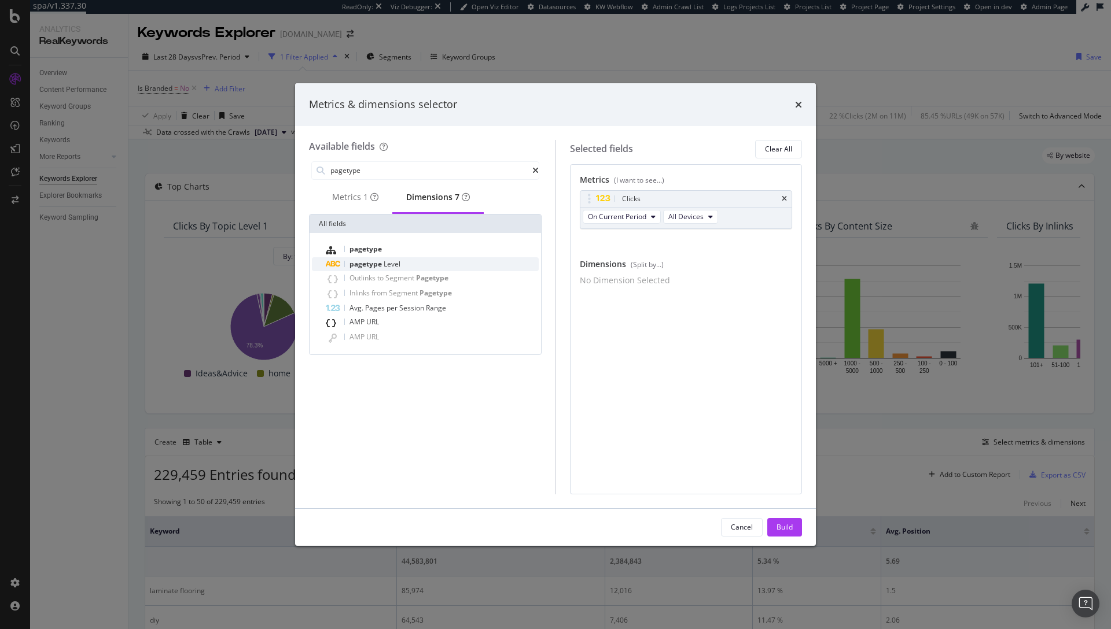
click at [393, 266] on span "Level" at bounding box center [392, 264] width 17 height 10
click at [617, 301] on icon "modal" at bounding box center [617, 301] width 5 height 7
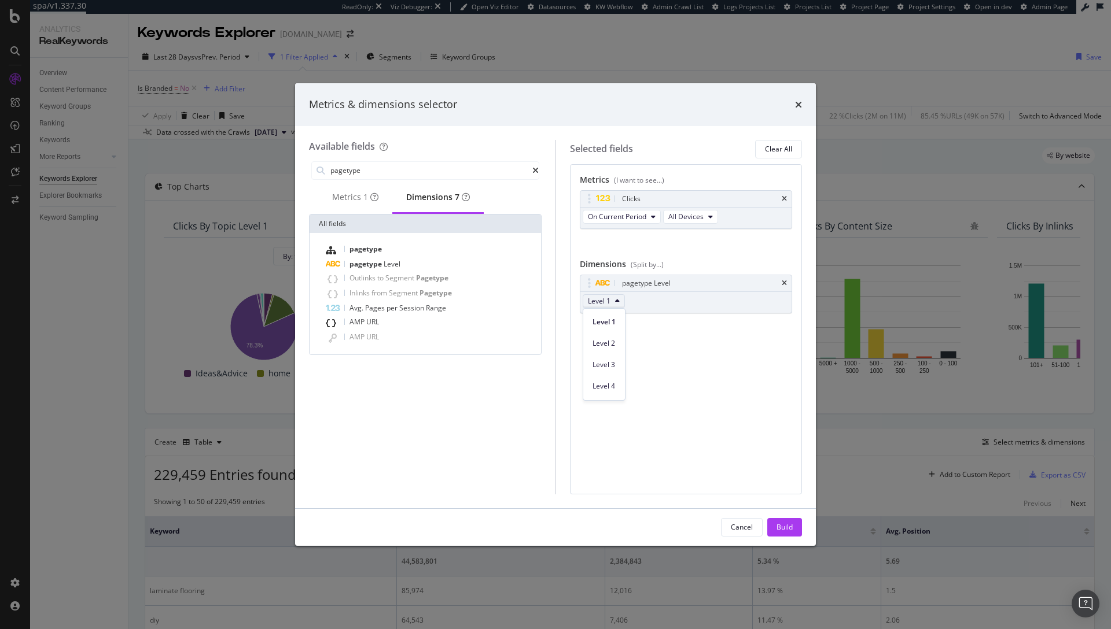
click at [709, 264] on div "Dimensions (Split by...)" at bounding box center [686, 267] width 213 height 16
click at [780, 531] on div "Build" at bounding box center [784, 527] width 16 height 10
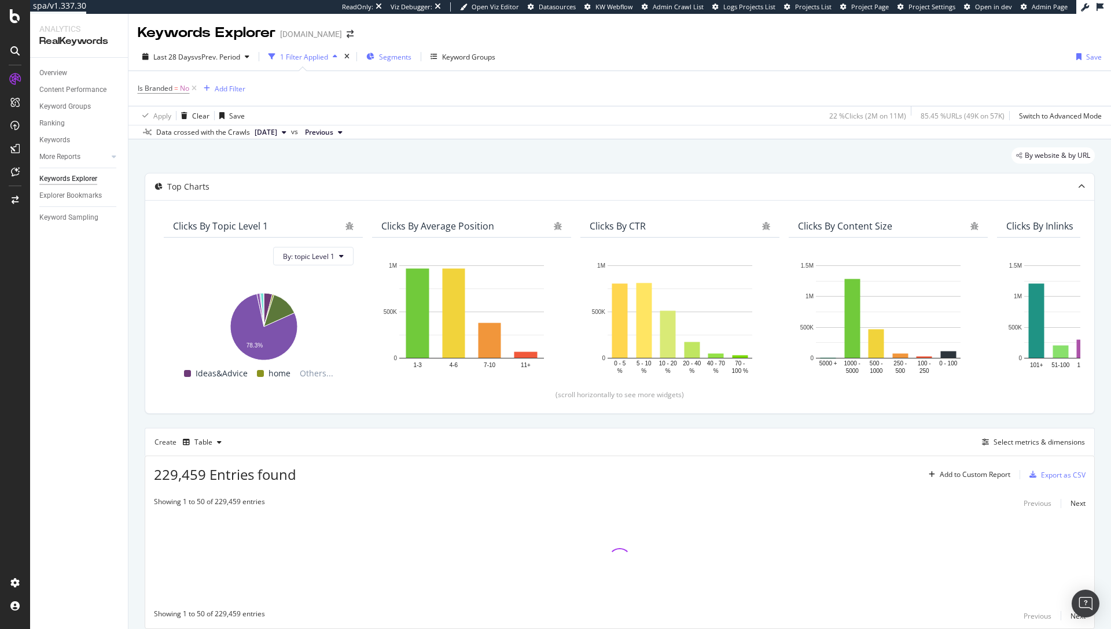
click at [407, 56] on span "Segments" at bounding box center [395, 57] width 32 height 10
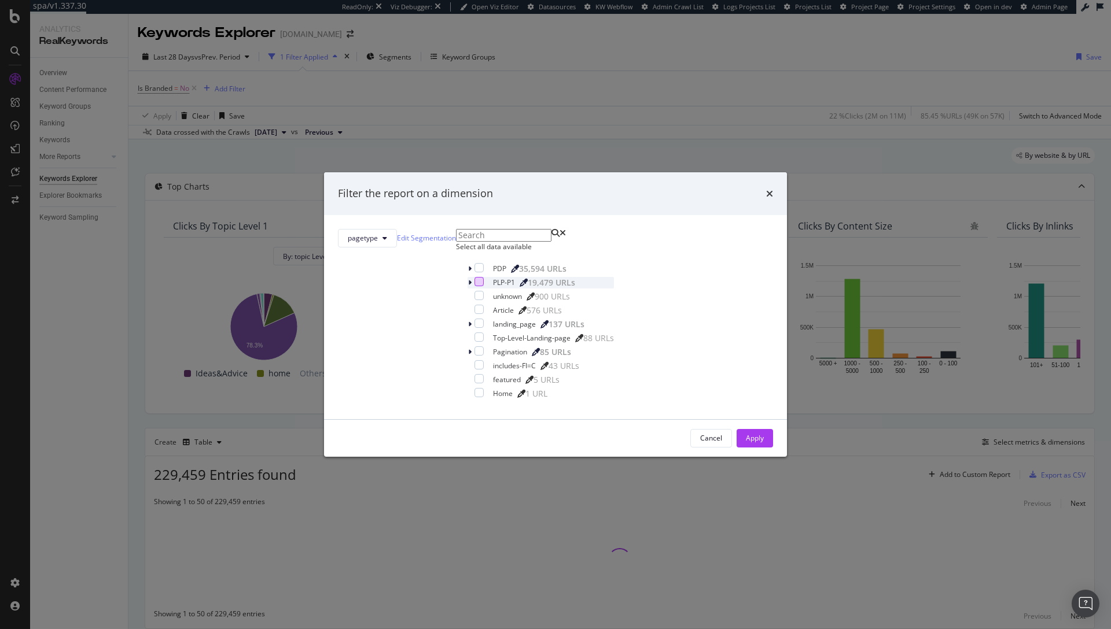
click at [474, 286] on div "modal" at bounding box center [478, 281] width 9 height 9
click at [746, 447] on div "Apply" at bounding box center [755, 438] width 18 height 17
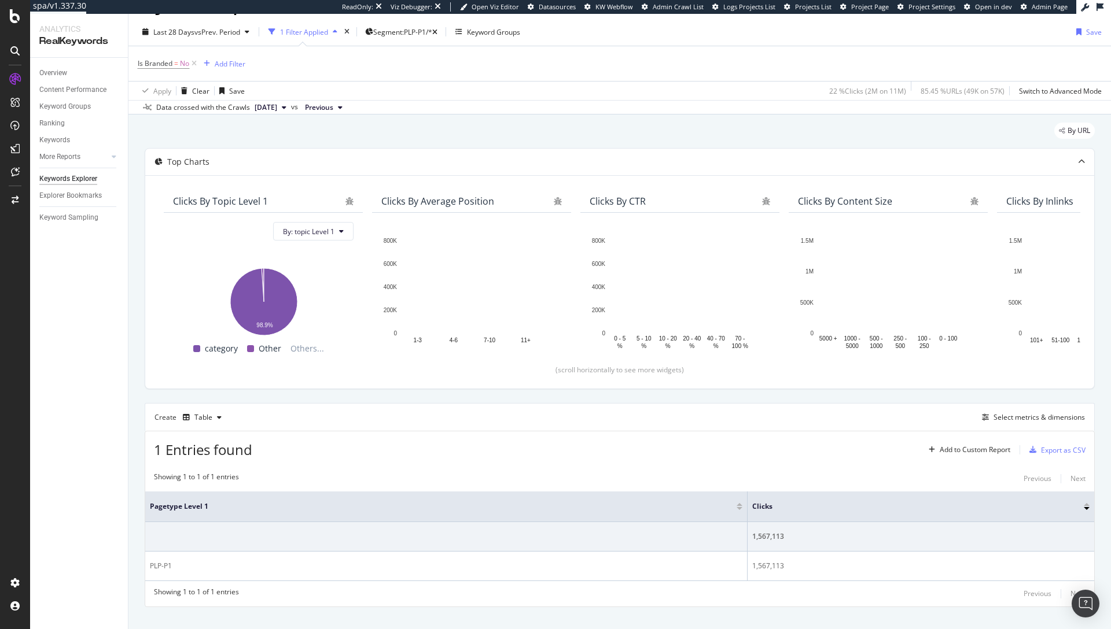
scroll to position [43, 0]
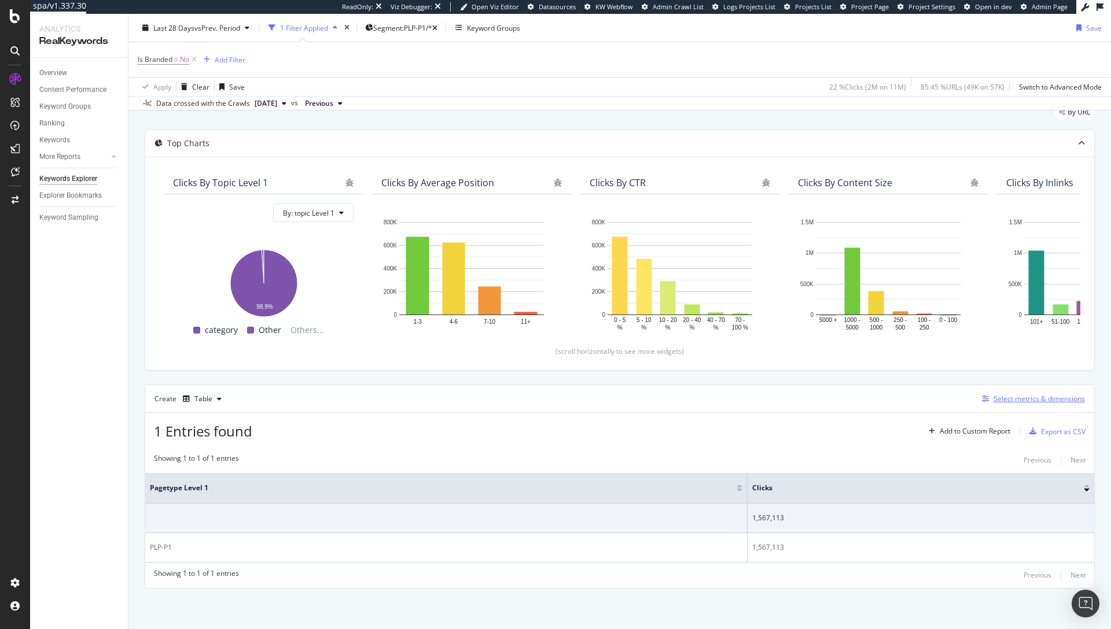
click at [1005, 401] on div "Select metrics & dimensions" at bounding box center [1038, 399] width 91 height 10
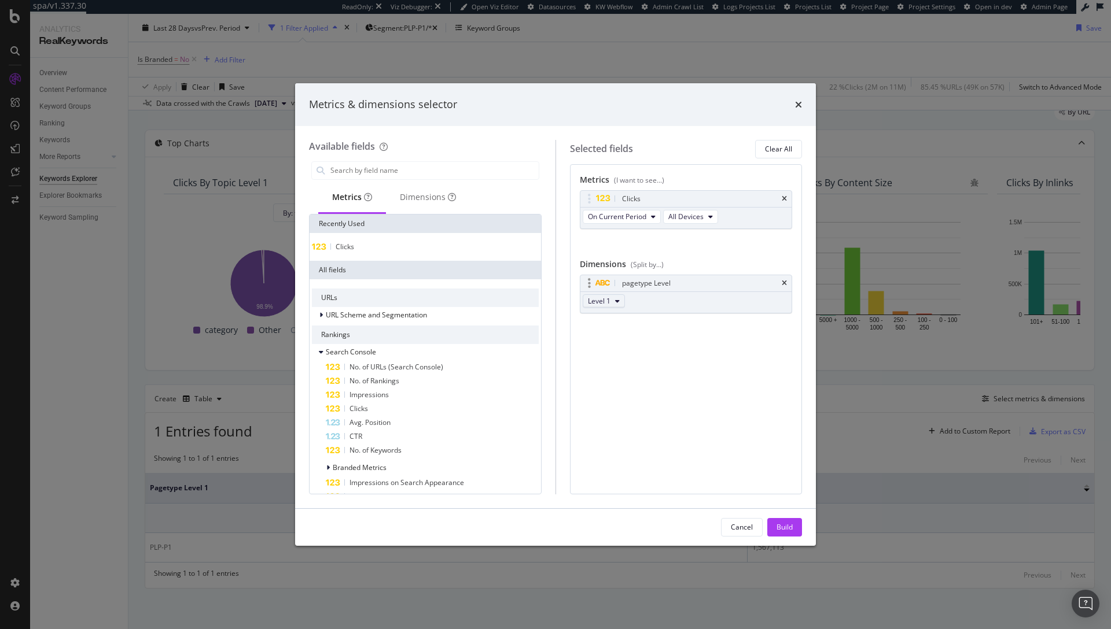
click at [613, 297] on button "Level 1" at bounding box center [604, 301] width 42 height 14
click at [613, 337] on div "Level 2" at bounding box center [604, 343] width 42 height 17
click at [786, 523] on div "Build" at bounding box center [784, 527] width 16 height 10
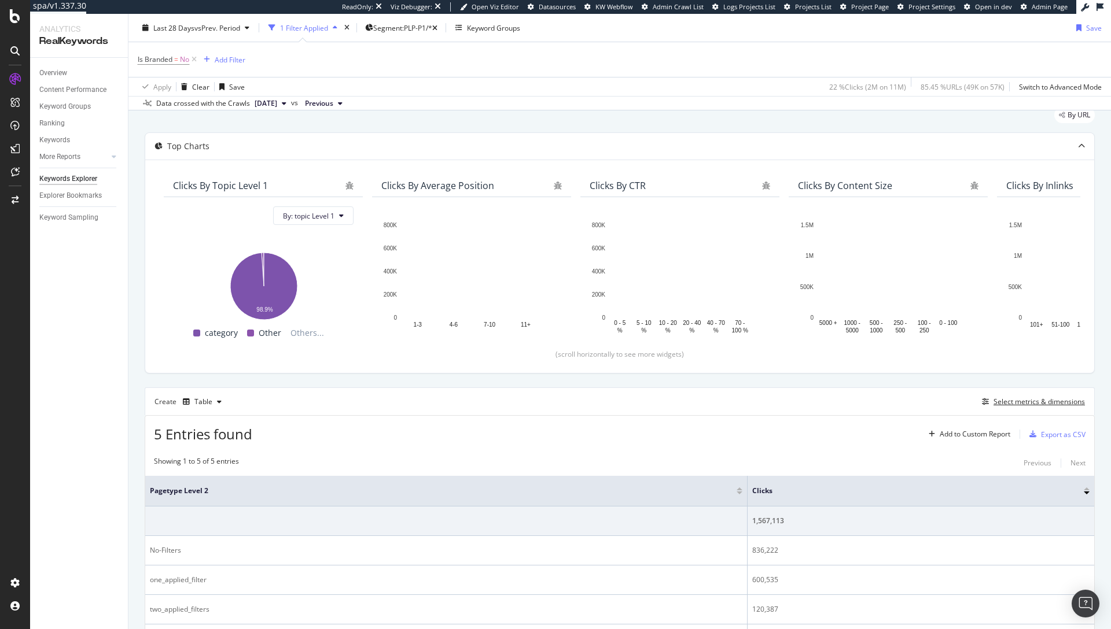
scroll to position [161, 0]
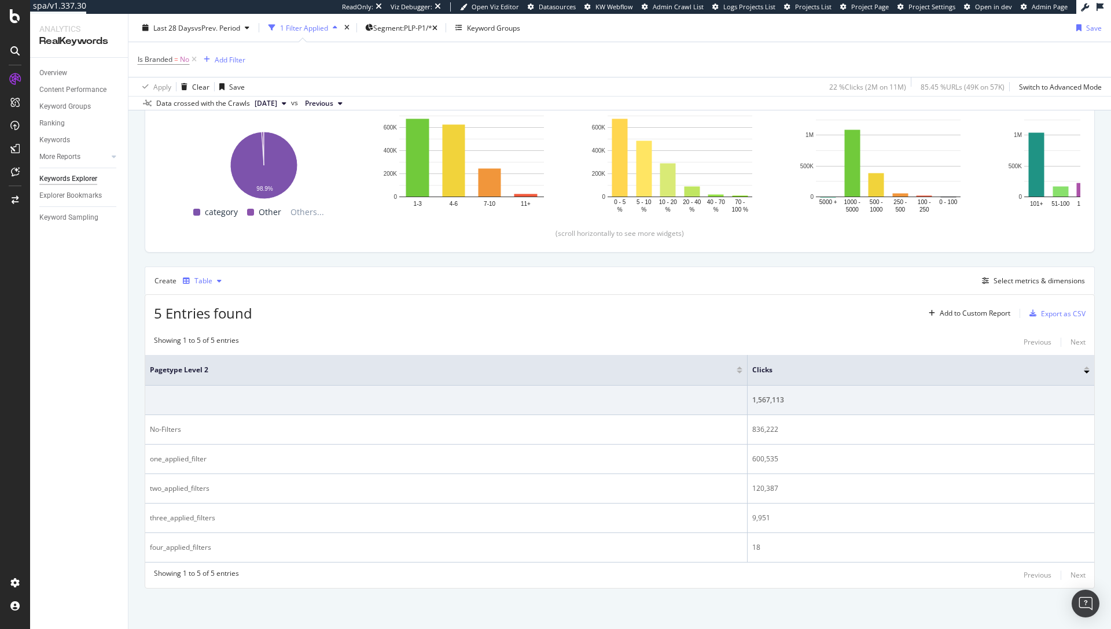
click at [206, 282] on div "Table" at bounding box center [203, 281] width 18 height 7
click at [203, 322] on div "Trend" at bounding box center [218, 319] width 71 height 14
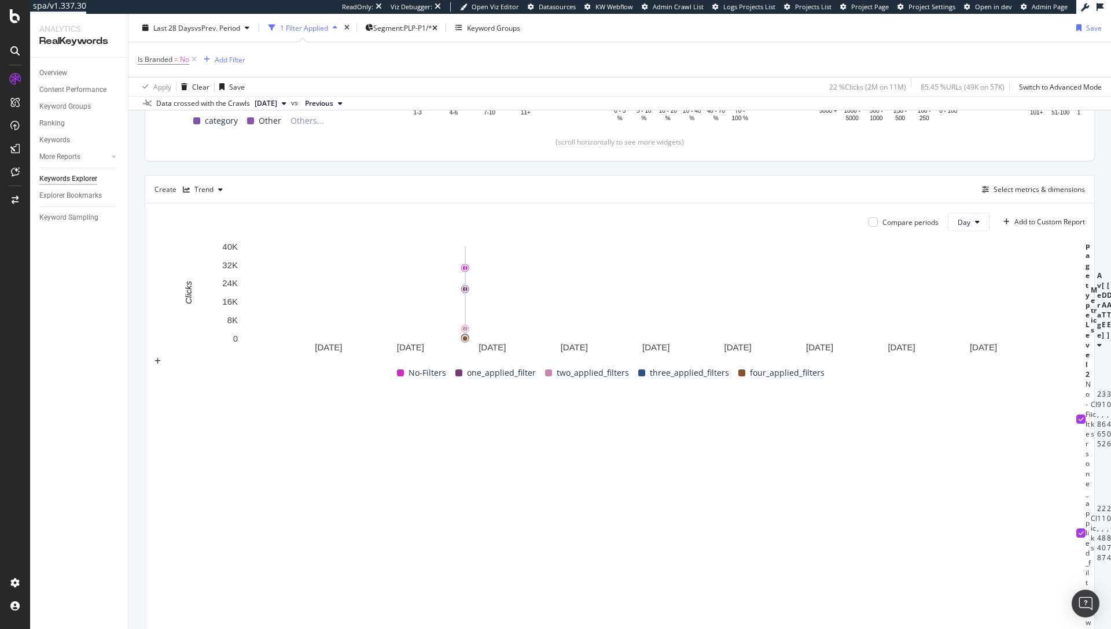
scroll to position [255, 0]
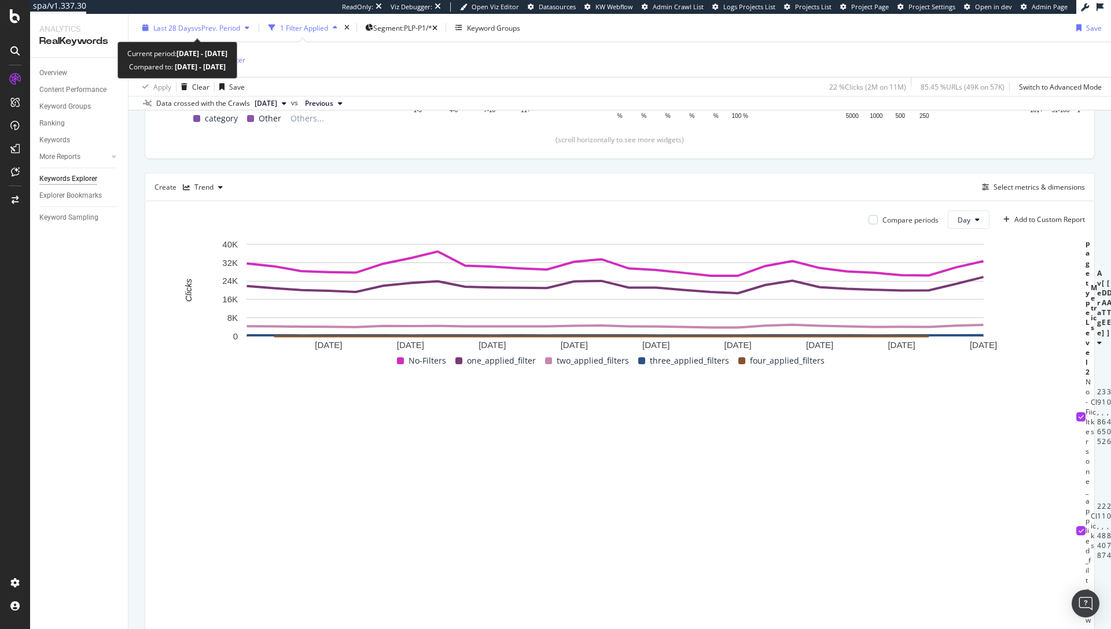
click at [236, 31] on span "vs Prev. Period" at bounding box center [217, 28] width 46 height 10
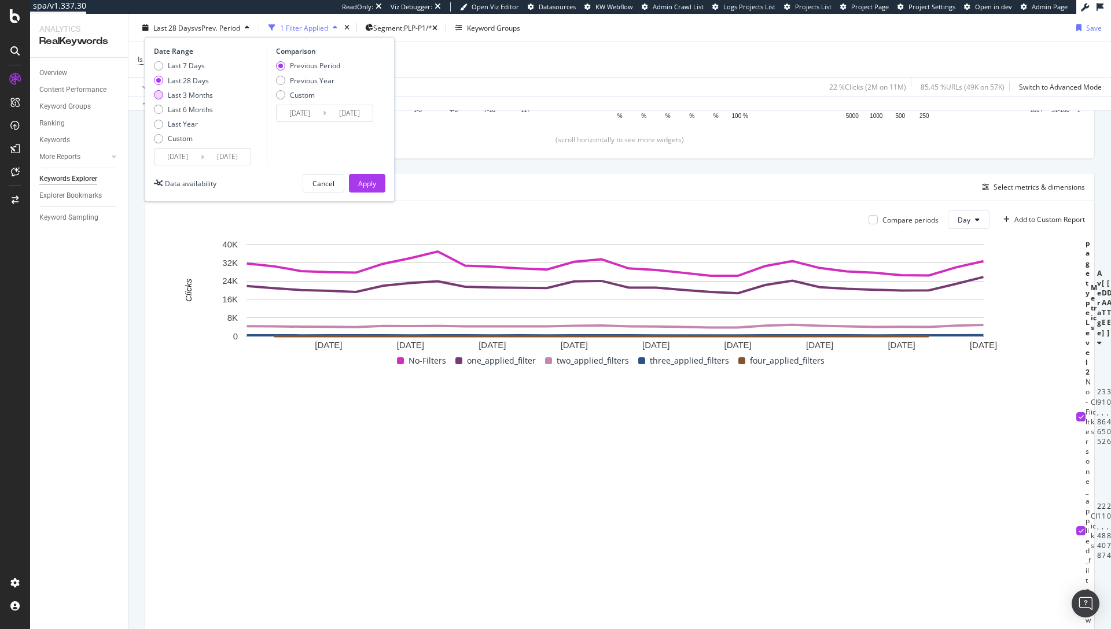
click at [197, 96] on div "Last 3 Months" at bounding box center [190, 95] width 45 height 10
type input "[DATE]"
click at [362, 185] on div "Apply" at bounding box center [367, 183] width 18 height 10
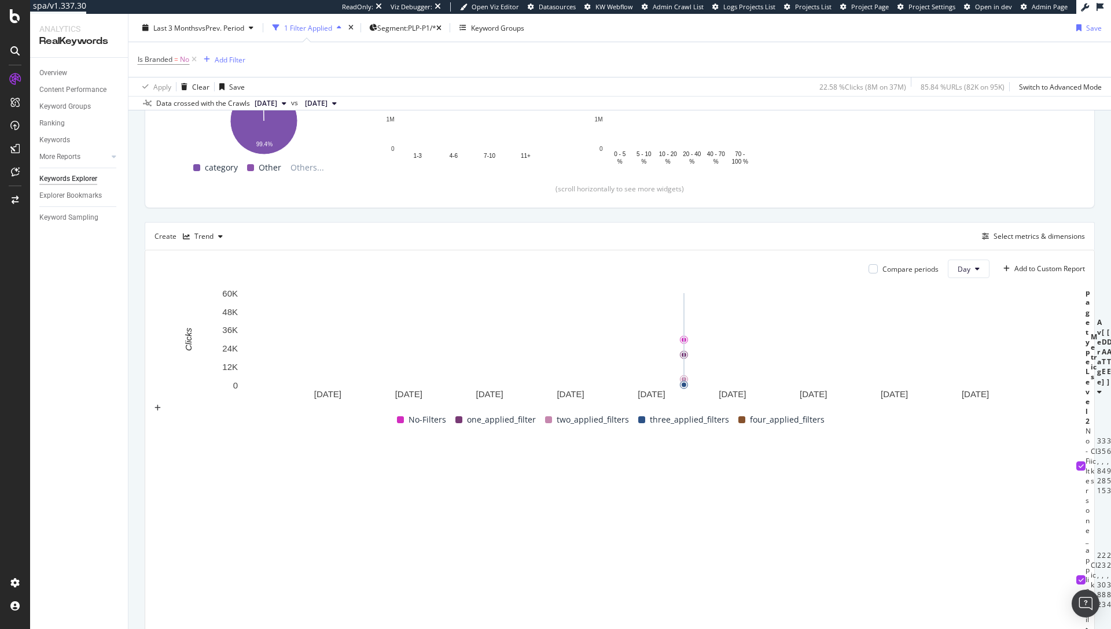
scroll to position [227, 0]
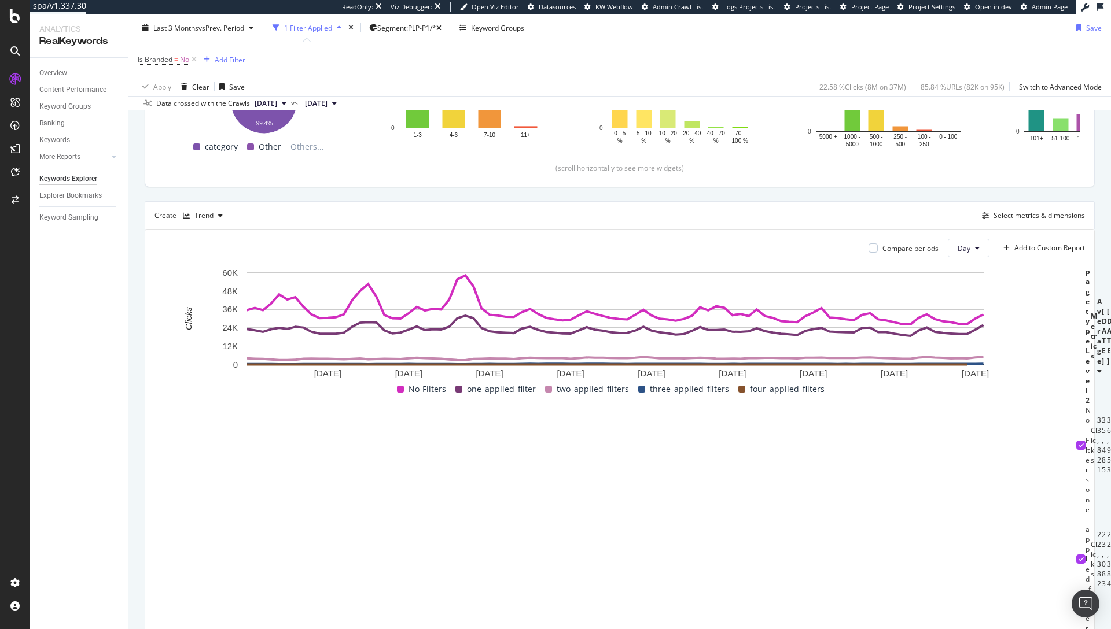
click at [1076, 450] on div at bounding box center [1080, 445] width 9 height 9
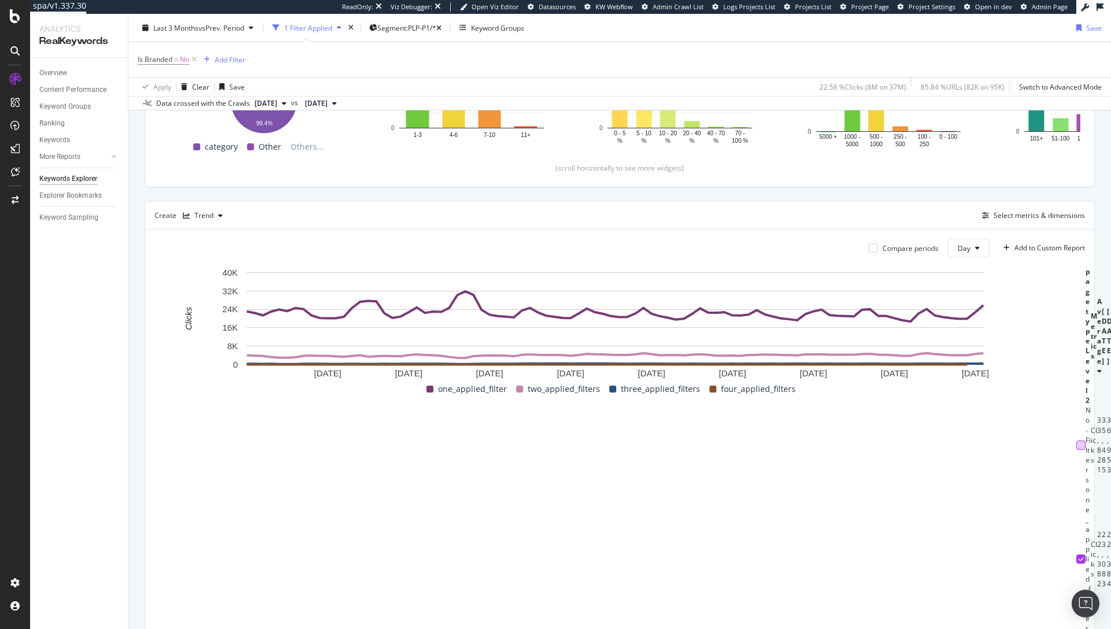
click at [1076, 450] on div at bounding box center [1080, 445] width 9 height 9
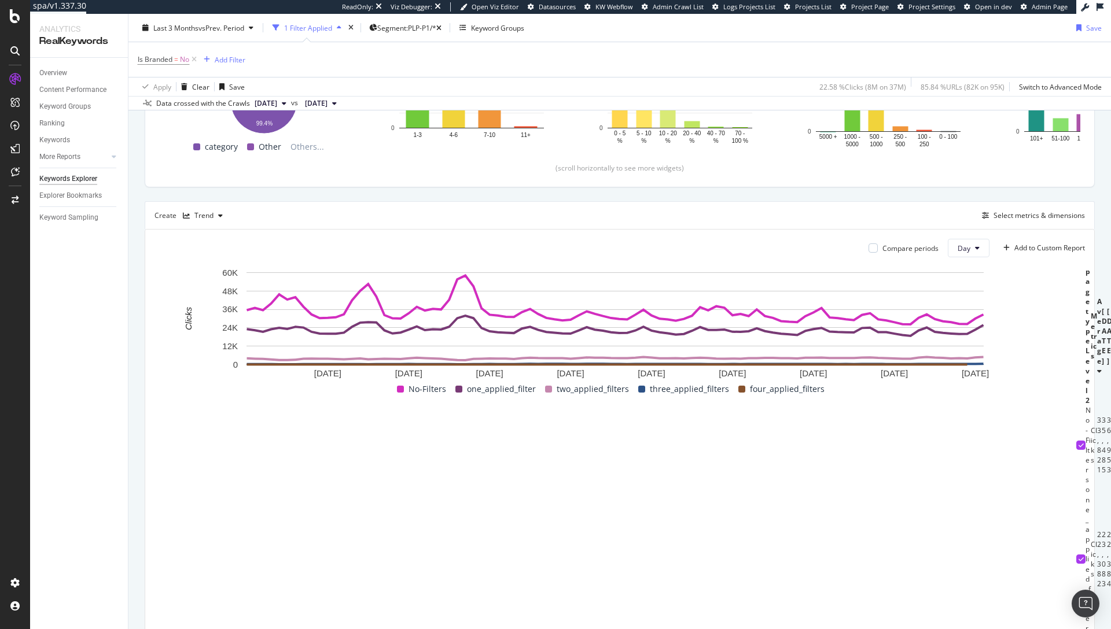
click at [1078, 448] on icon at bounding box center [1080, 446] width 5 height 6
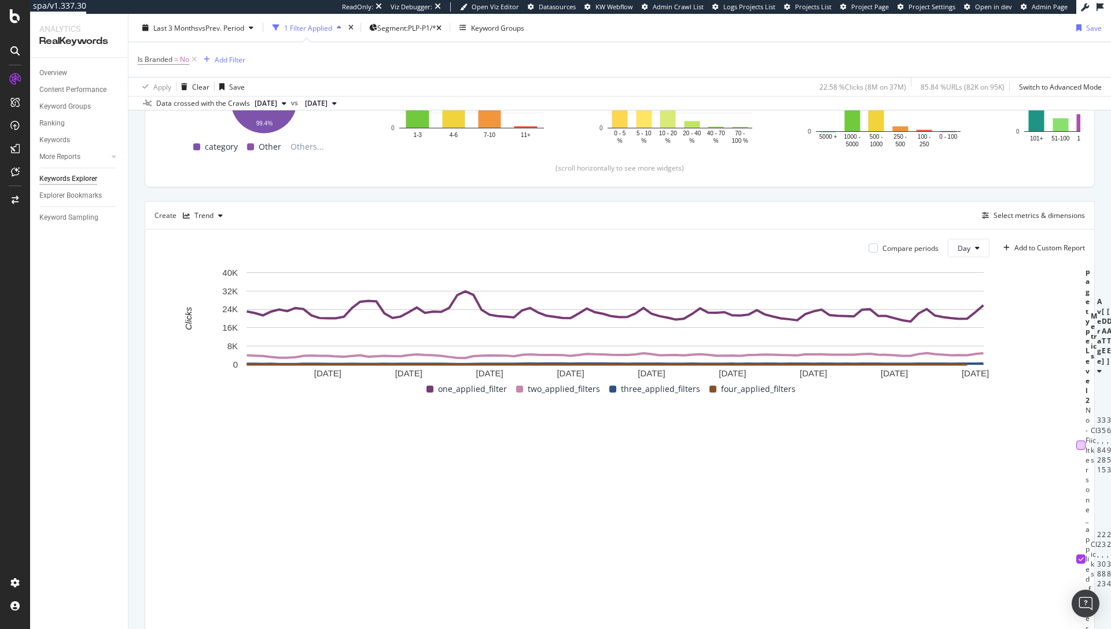
click at [1076, 450] on div at bounding box center [1080, 445] width 9 height 9
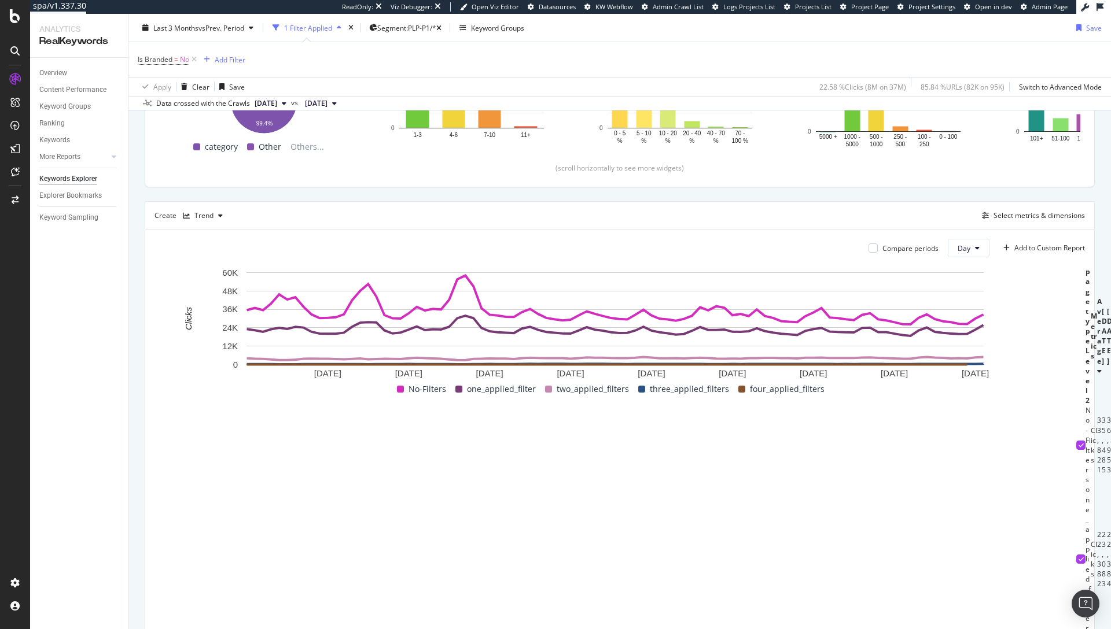
click at [1078, 448] on icon at bounding box center [1080, 446] width 5 height 6
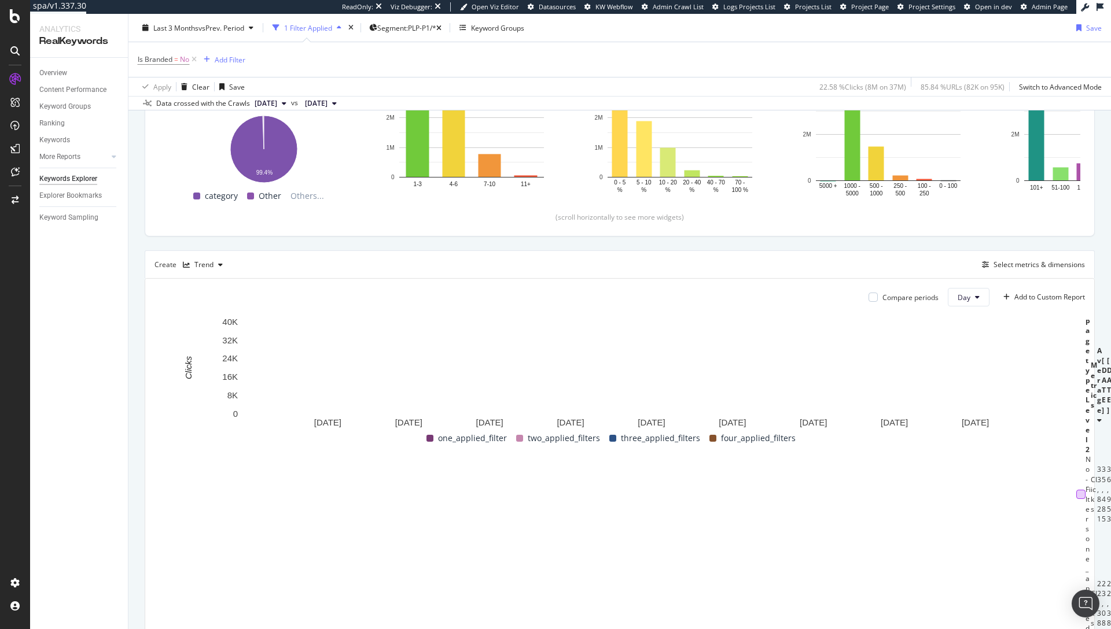
scroll to position [153, 0]
